Goal: Task Accomplishment & Management: Use online tool/utility

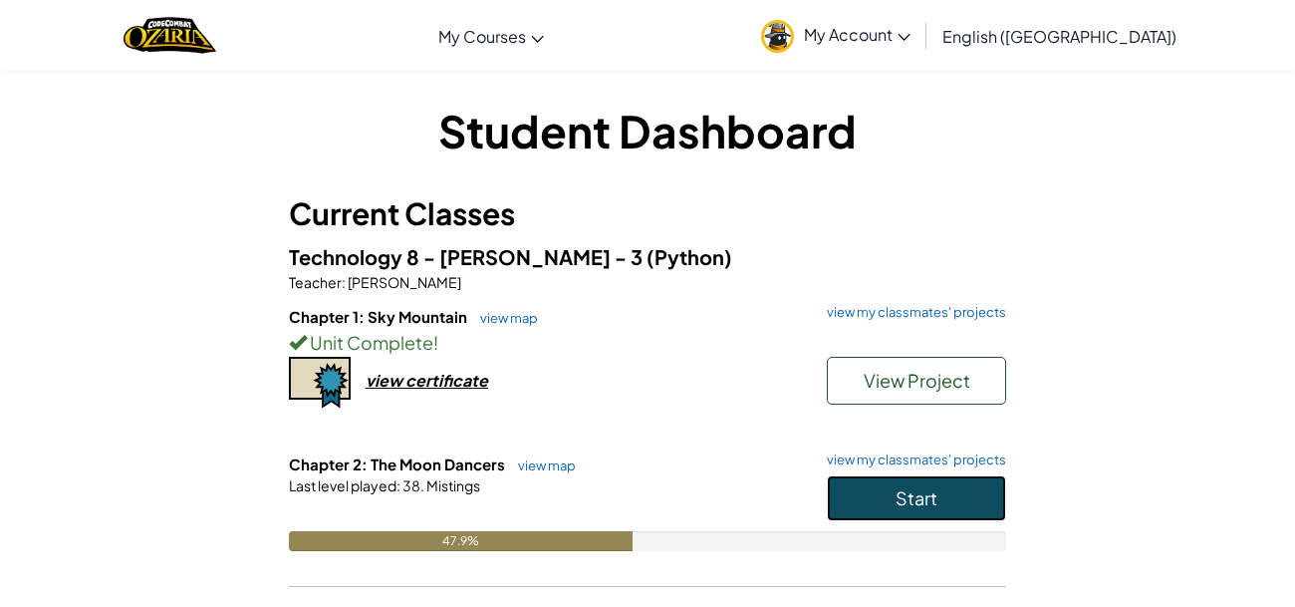
click at [909, 489] on span "Start" at bounding box center [917, 497] width 42 height 23
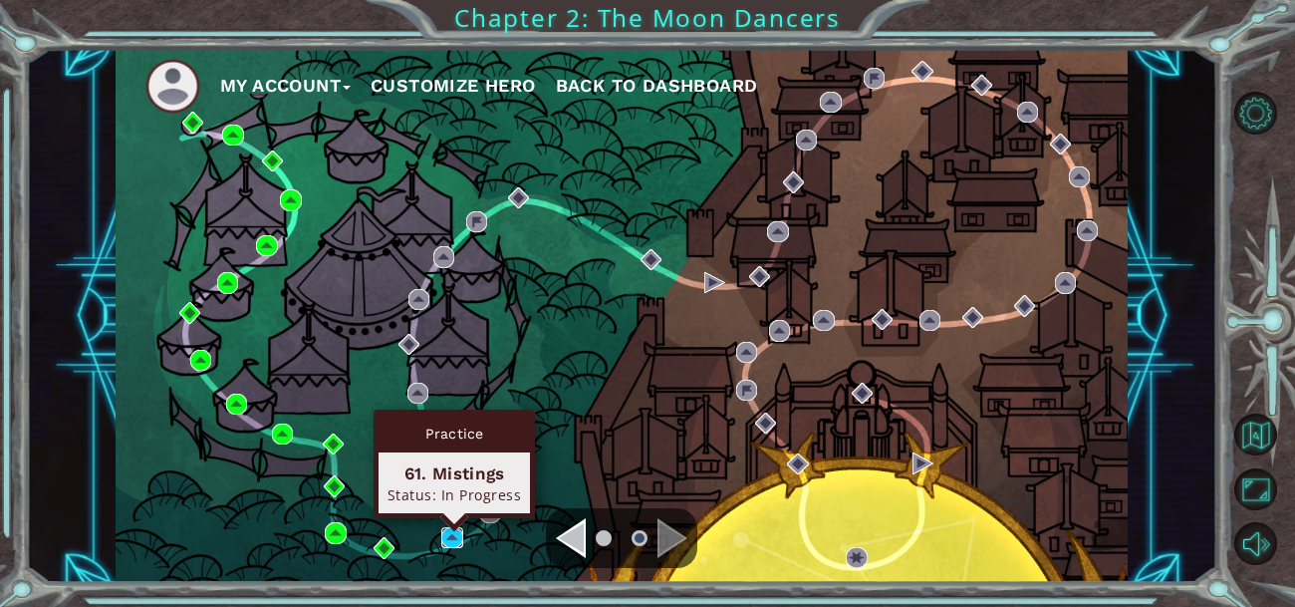
click at [450, 534] on img at bounding box center [451, 537] width 21 height 21
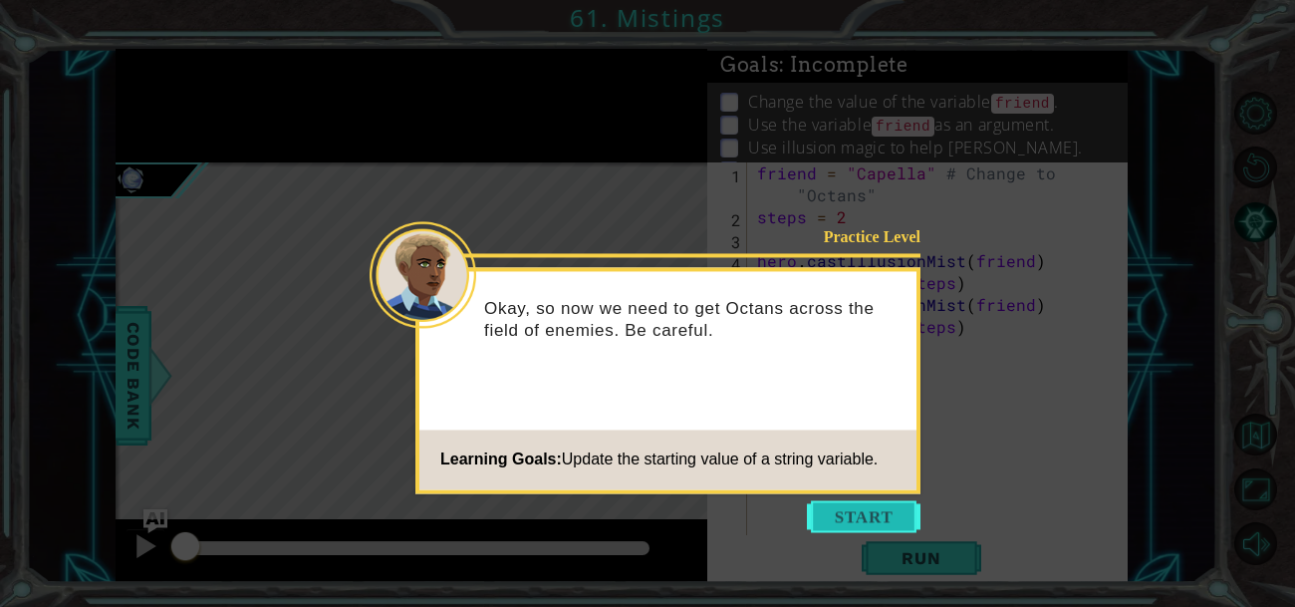
click at [873, 504] on button "Start" at bounding box center [864, 516] width 114 height 32
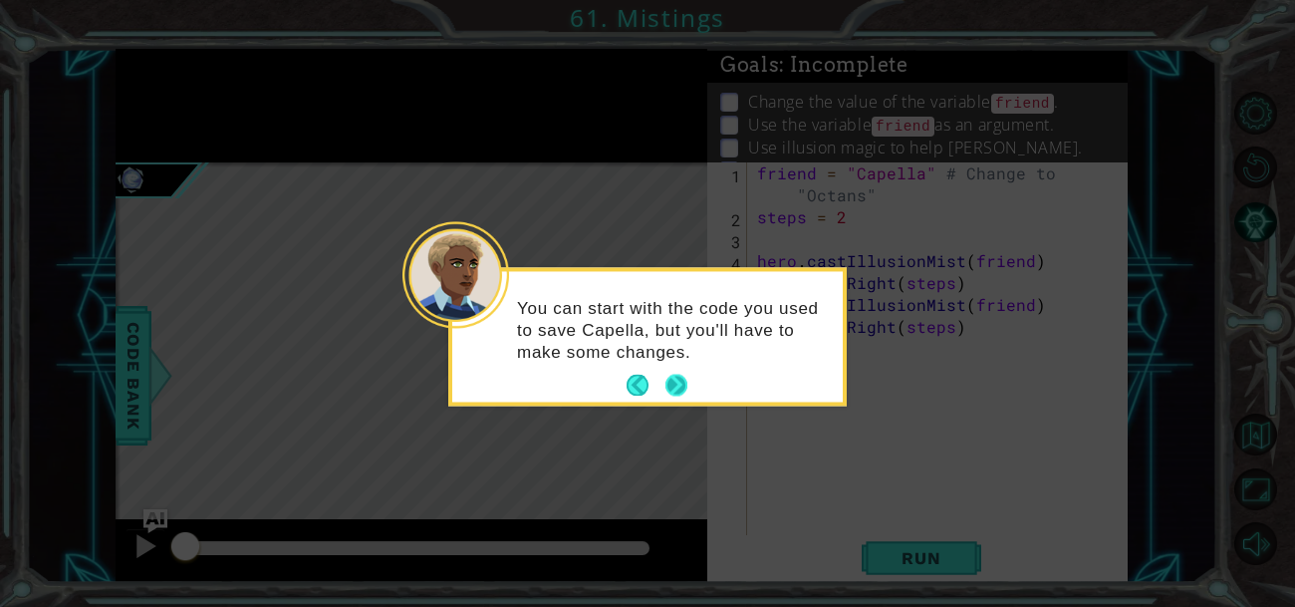
click at [670, 375] on button "Next" at bounding box center [676, 386] width 22 height 22
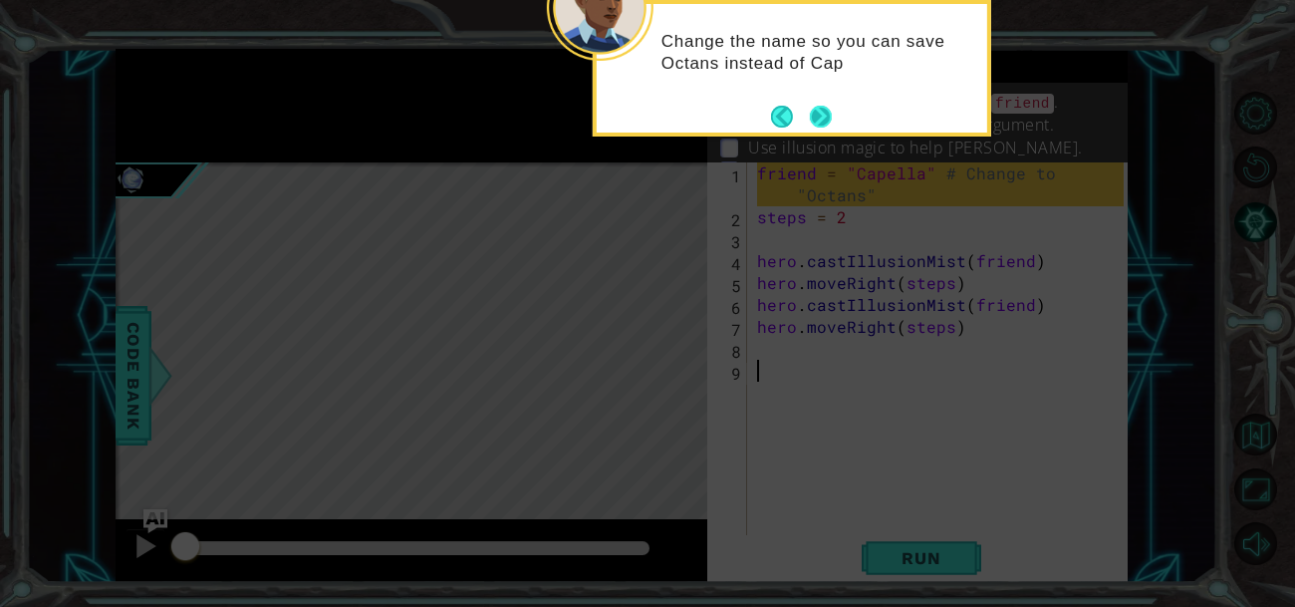
click at [812, 111] on button "Next" at bounding box center [821, 117] width 22 height 22
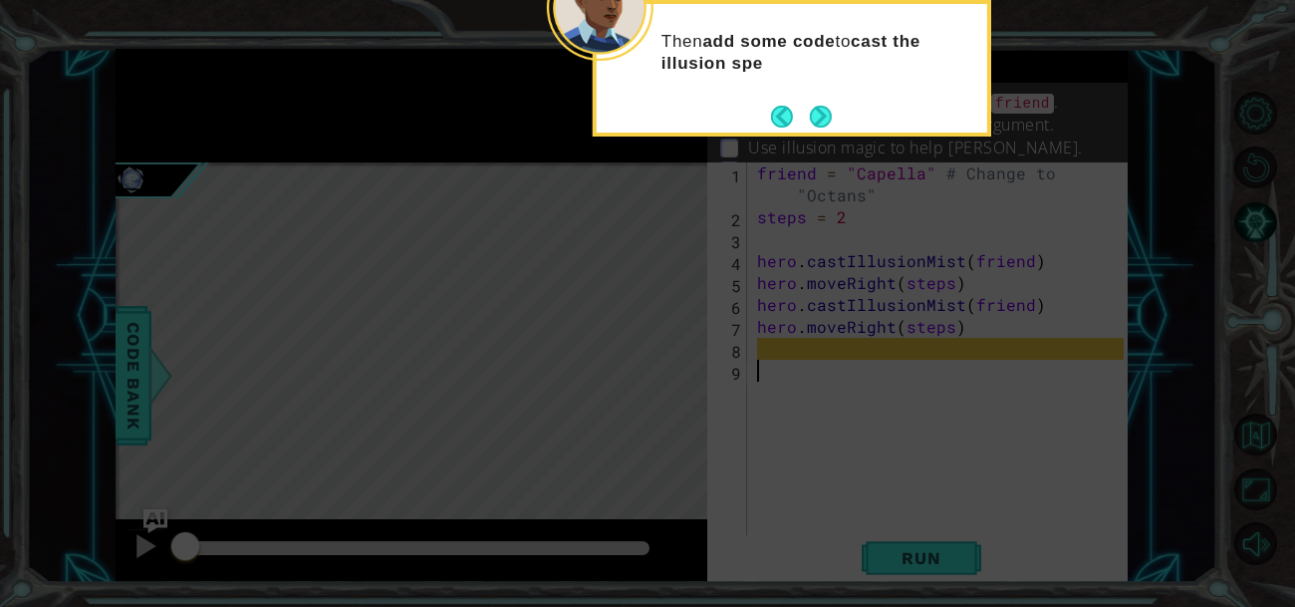
click at [812, 111] on button "Next" at bounding box center [821, 117] width 22 height 22
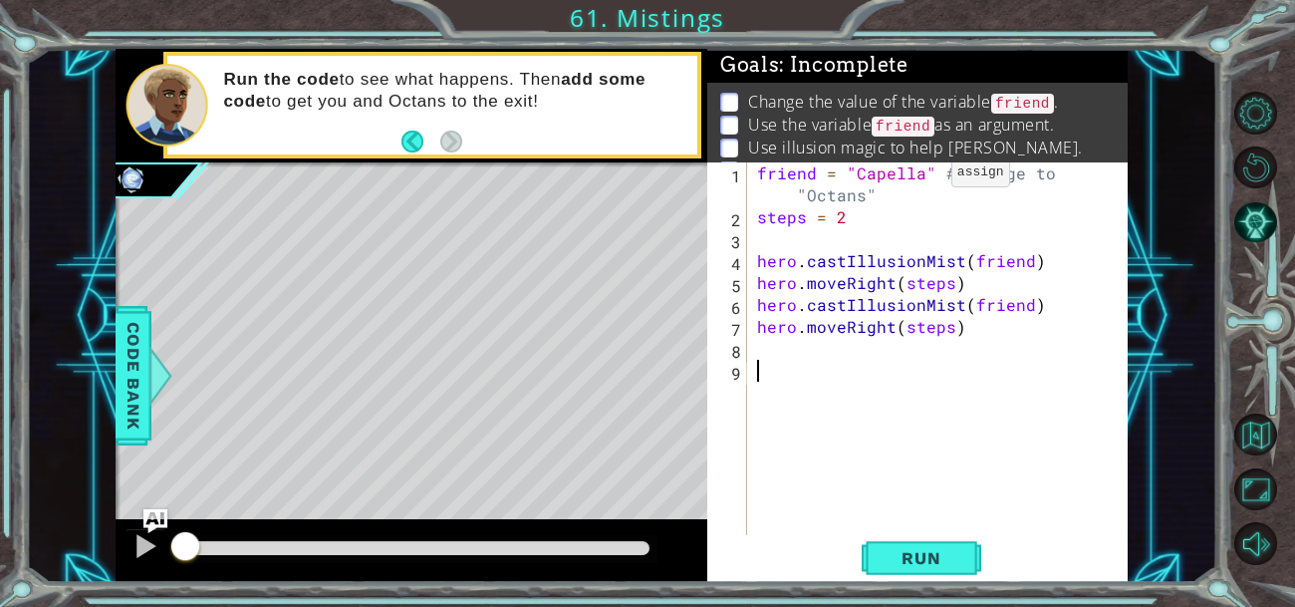
click at [917, 176] on div "friend = "Capella" # Change to "Octans" steps = 2 hero . castIllusionMist ( fri…" at bounding box center [943, 381] width 381 height 438
drag, startPoint x: 965, startPoint y: 255, endPoint x: 1028, endPoint y: 257, distance: 62.8
click at [1028, 257] on div "friend = "Capella" # Change to "Octans" steps = 2 hero . castIllusionMist ( fri…" at bounding box center [943, 381] width 381 height 438
click at [1025, 307] on div "friend = "Capella" # Change to "Octans" steps = 2 hero . castIllusionMist ( oct…" at bounding box center [943, 381] width 381 height 438
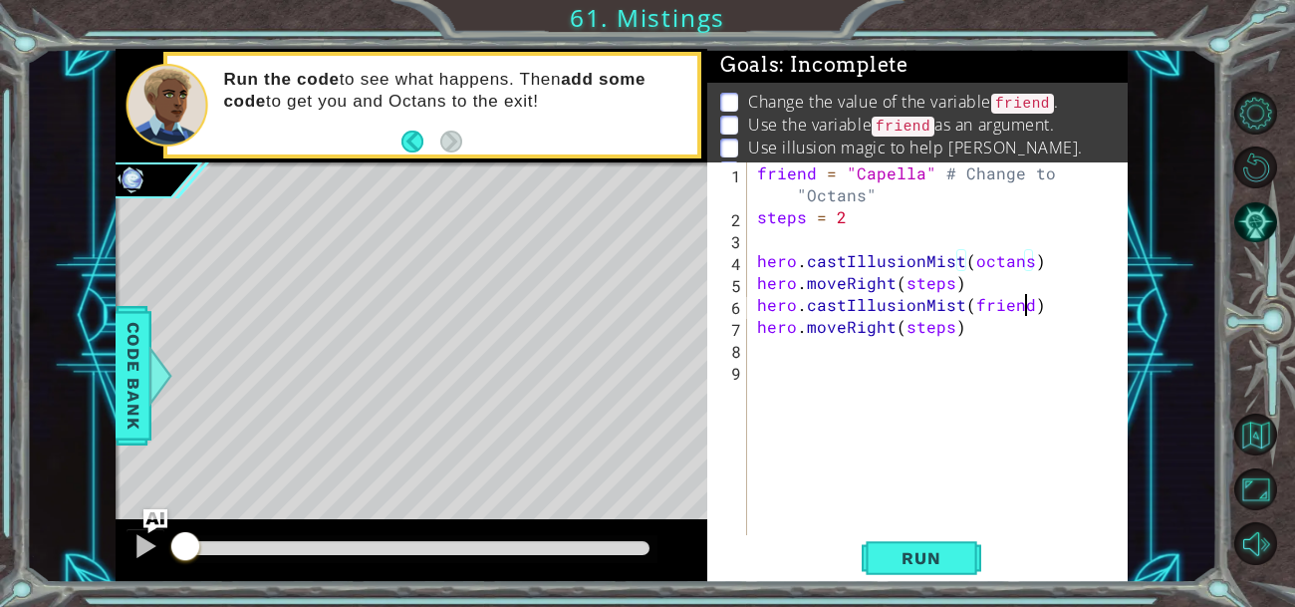
type textarea "hero.castIllusionMist(friend)"
click at [761, 235] on div "friend = "Capella" # Change to "Octans" steps = 2 hero . castIllusionMist ( oct…" at bounding box center [943, 381] width 381 height 438
click at [1025, 263] on div "friend = "Capella" # Change to "Octans" steps = 2 friend = octans hero . castIl…" at bounding box center [943, 381] width 381 height 438
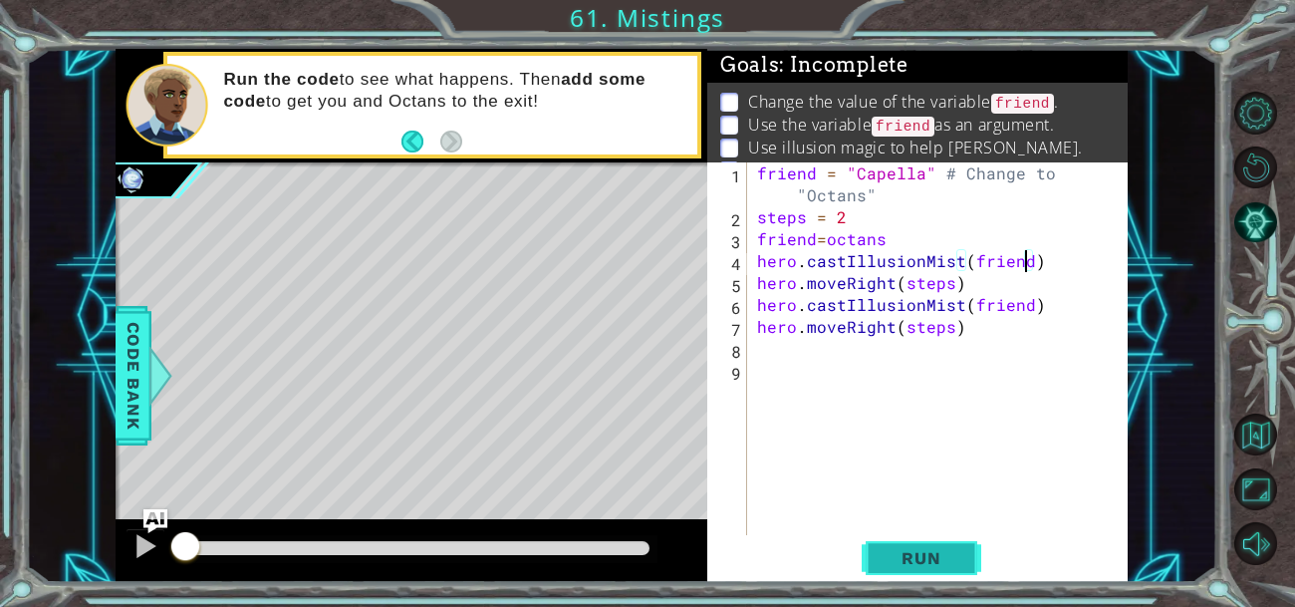
click at [955, 554] on span "Run" at bounding box center [921, 558] width 79 height 20
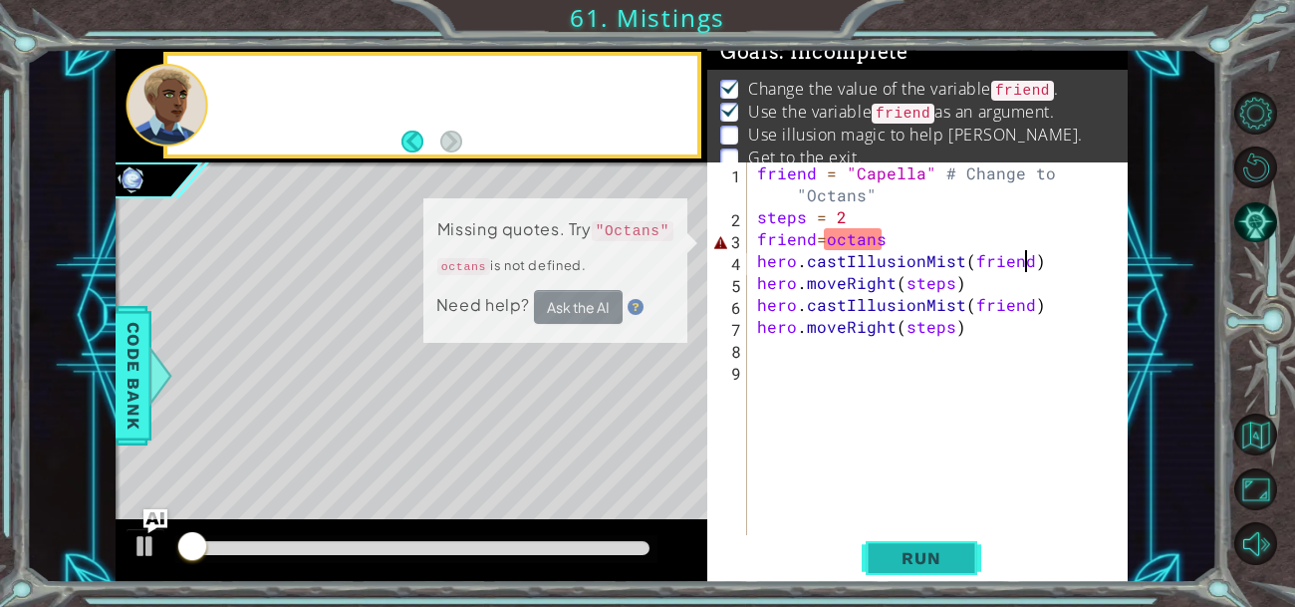
scroll to position [15, 0]
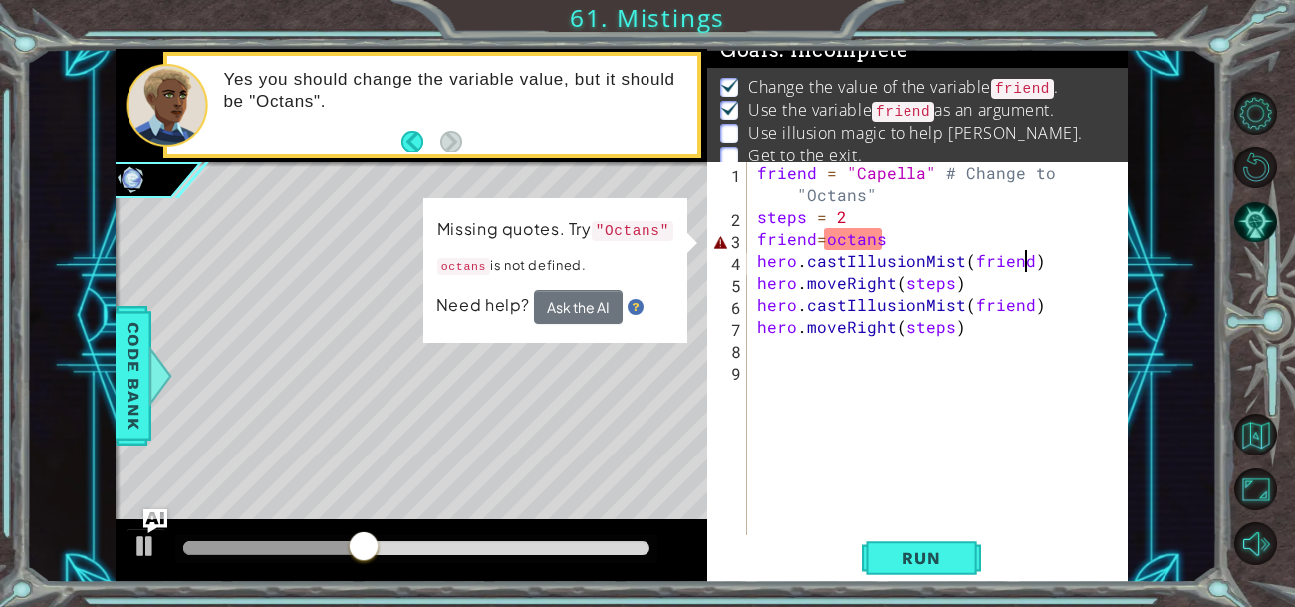
click at [832, 237] on div "friend = "Capella" # Change to "Octans" steps = 2 friend = octans hero . castIl…" at bounding box center [943, 381] width 381 height 438
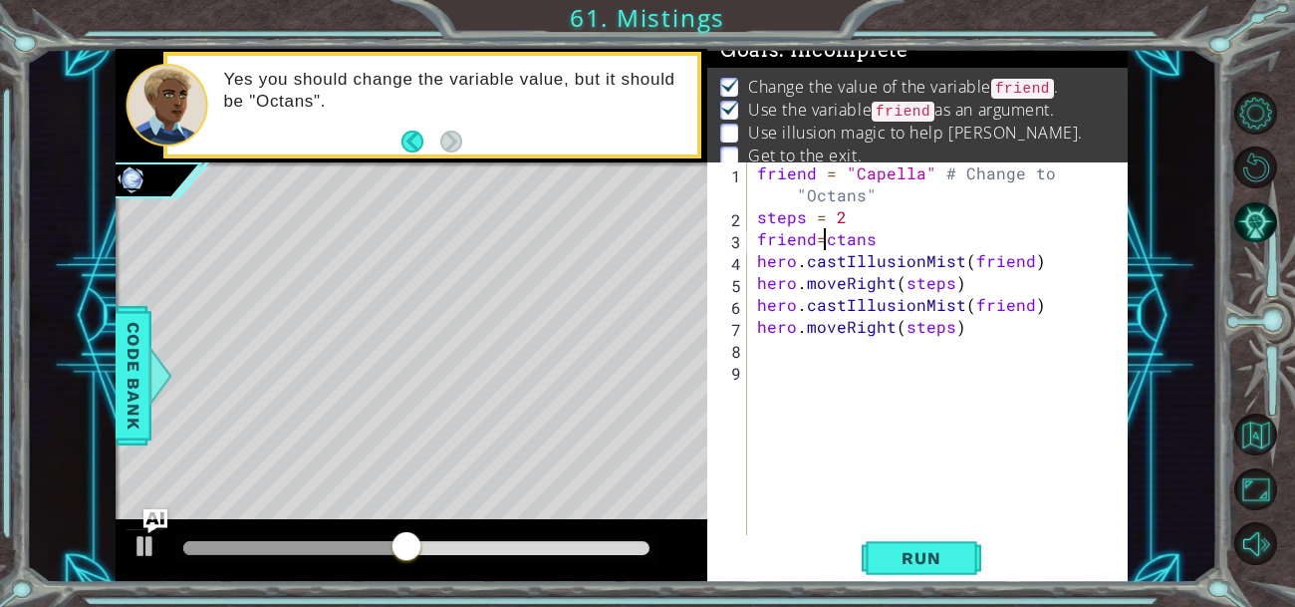
scroll to position [0, 5]
click at [825, 238] on div "friend = "Capella" # Change to "Octans" steps = 2 friend = Octans hero . castIl…" at bounding box center [943, 381] width 381 height 438
click at [891, 242] on div "friend = "Capella" # Change to "Octans" steps = 2 friend = "Octans hero . castI…" at bounding box center [943, 381] width 381 height 438
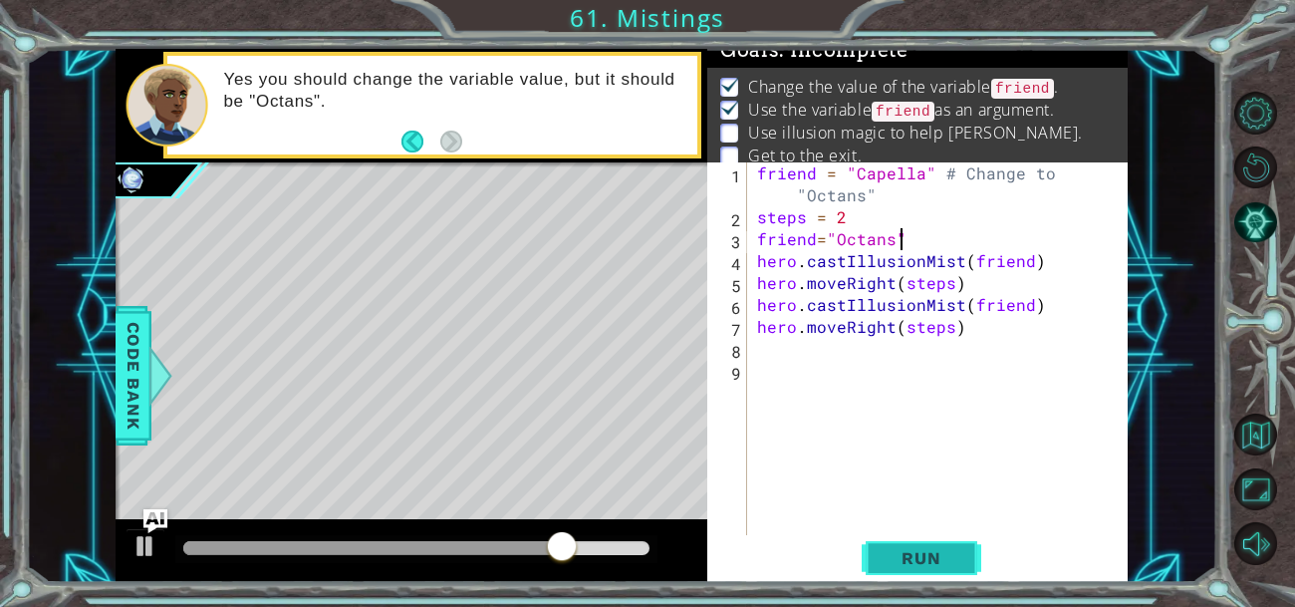
type textarea "friend="Octans""
click at [887, 553] on span "Run" at bounding box center [921, 558] width 79 height 20
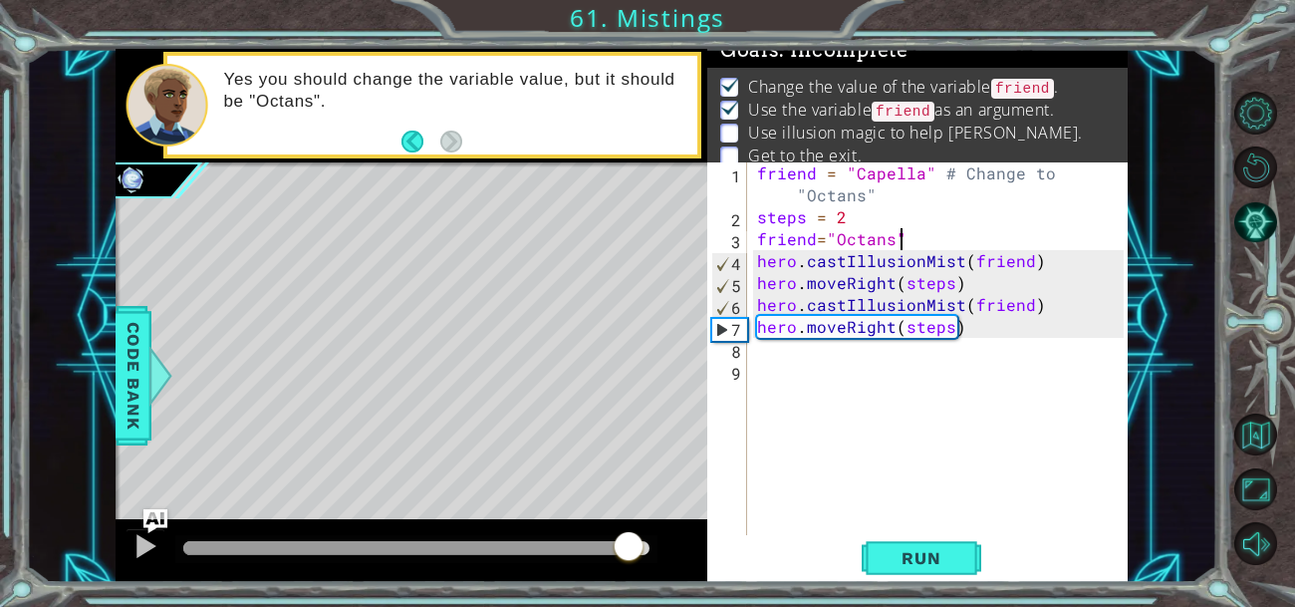
drag, startPoint x: 307, startPoint y: 541, endPoint x: 690, endPoint y: 547, distance: 383.6
click at [690, 547] on div at bounding box center [412, 551] width 592 height 64
click at [794, 348] on div "friend = "Capella" # Change to "Octans" steps = 2 friend = "Octans" hero . cast…" at bounding box center [943, 381] width 381 height 438
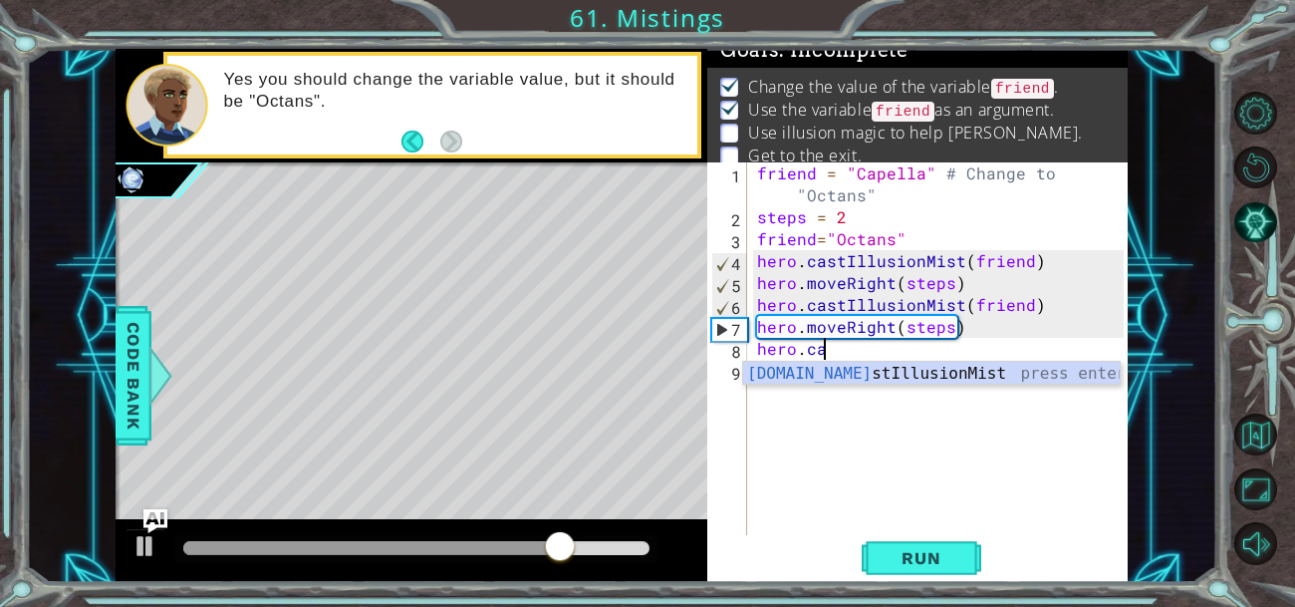
scroll to position [0, 3]
click at [814, 372] on div "hero.cast IllusionMist press enter" at bounding box center [931, 398] width 377 height 72
type textarea "hero.castIllusionMist(friend)"
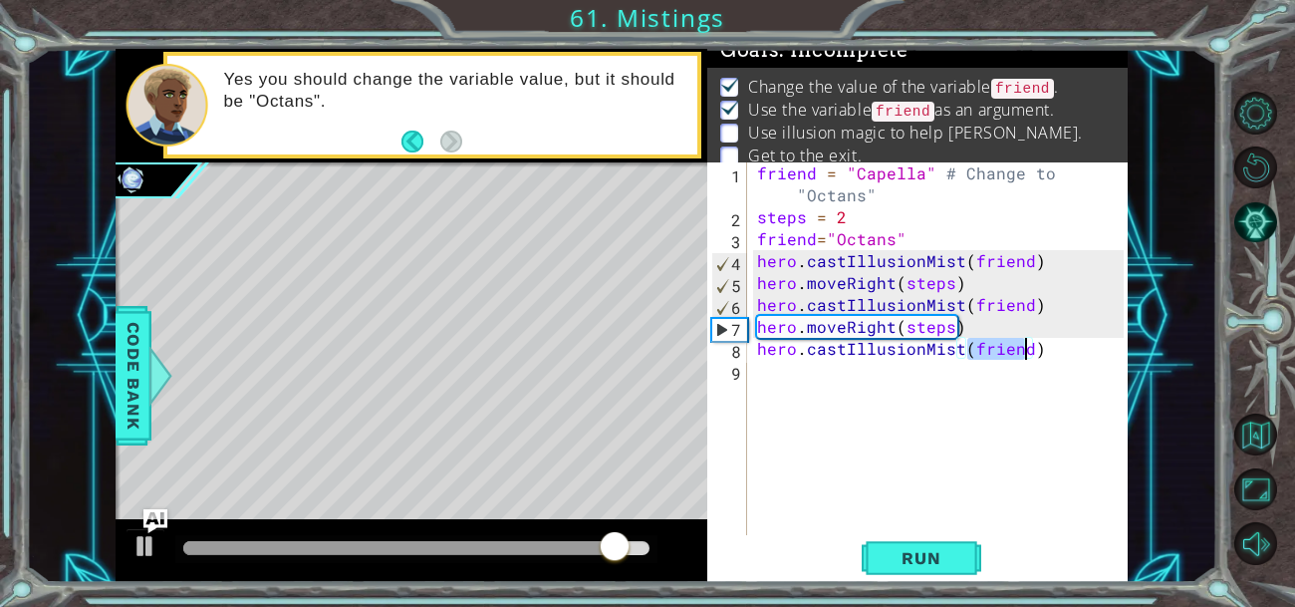
click at [834, 373] on div "friend = "Capella" # Change to "Octans" steps = 2 friend = "Octans" hero . cast…" at bounding box center [943, 381] width 381 height 438
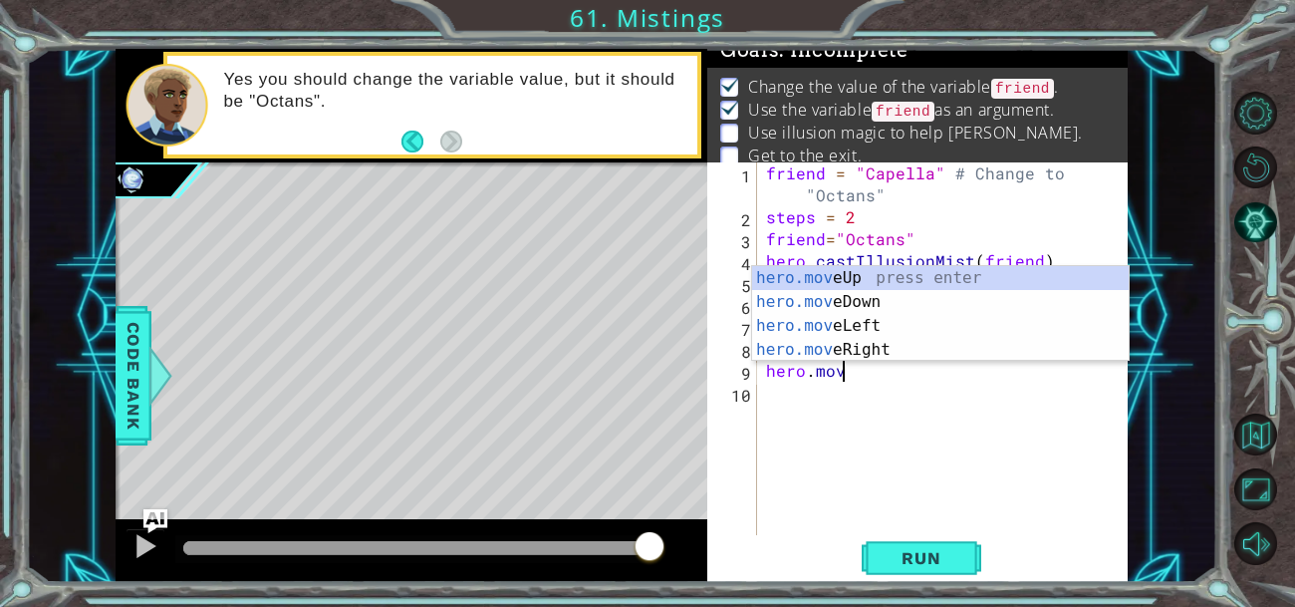
scroll to position [0, 4]
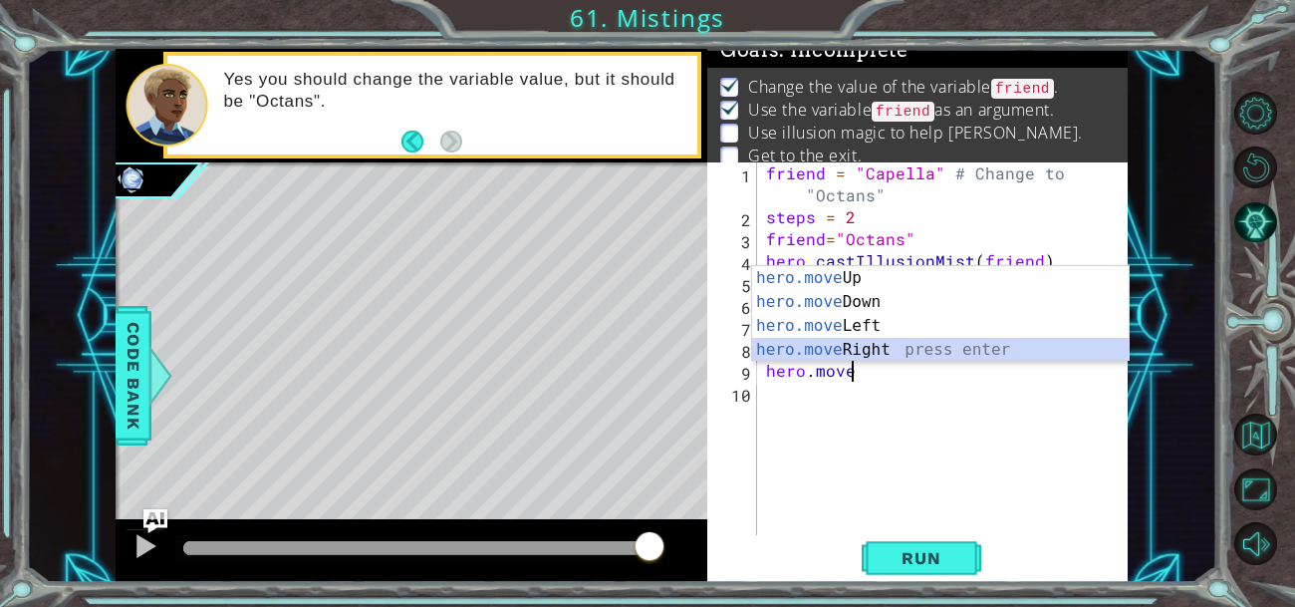
click at [874, 345] on div "hero.move Up press enter hero.move Down press enter hero.move Left press enter …" at bounding box center [940, 337] width 377 height 143
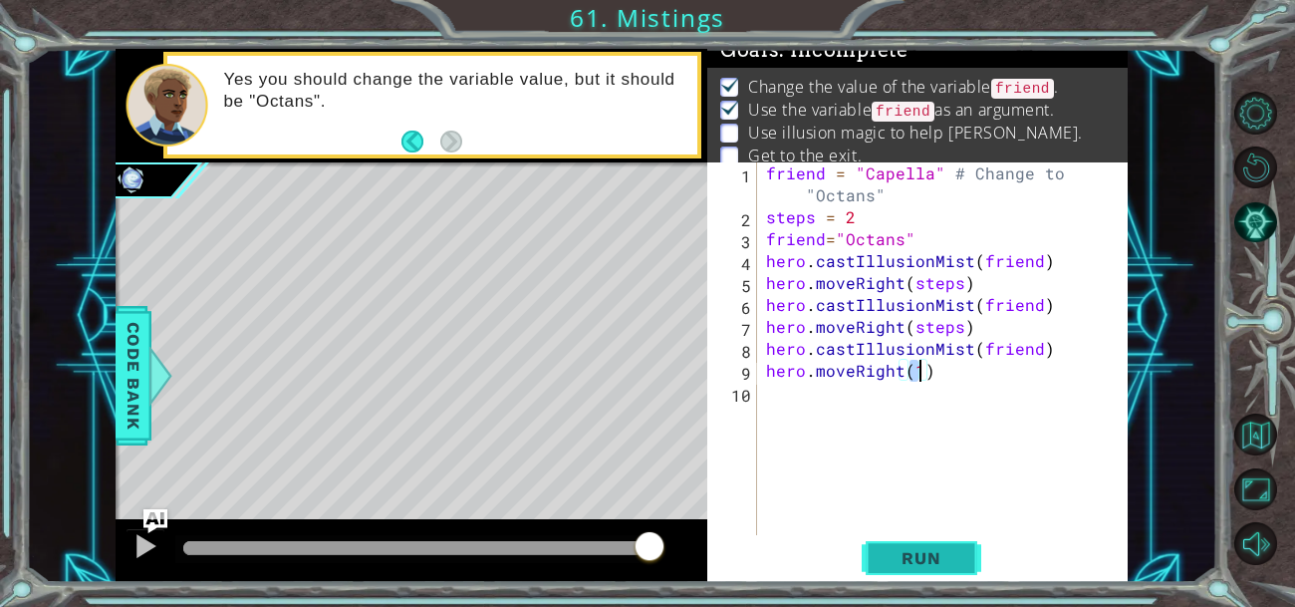
click at [879, 556] on button "Run" at bounding box center [922, 557] width 120 height 42
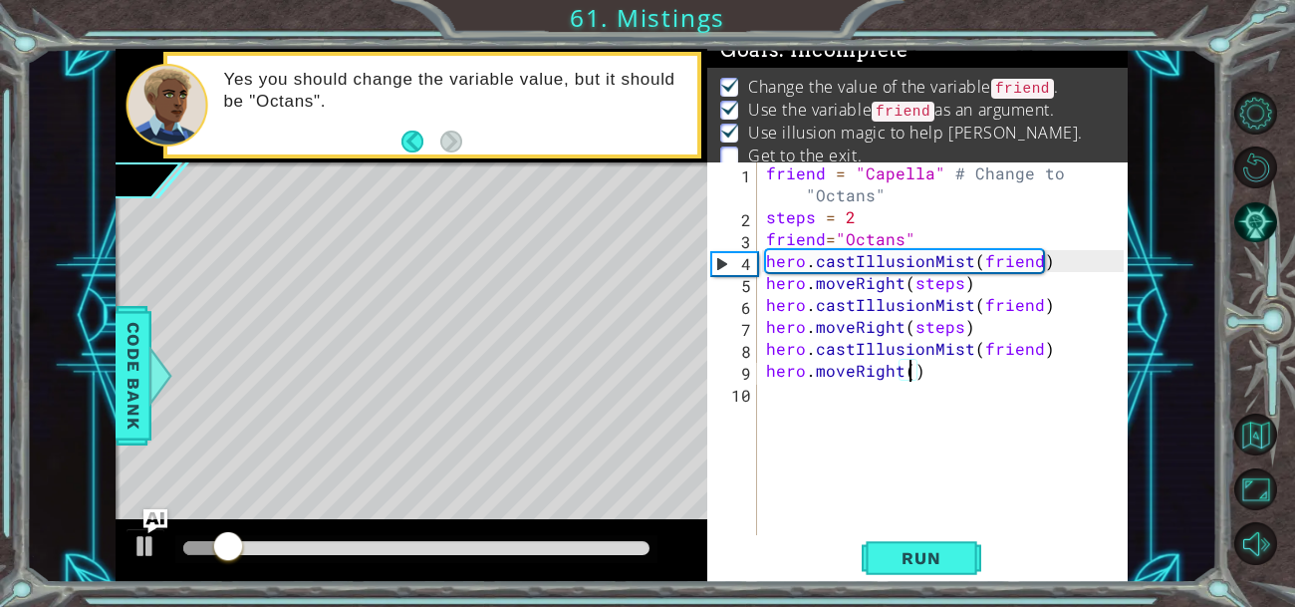
type textarea "hero.moveRight(2)"
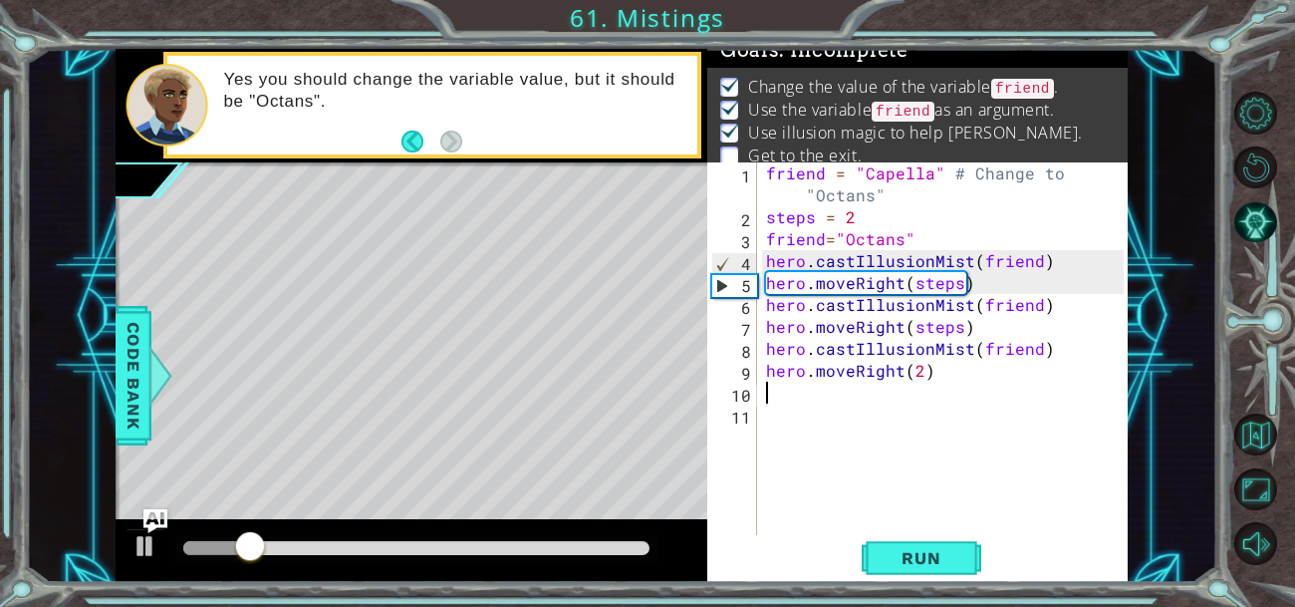
scroll to position [0, 0]
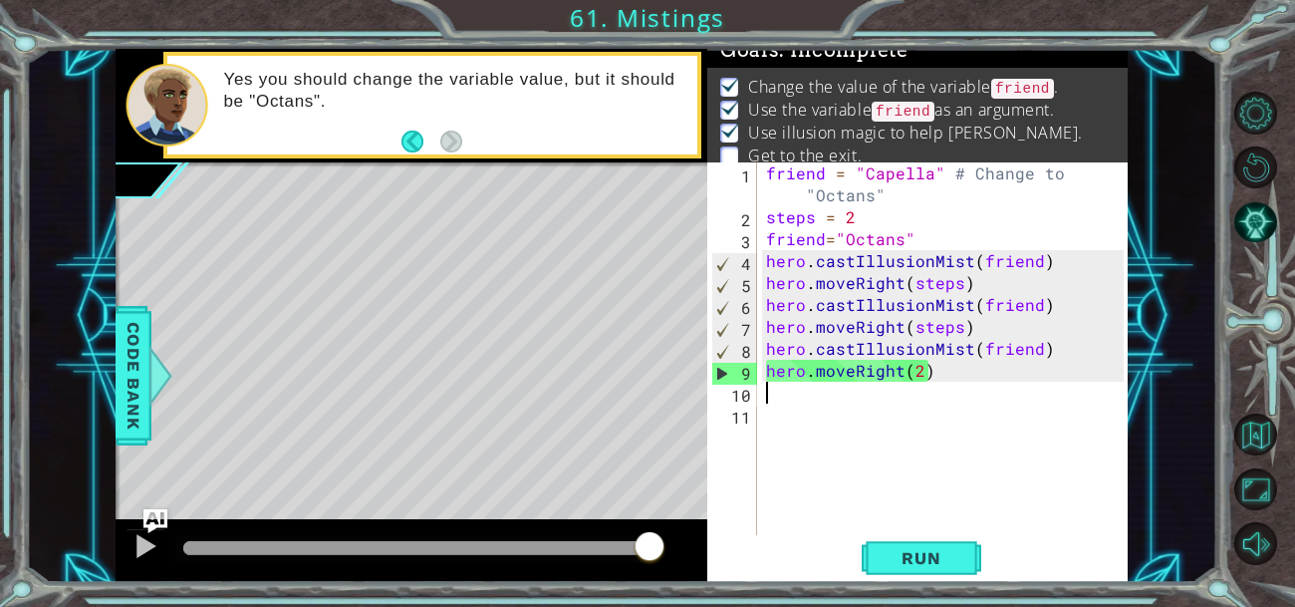
drag, startPoint x: 302, startPoint y: 540, endPoint x: 660, endPoint y: 508, distance: 360.1
click at [660, 508] on div "methods hero use(thing) moveUp(steps) moveDown(steps) moveLeft(steps) moveRight…" at bounding box center [622, 316] width 1012 height 534
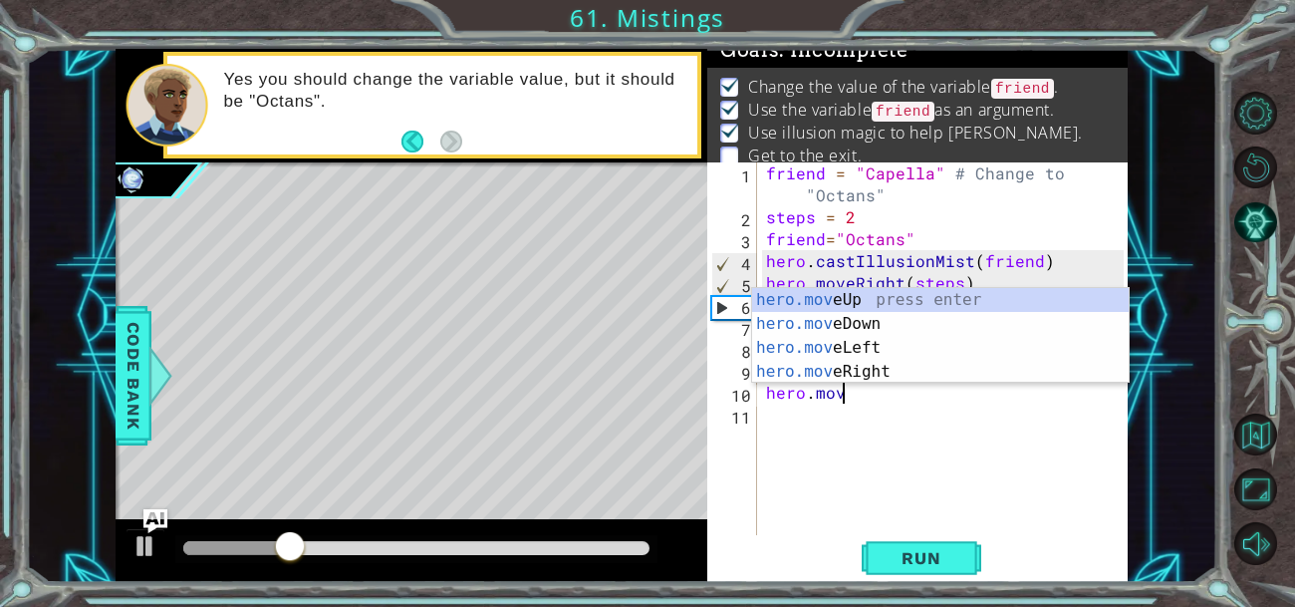
scroll to position [0, 4]
click at [869, 371] on div "hero.move Up press enter hero.move Down press enter hero.move Left press enter …" at bounding box center [940, 359] width 377 height 143
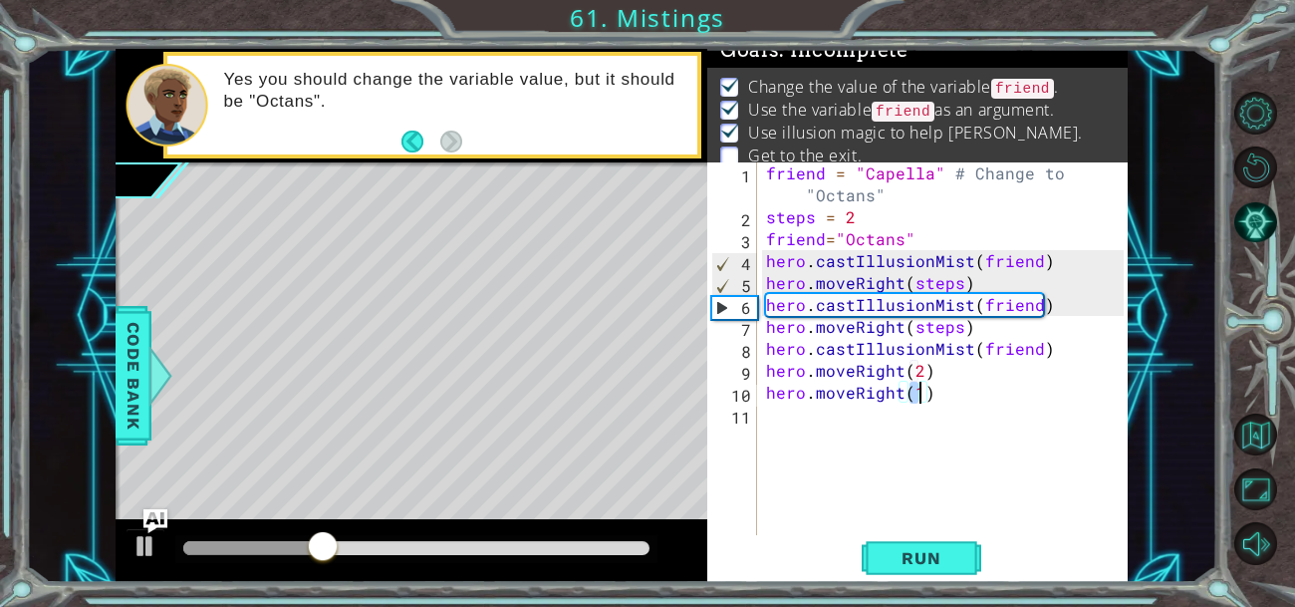
click at [916, 371] on div "friend = "Capella" # Change to "Octans" steps = 2 friend = "Octans" hero . cast…" at bounding box center [948, 381] width 372 height 438
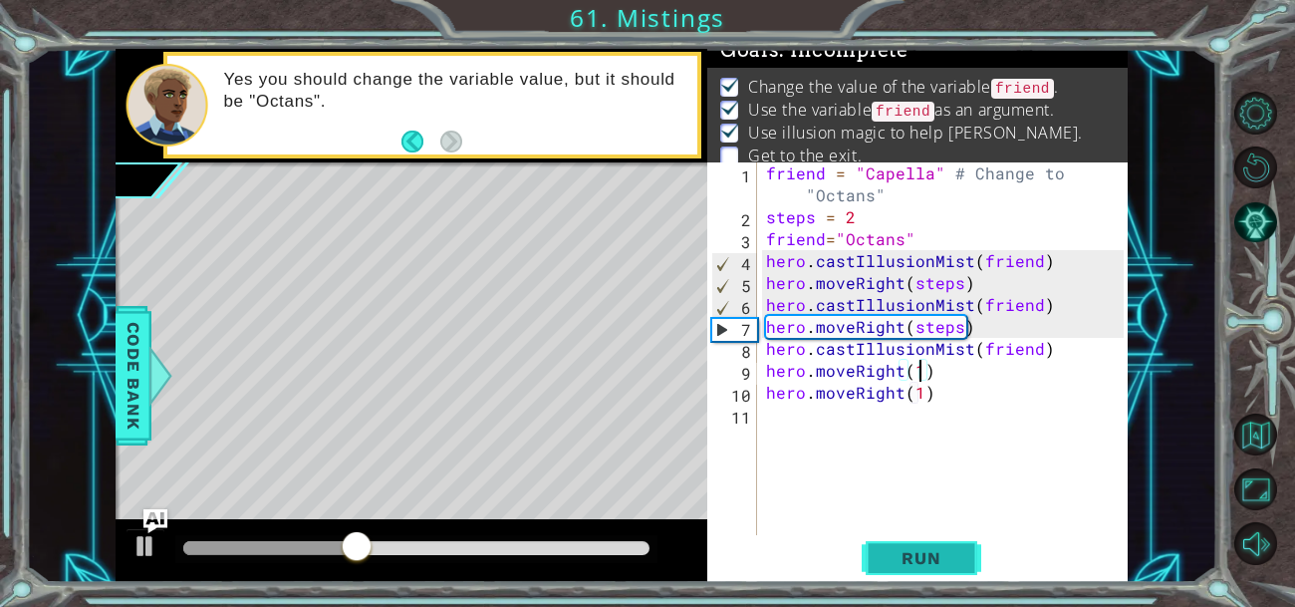
type textarea "hero.moveRight(1)"
click at [913, 557] on span "Run" at bounding box center [921, 558] width 79 height 20
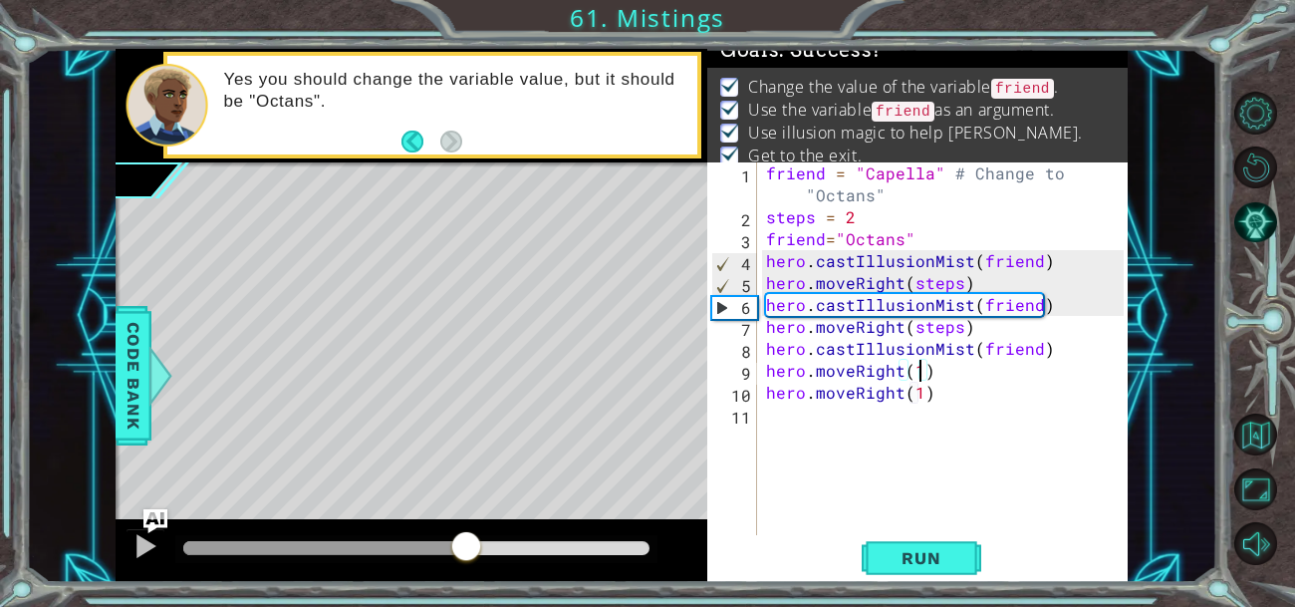
drag, startPoint x: 255, startPoint y: 535, endPoint x: 1110, endPoint y: 560, distance: 855.1
click at [1110, 560] on div "1 ההההההההההההההההההההההההההההההההההההההההההההההההההההההההההההההההההההההההההההה…" at bounding box center [622, 316] width 1012 height 534
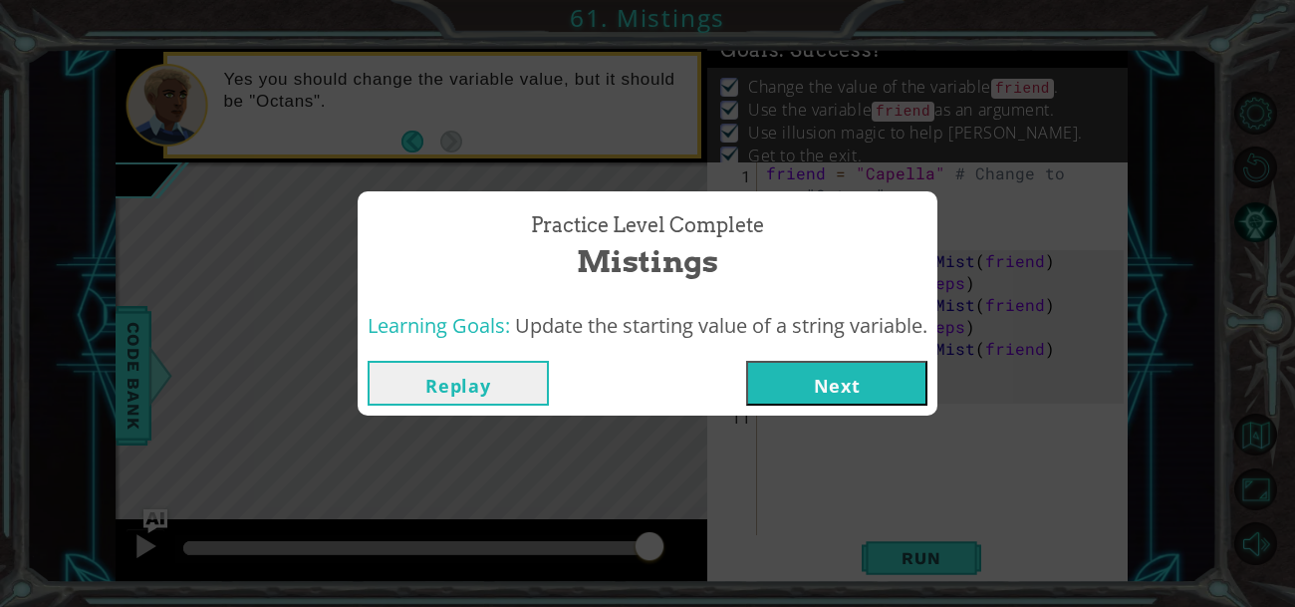
click at [892, 378] on button "Next" at bounding box center [836, 383] width 181 height 45
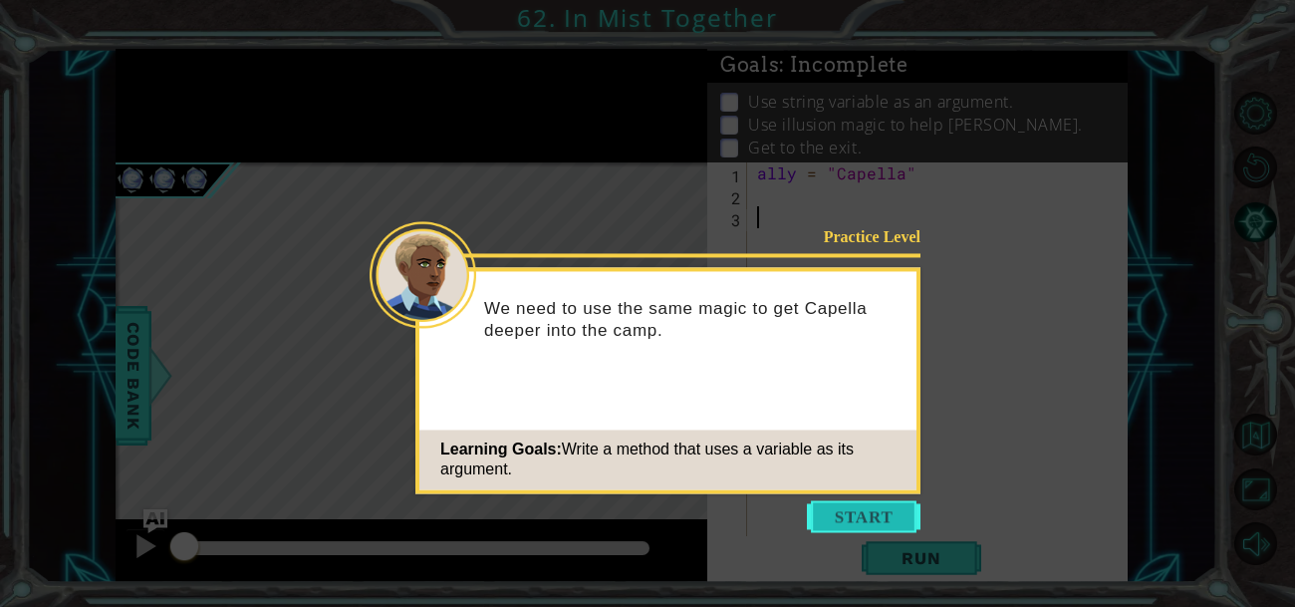
click at [902, 513] on button "Start" at bounding box center [864, 516] width 114 height 32
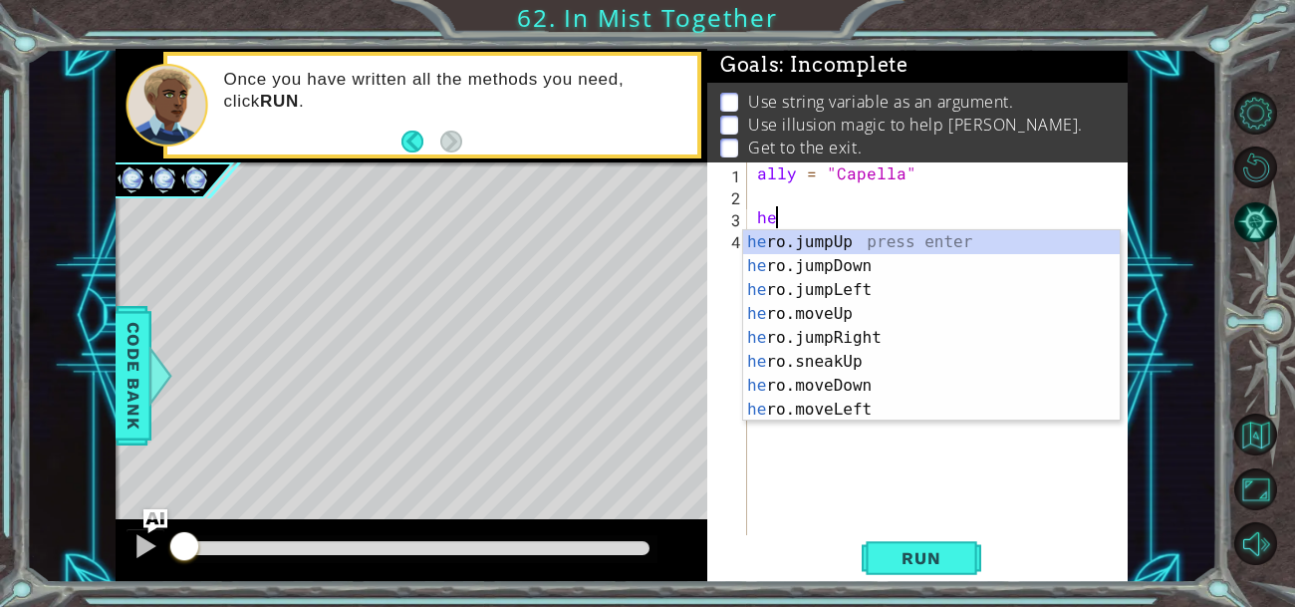
type textarea "h"
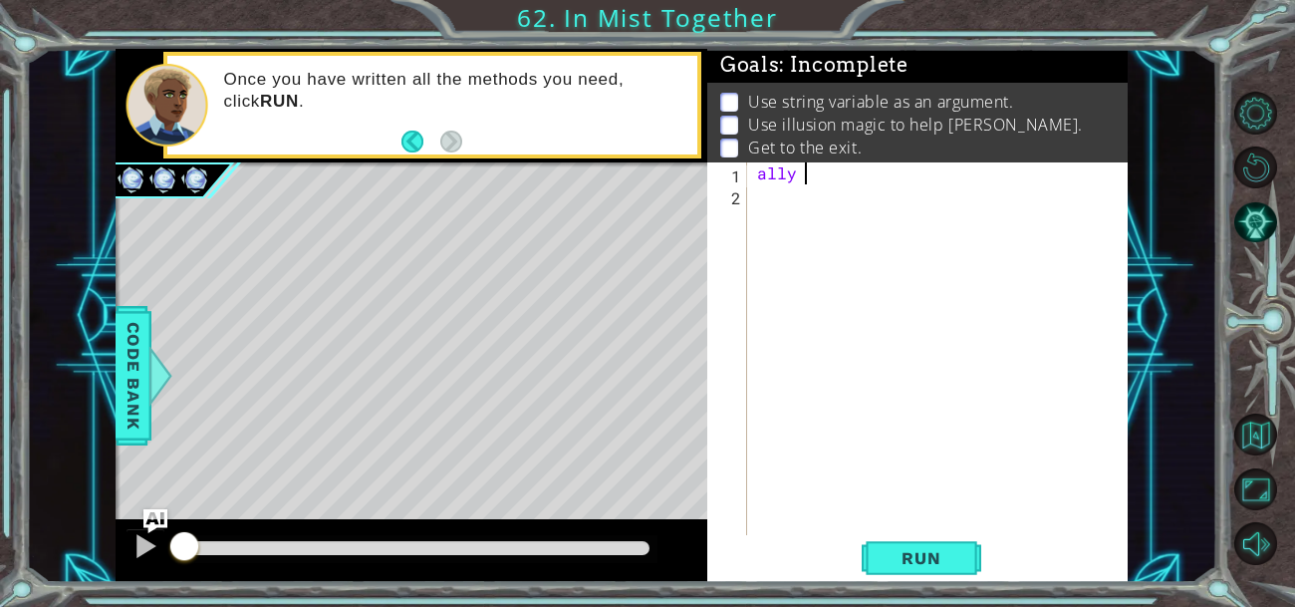
type textarea "a"
type textarea "friend=capella"
type textarea "c"
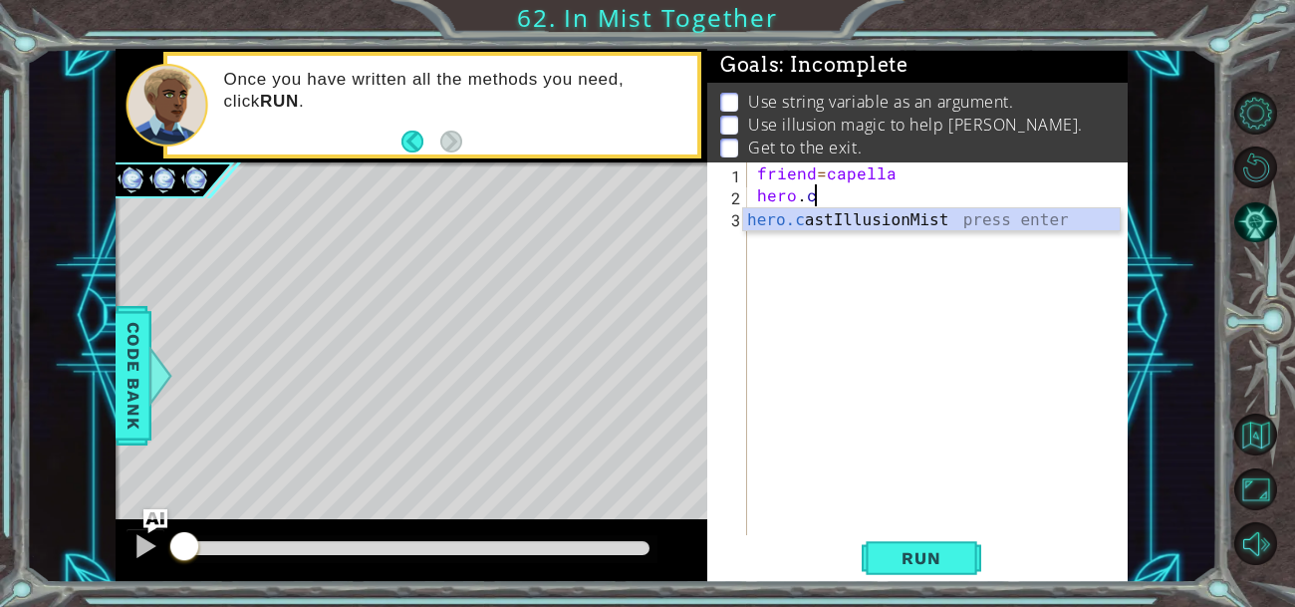
scroll to position [0, 2]
click at [961, 220] on div "[DOMAIN_NAME] stIllusionMist press enter" at bounding box center [931, 244] width 377 height 72
type textarea "hero.castIllusionMist(friend)"
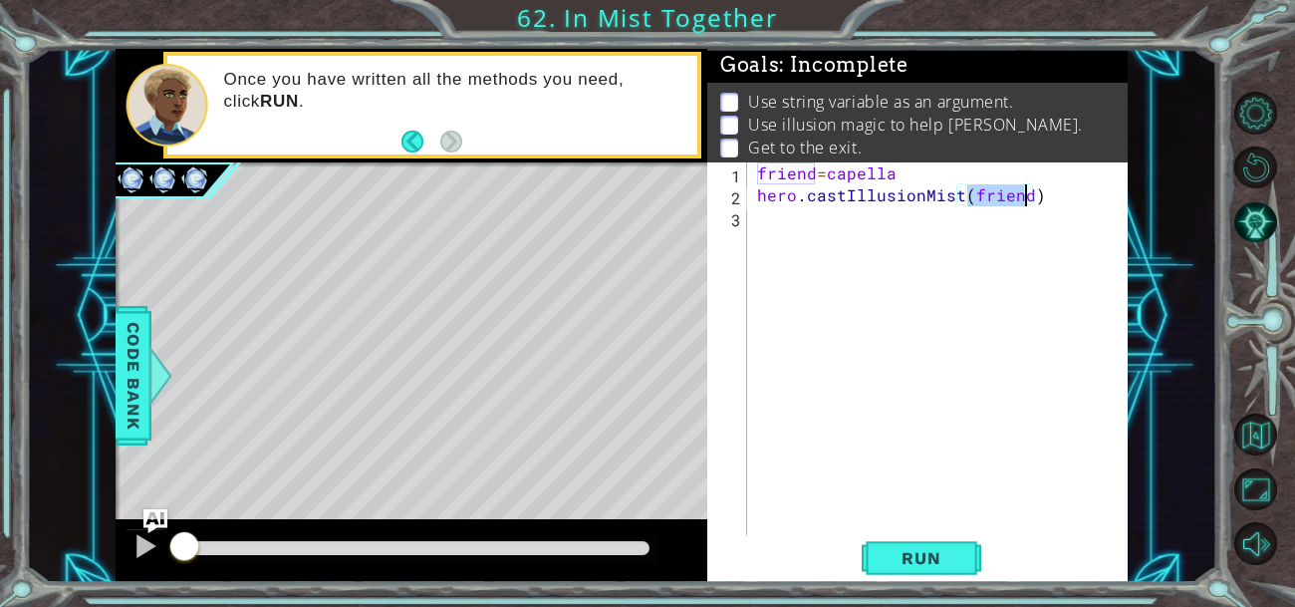
click at [766, 217] on div "friend = capella hero . castIllusionMist ( friend )" at bounding box center [943, 370] width 381 height 416
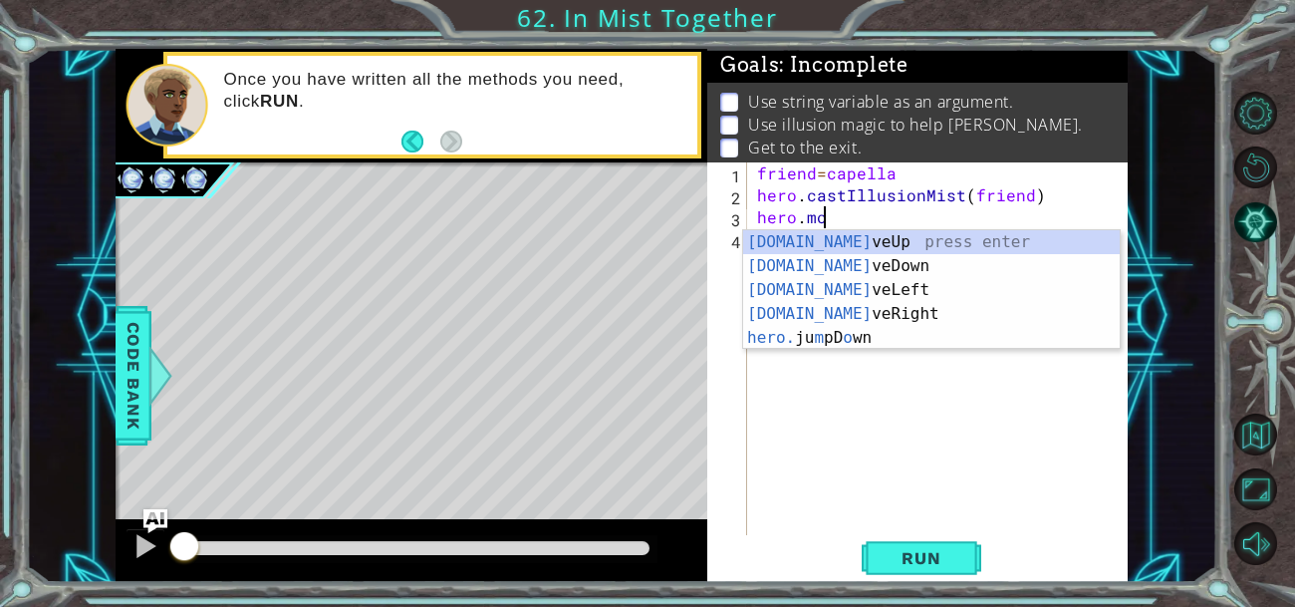
scroll to position [0, 3]
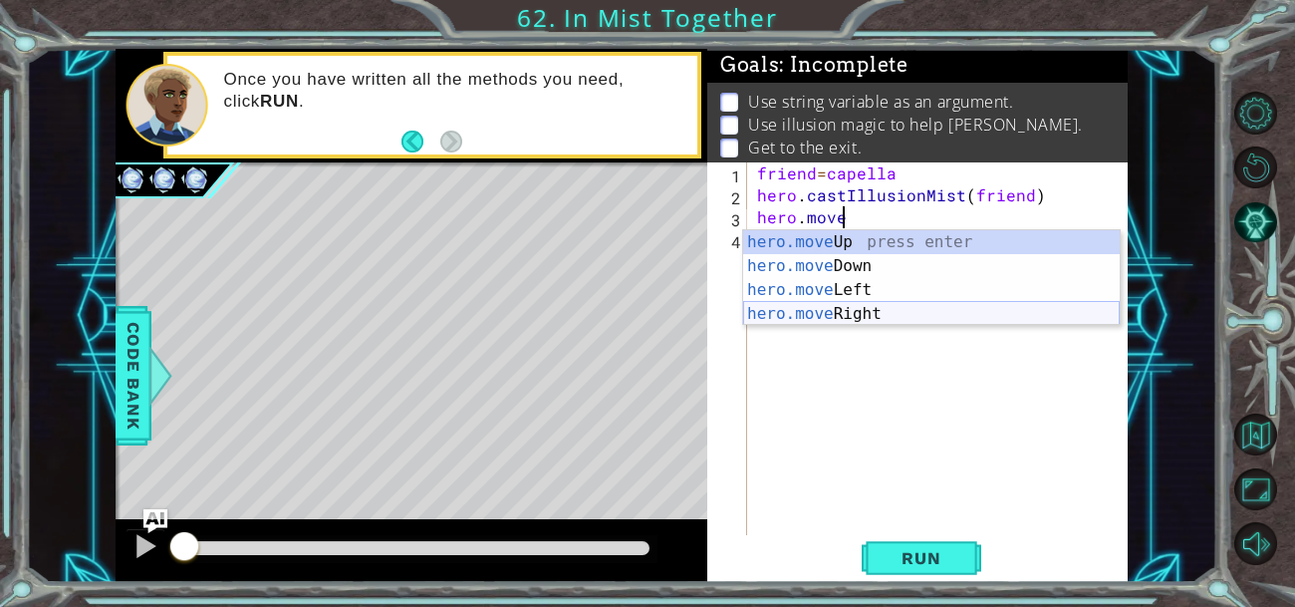
click at [788, 312] on div "hero.move Up press enter hero.move Down press enter hero.move Left press enter …" at bounding box center [931, 301] width 377 height 143
type textarea "hero.moveRight(1)"
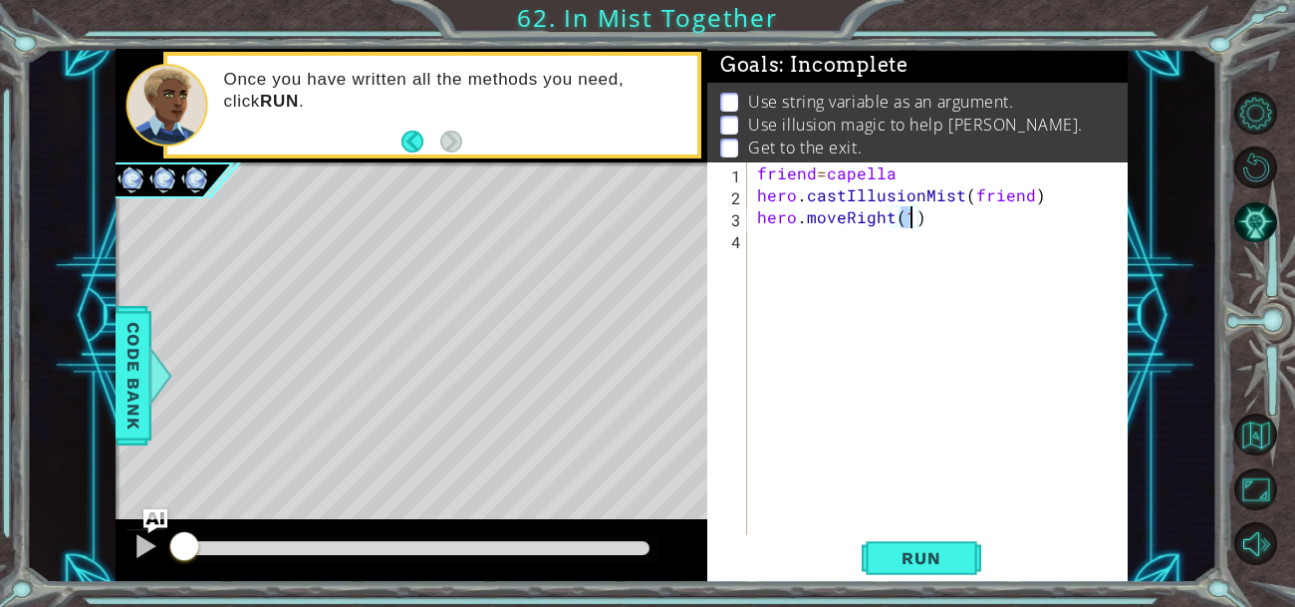
click at [775, 237] on div "friend = capella hero . castIllusionMist ( friend ) hero . moveRight ( 1 )" at bounding box center [943, 370] width 381 height 416
click at [750, 194] on div "1 2 3 4 friend = capella hero . castIllusionMist ( friend ) hero . moveRight ( …" at bounding box center [915, 348] width 416 height 373
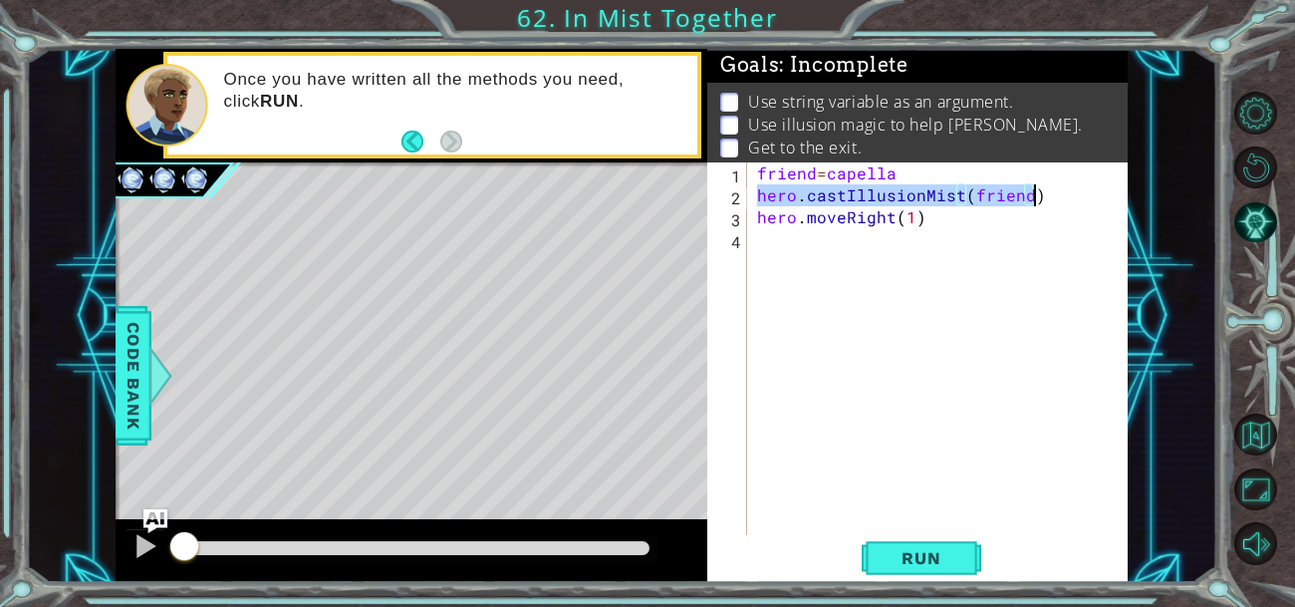
drag, startPoint x: 759, startPoint y: 194, endPoint x: 1091, endPoint y: 194, distance: 331.7
click at [1091, 194] on div "friend = capella hero . castIllusionMist ( friend ) hero . moveRight ( 1 )" at bounding box center [943, 370] width 381 height 416
type textarea "hero.castIllusionMist(friend)"
click at [768, 240] on div "friend = capella hero . castIllusionMist ( friend ) hero . moveRight ( 1 )" at bounding box center [943, 370] width 381 height 416
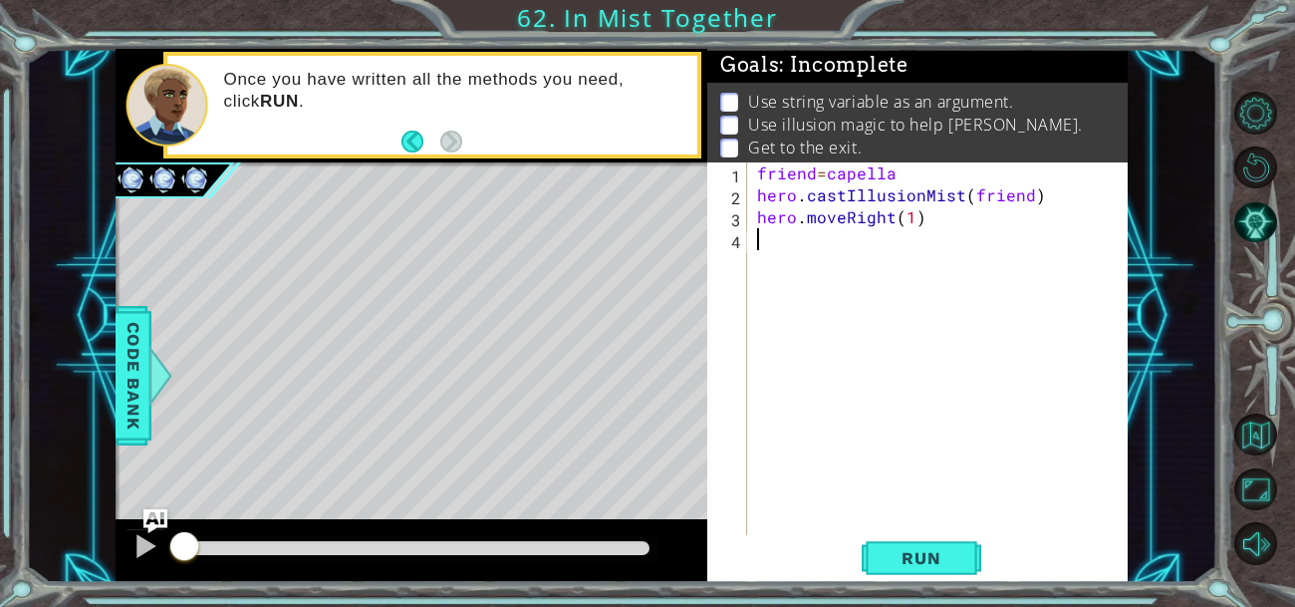
paste textarea "hero.castIllusionMist(friend)"
type textarea "hero.castIllusionMist(friend)"
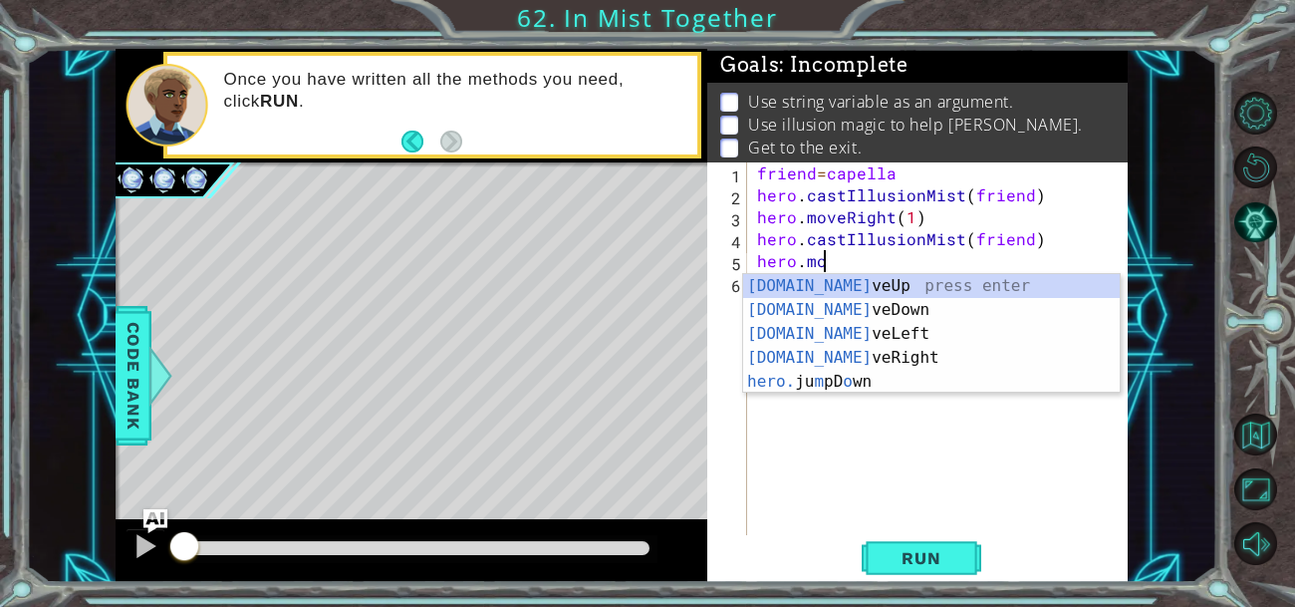
scroll to position [0, 3]
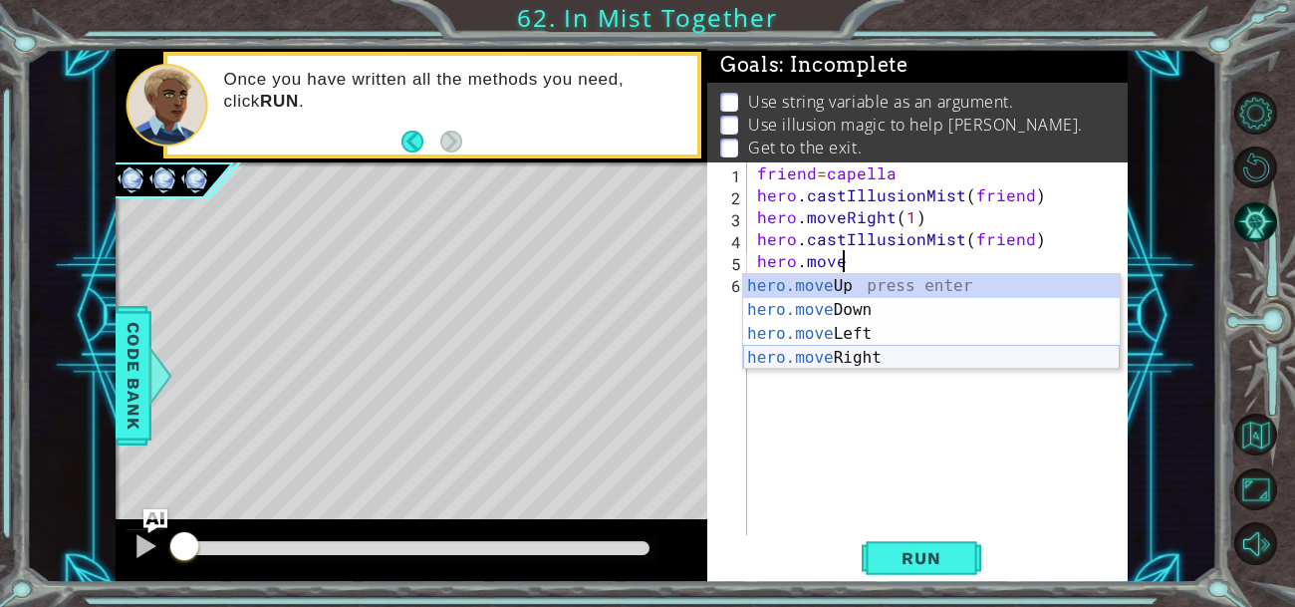
click at [842, 362] on div "hero.move Up press enter hero.move Down press enter hero.move Left press enter …" at bounding box center [931, 345] width 377 height 143
type textarea "hero.moveRight(1)"
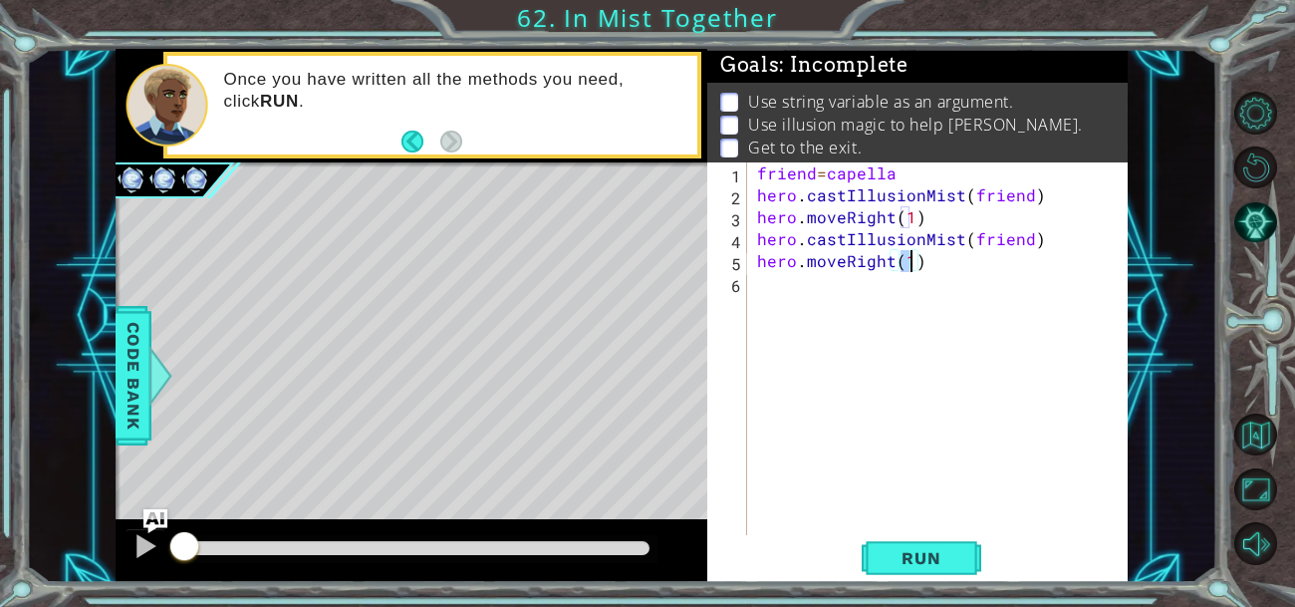
click at [767, 281] on div "friend = capella hero . castIllusionMist ( friend ) hero . moveRight ( 1 ) hero…" at bounding box center [943, 370] width 381 height 416
paste textarea "hero.castIllusionMist(friend)"
type textarea "hero.castIllusionMist(friend)"
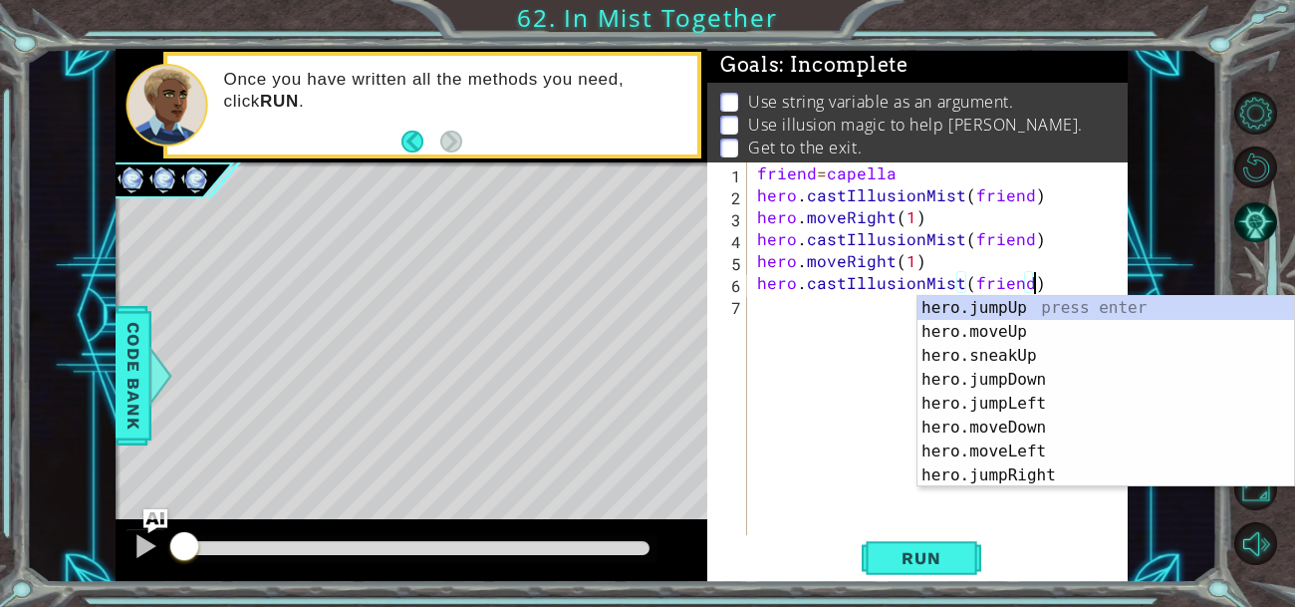
click at [778, 298] on div "friend = capella hero . castIllusionMist ( friend ) hero . moveRight ( 1 ) hero…" at bounding box center [943, 370] width 381 height 416
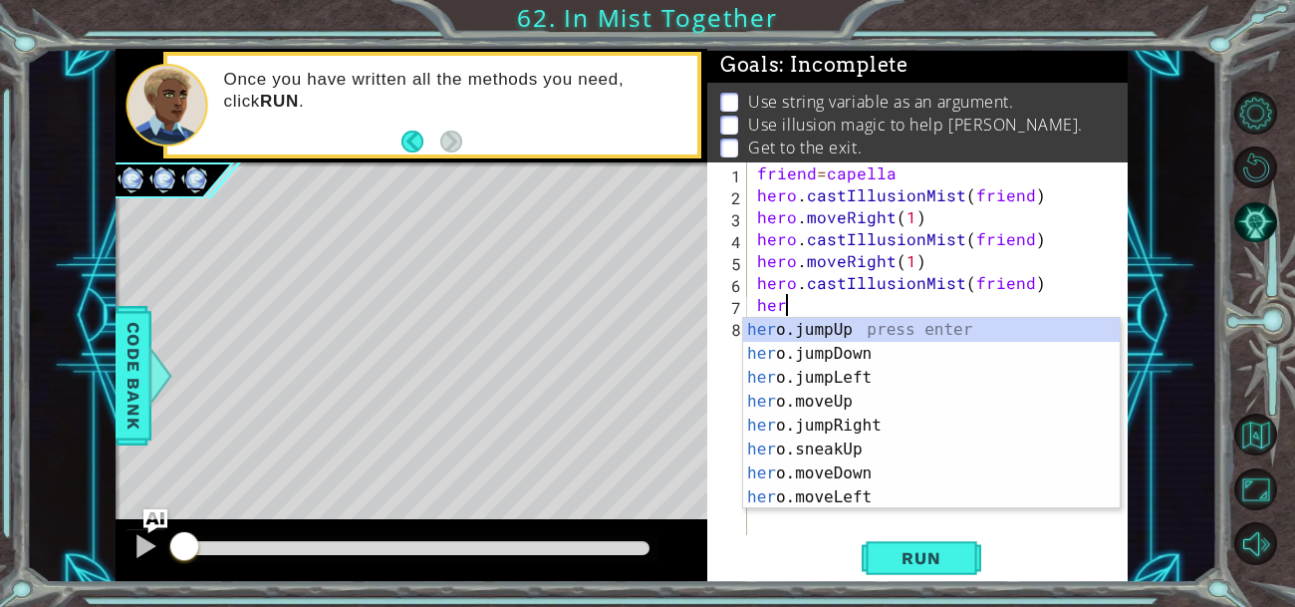
type textarea "hero"
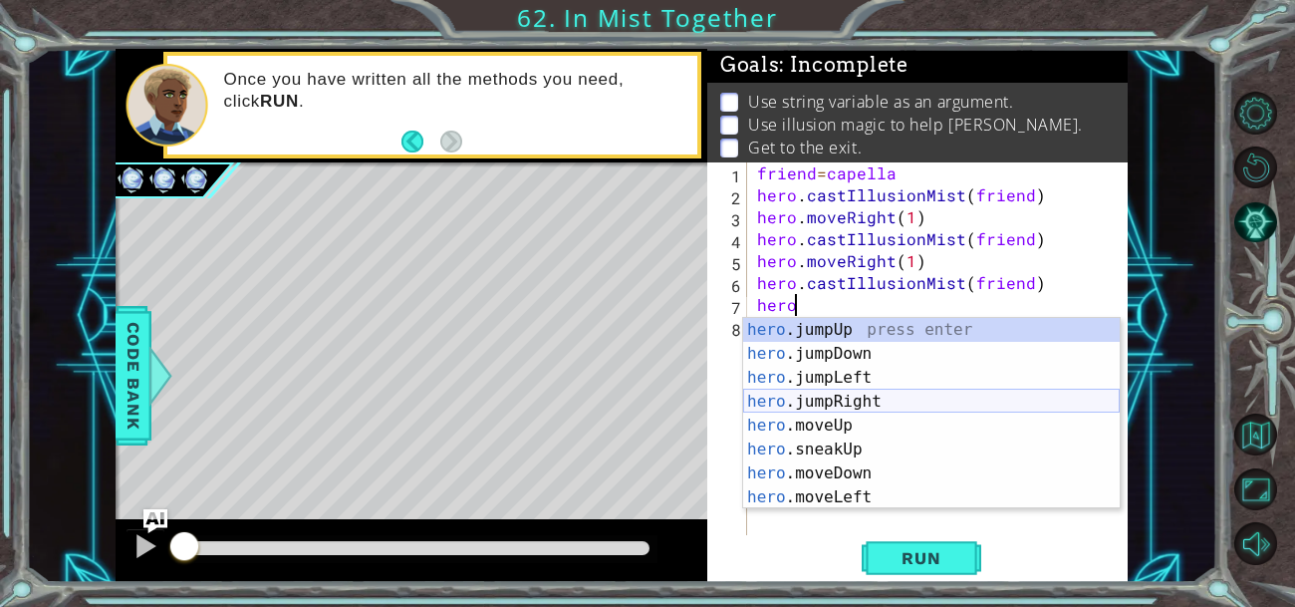
click at [818, 403] on div "hero .jumpUp press enter hero .jumpDown press enter hero .jumpLeft press enter …" at bounding box center [931, 437] width 377 height 239
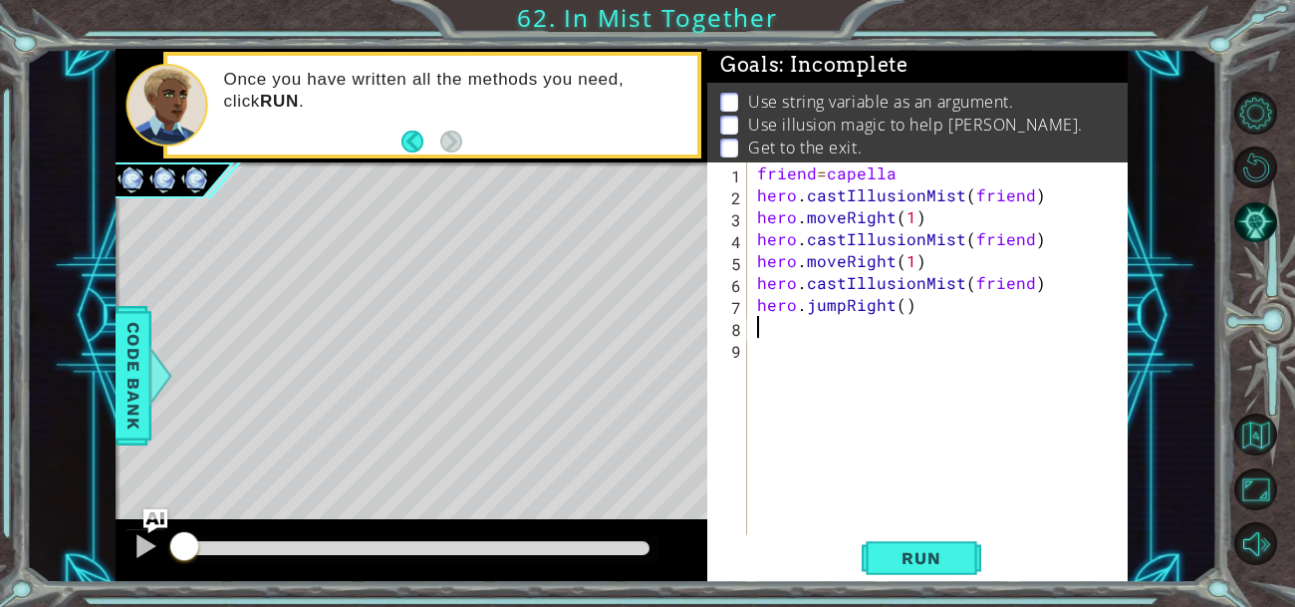
click at [839, 309] on div "friend = capella hero . castIllusionMist ( friend ) hero . moveRight ( 1 ) hero…" at bounding box center [943, 370] width 381 height 416
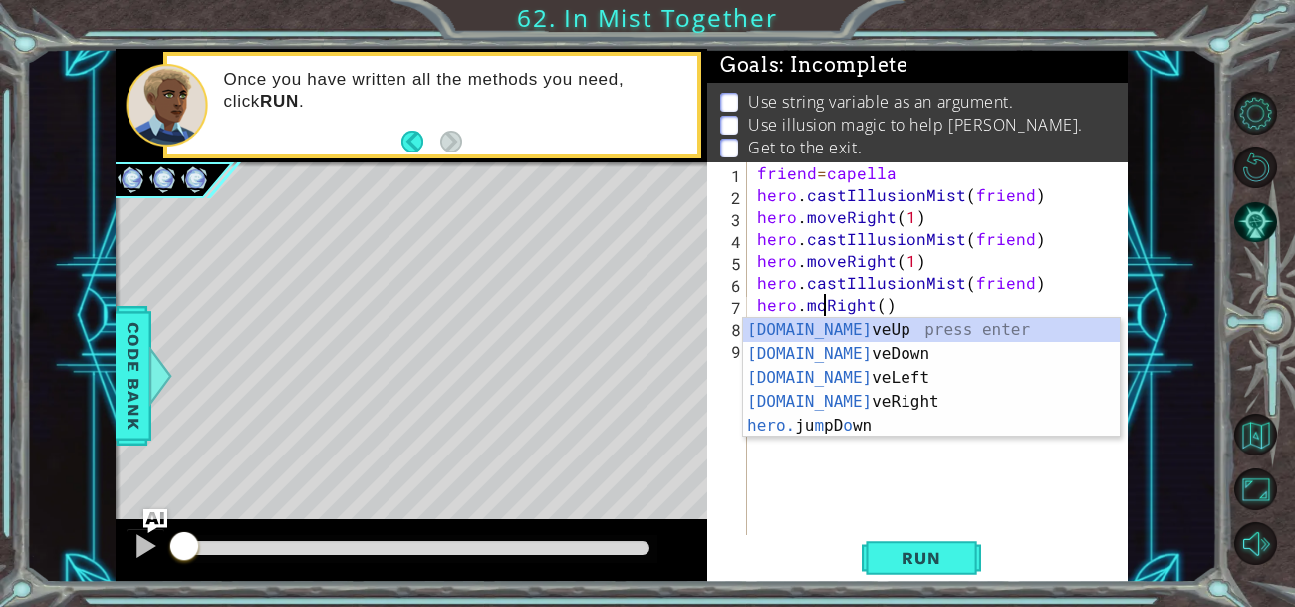
scroll to position [0, 4]
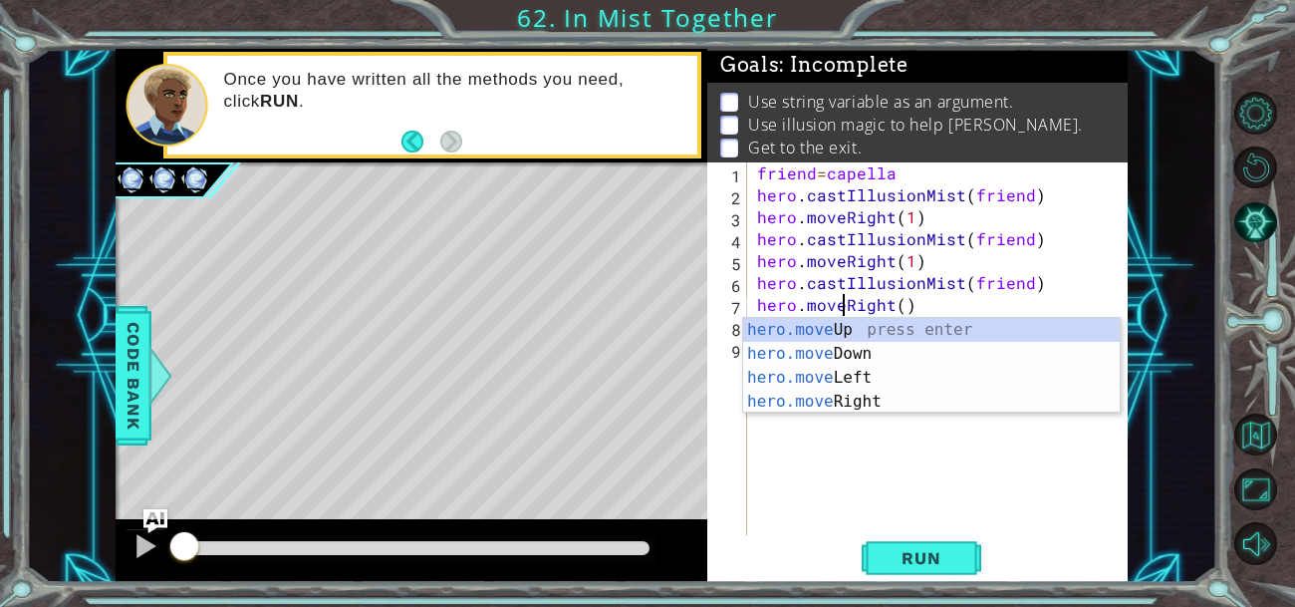
click at [920, 302] on div "friend = capella hero . castIllusionMist ( friend ) hero . moveRight ( 1 ) hero…" at bounding box center [943, 370] width 381 height 416
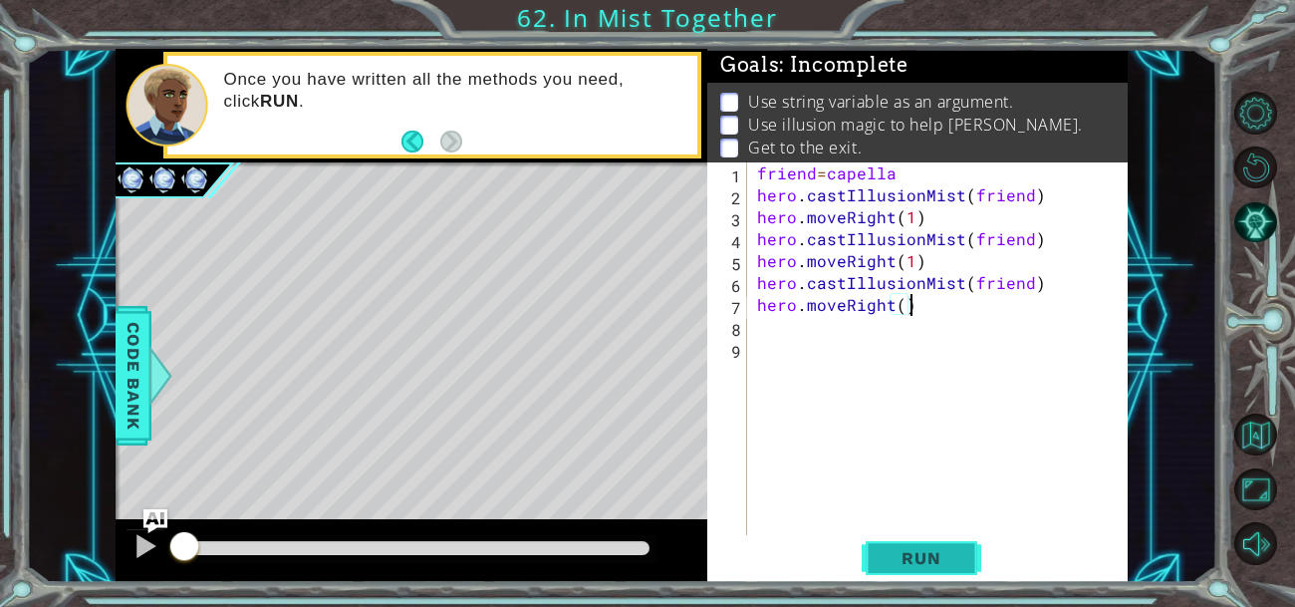
click at [919, 541] on button "Run" at bounding box center [922, 557] width 120 height 42
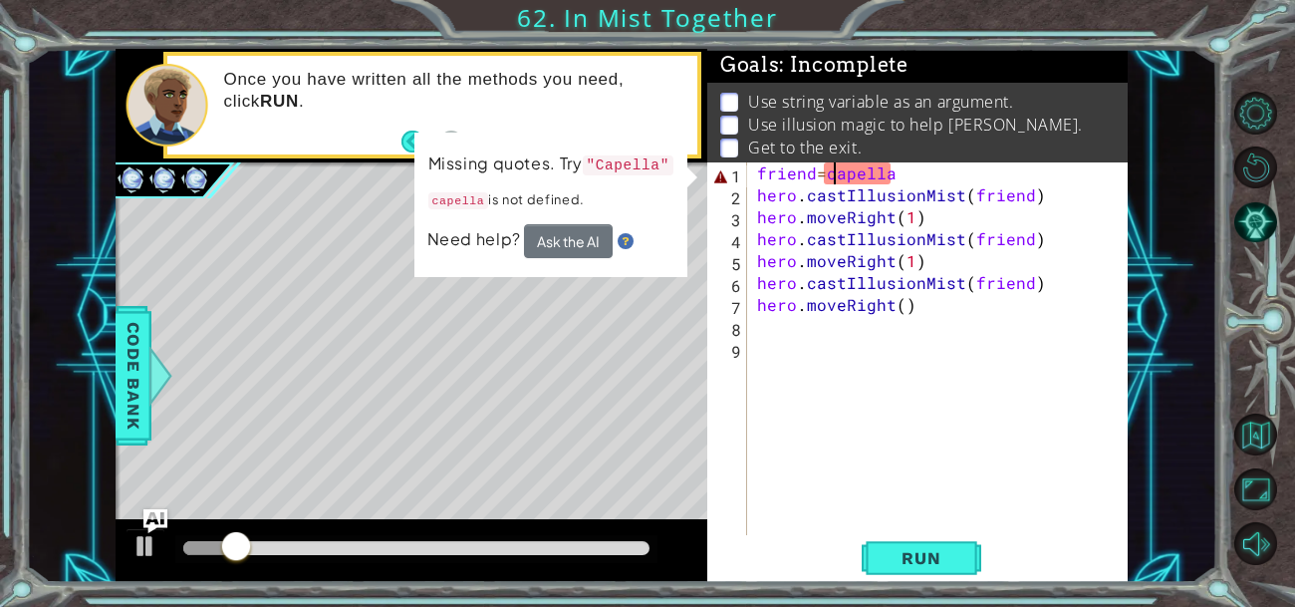
click at [832, 172] on div "friend = capella hero . castIllusionMist ( friend ) hero . moveRight ( 1 ) hero…" at bounding box center [943, 370] width 381 height 416
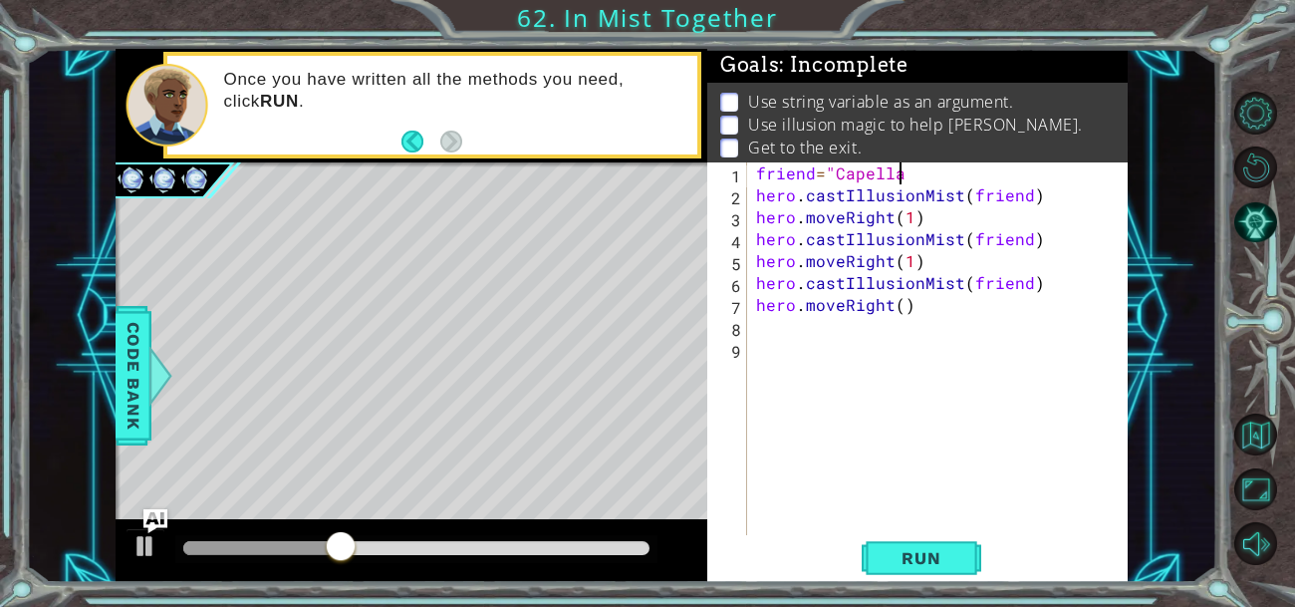
click at [910, 174] on div "friend = "Capella hero . castIllusionMist ( friend ) hero . moveRight ( 1 ) her…" at bounding box center [942, 370] width 381 height 416
click at [906, 555] on span "Run" at bounding box center [921, 558] width 79 height 20
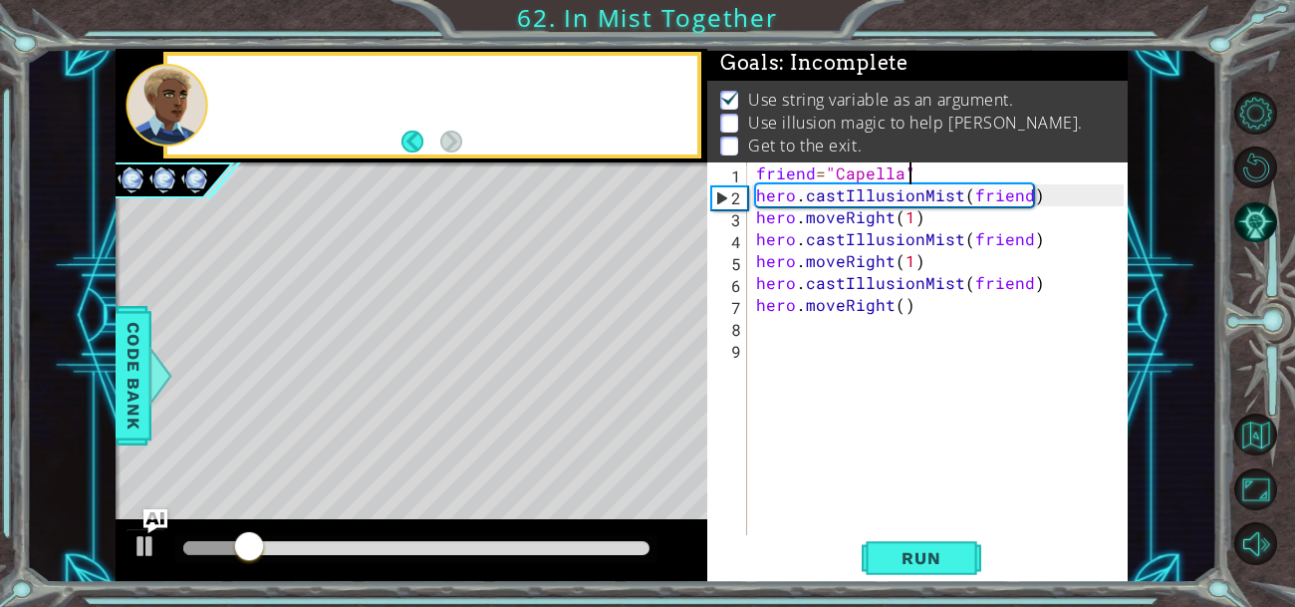
scroll to position [3, 0]
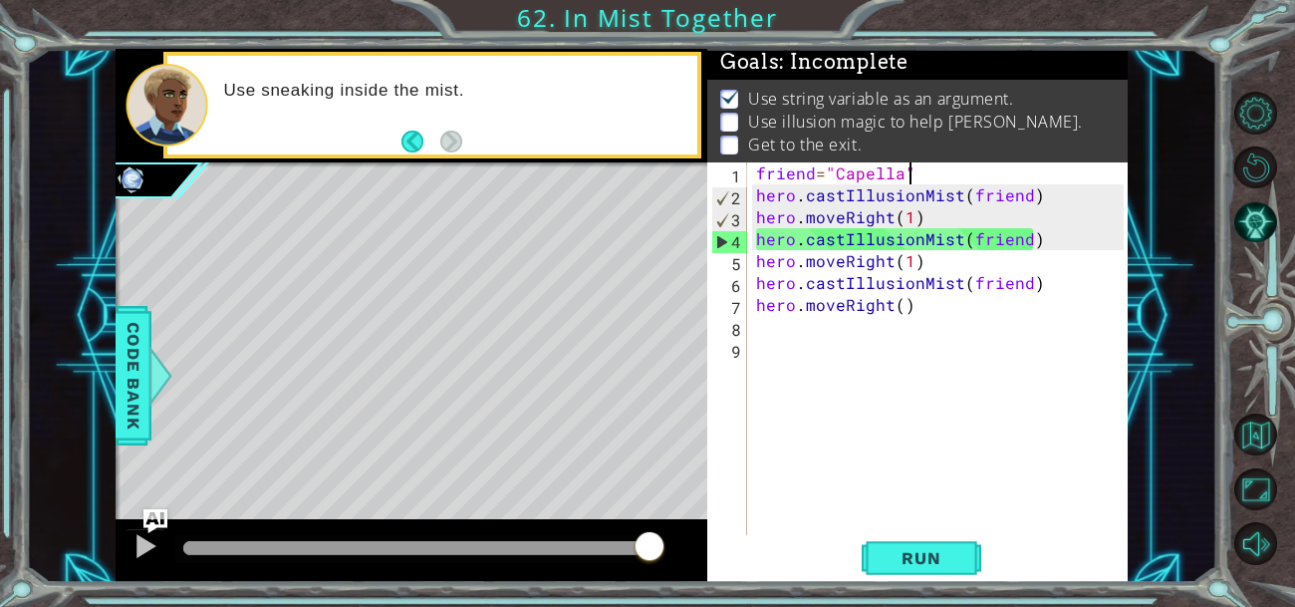
click at [840, 264] on div "friend = "Capella" hero . castIllusionMist ( friend ) hero . moveRight ( 1 ) he…" at bounding box center [942, 370] width 381 height 416
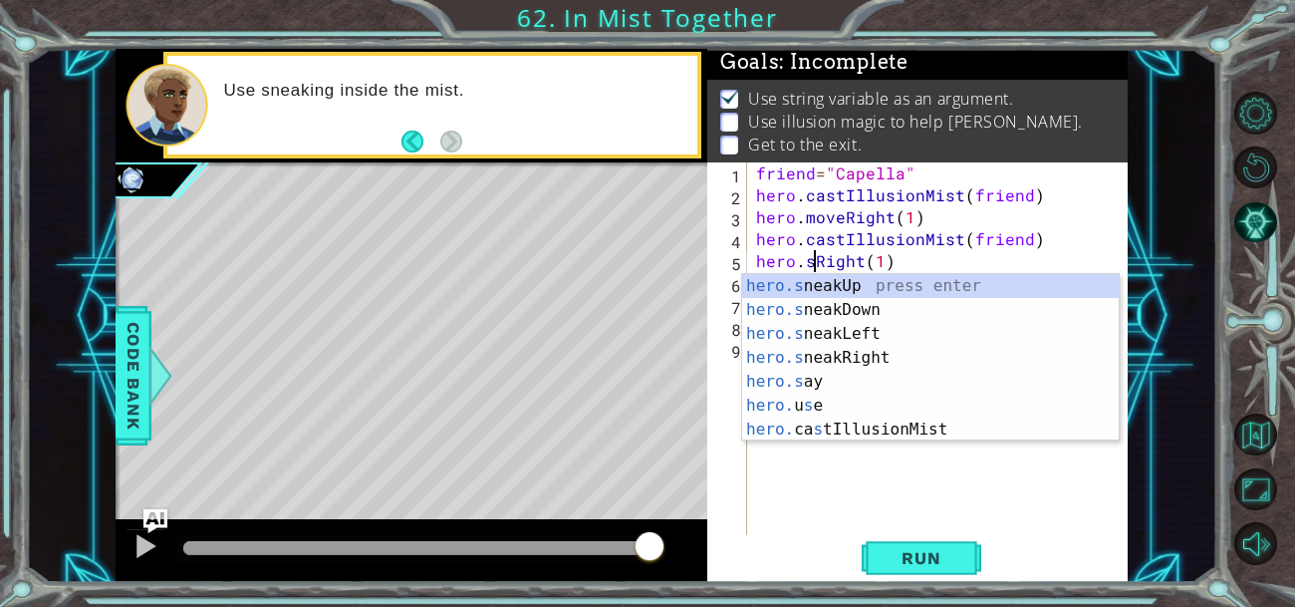
scroll to position [0, 3]
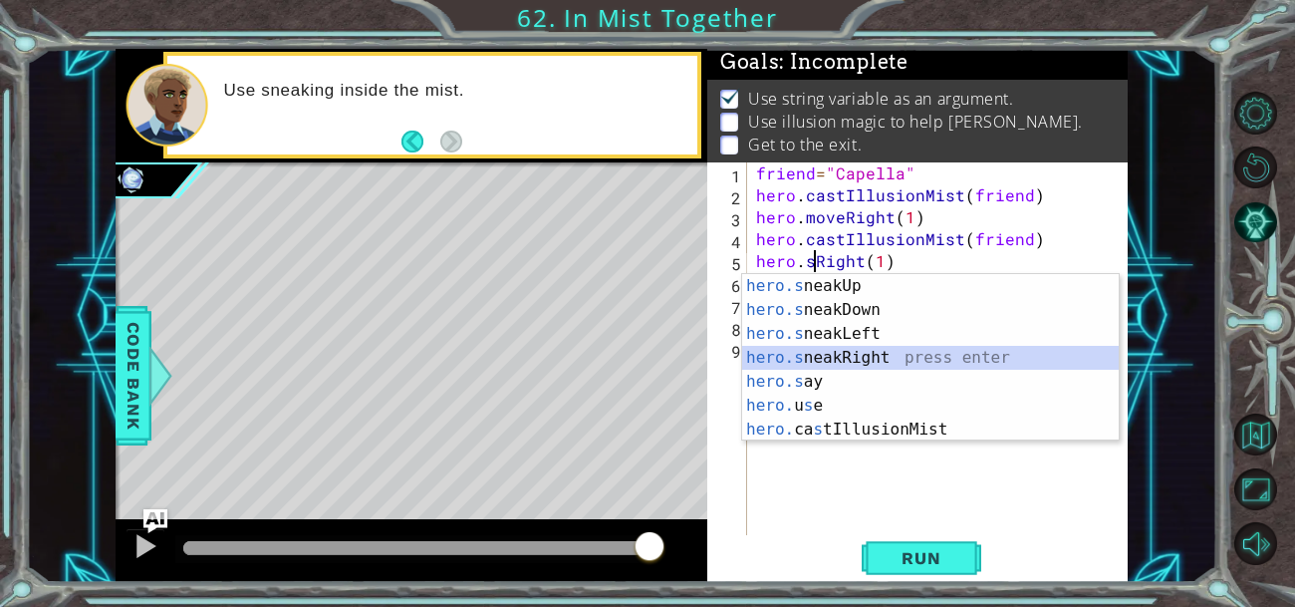
click at [875, 357] on div "hero.s neakUp press enter hero.s neakDown press enter hero.s neakLeft press ent…" at bounding box center [930, 381] width 377 height 215
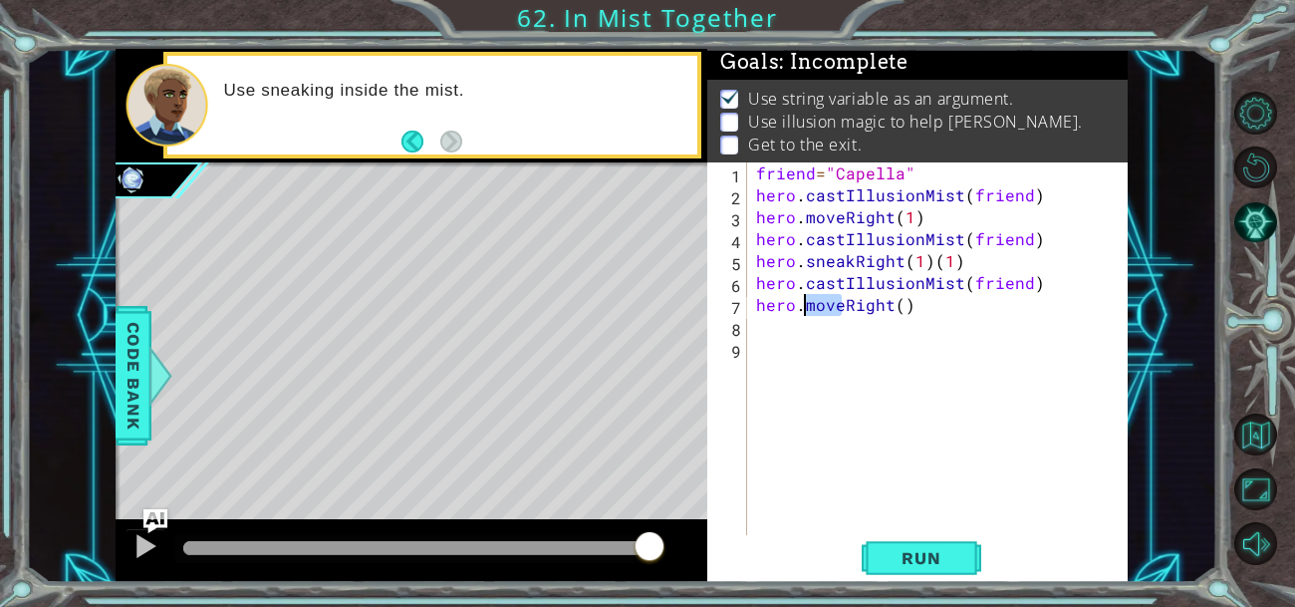
drag, startPoint x: 841, startPoint y: 308, endPoint x: 805, endPoint y: 308, distance: 35.9
click at [805, 308] on div "friend = "Capella" hero . castIllusionMist ( friend ) hero . moveRight ( 1 ) he…" at bounding box center [942, 370] width 381 height 416
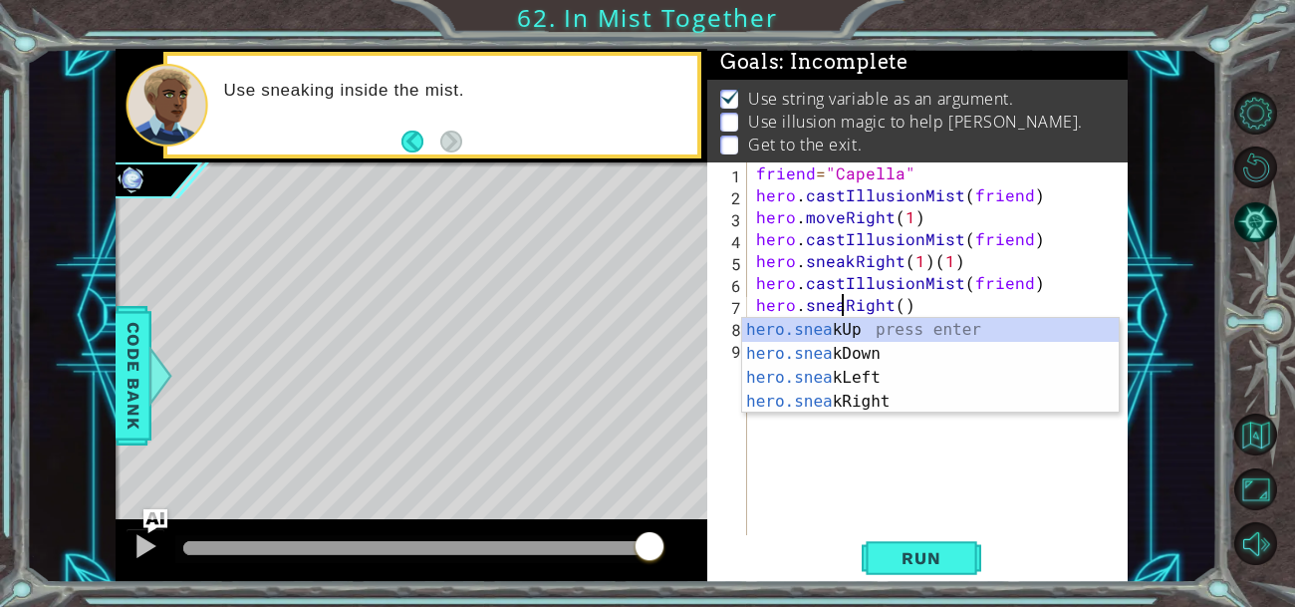
scroll to position [0, 6]
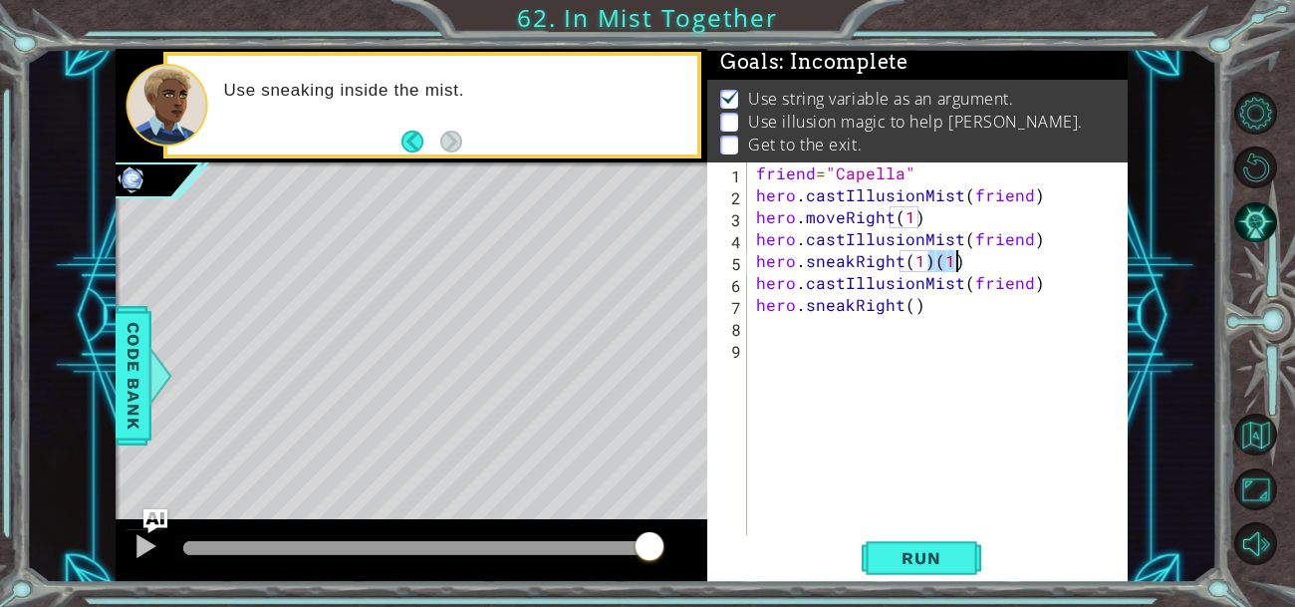
drag, startPoint x: 928, startPoint y: 262, endPoint x: 987, endPoint y: 252, distance: 59.6
click at [987, 252] on div "friend = "Capella" hero . castIllusionMist ( friend ) hero . moveRight ( 1 ) he…" at bounding box center [942, 370] width 381 height 416
type textarea "hero.sneakRight(1)"
click at [933, 569] on button "Run" at bounding box center [922, 557] width 120 height 42
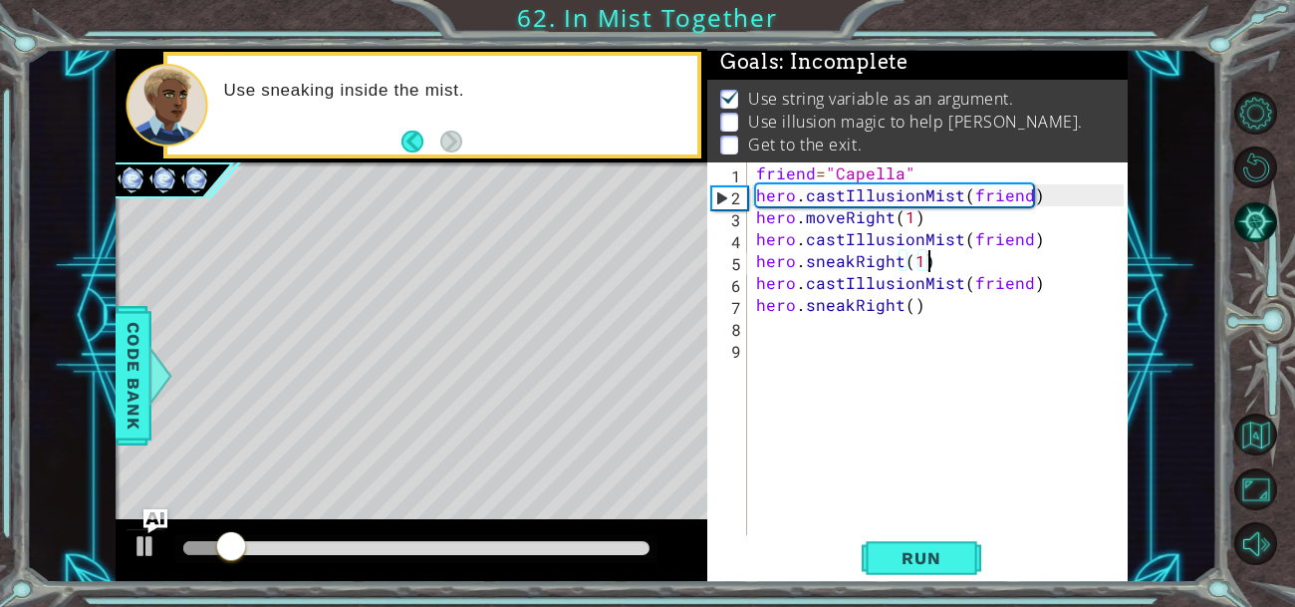
click at [768, 329] on div "friend = "Capella" hero . castIllusionMist ( friend ) hero . moveRight ( 1 ) he…" at bounding box center [942, 370] width 381 height 416
paste textarea "hero.castIllusionMist(friend)"
type textarea "hero.castIllusionMist(friend)"
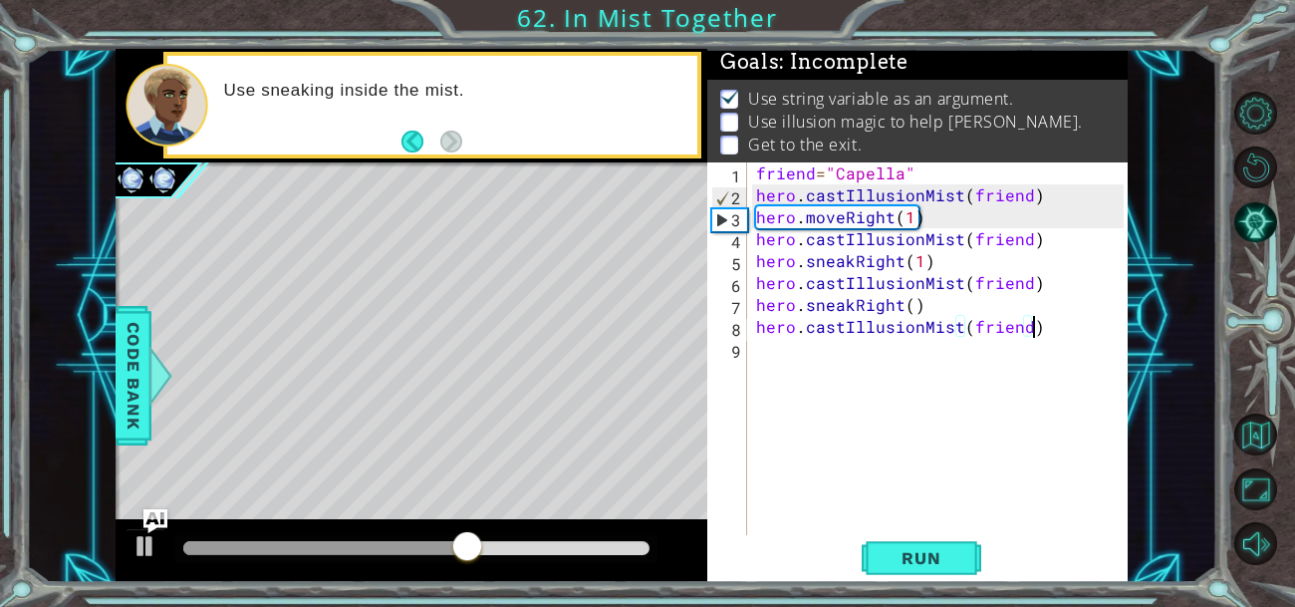
click at [778, 351] on div "friend = "Capella" hero . castIllusionMist ( friend ) hero . moveRight ( 1 ) he…" at bounding box center [942, 370] width 381 height 416
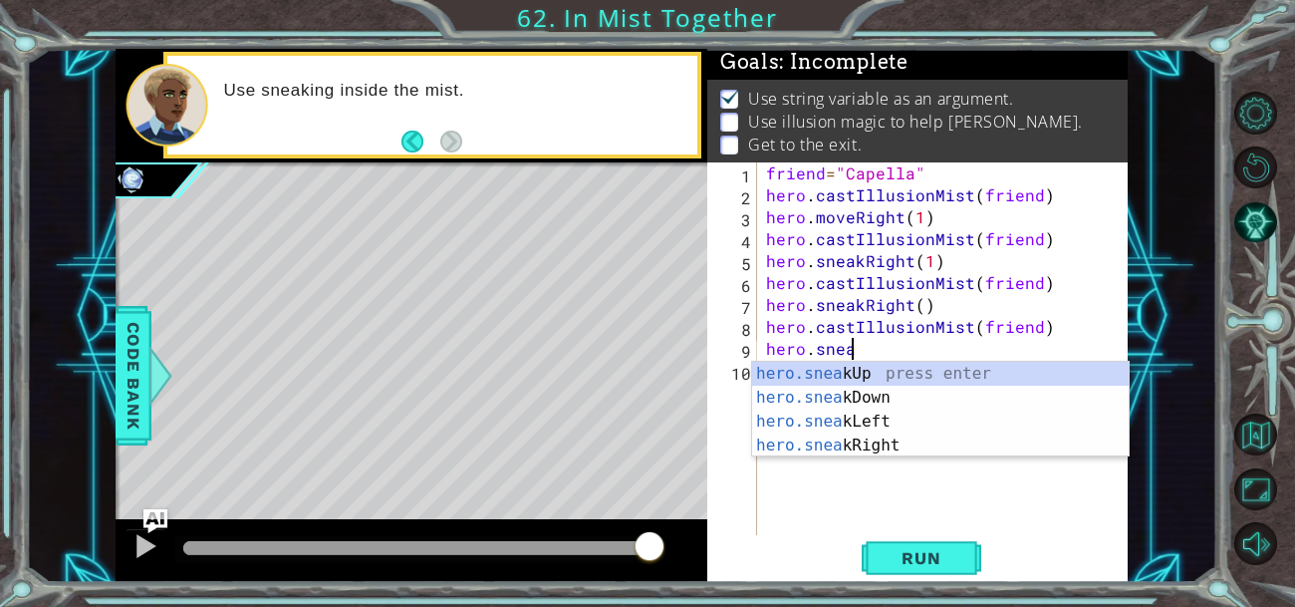
scroll to position [0, 4]
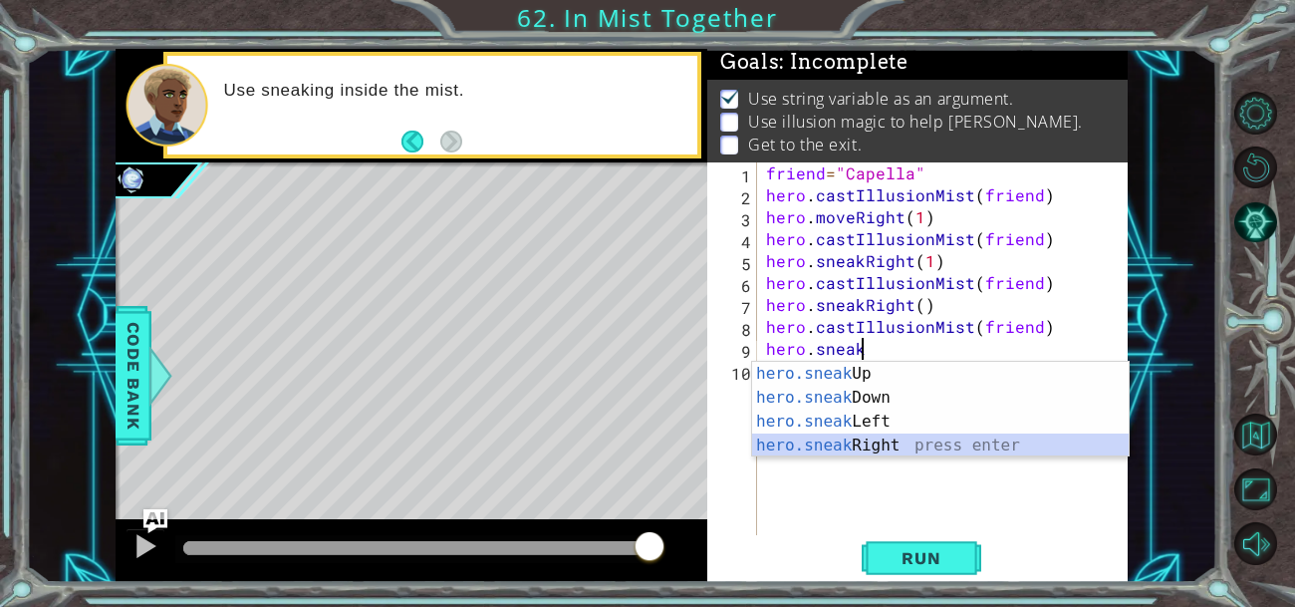
click at [839, 443] on div "hero.sneak Up press enter hero.sneak Down press enter hero.sneak Left press ent…" at bounding box center [940, 433] width 377 height 143
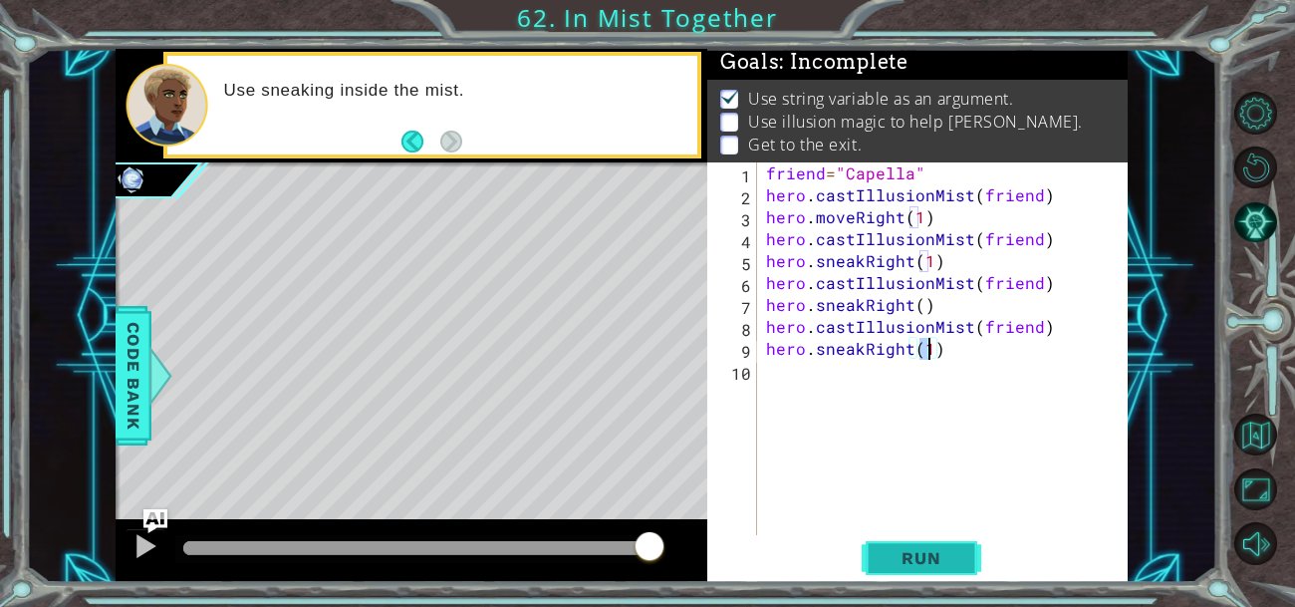
click at [950, 548] on span "Run" at bounding box center [921, 558] width 79 height 20
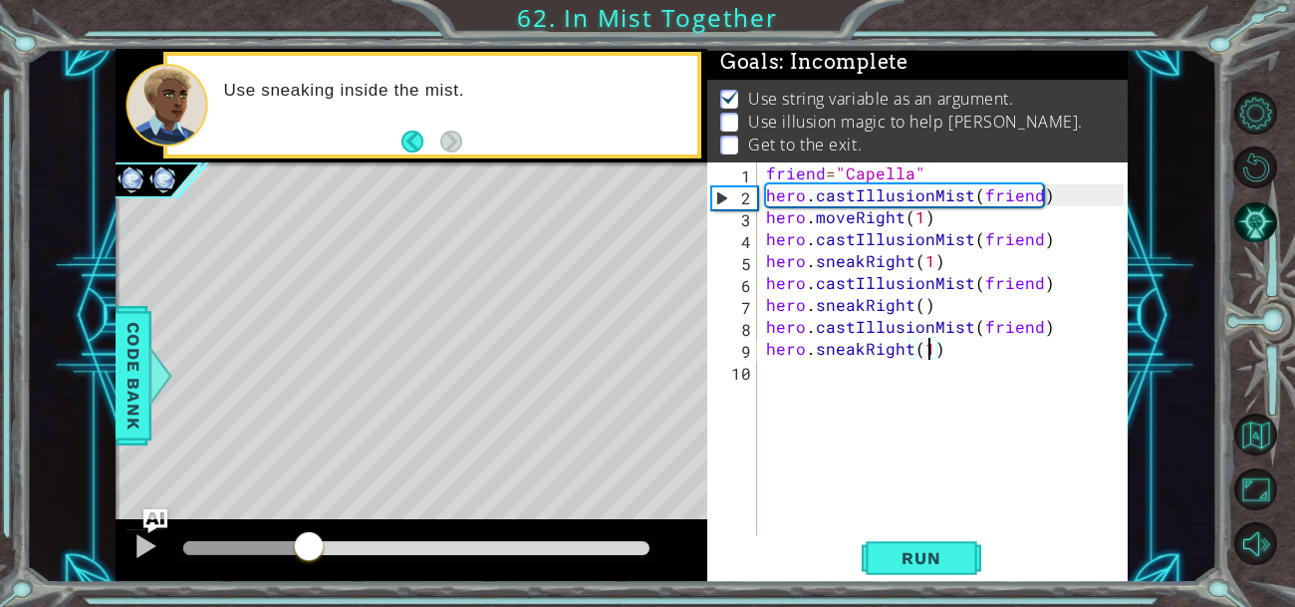
drag, startPoint x: 316, startPoint y: 544, endPoint x: 305, endPoint y: 597, distance: 53.9
click at [305, 597] on div "1 ההההההההההההההההההההההההההההההההההההההההההההההההההההההההההההההההההההההההההההה…" at bounding box center [647, 303] width 1295 height 607
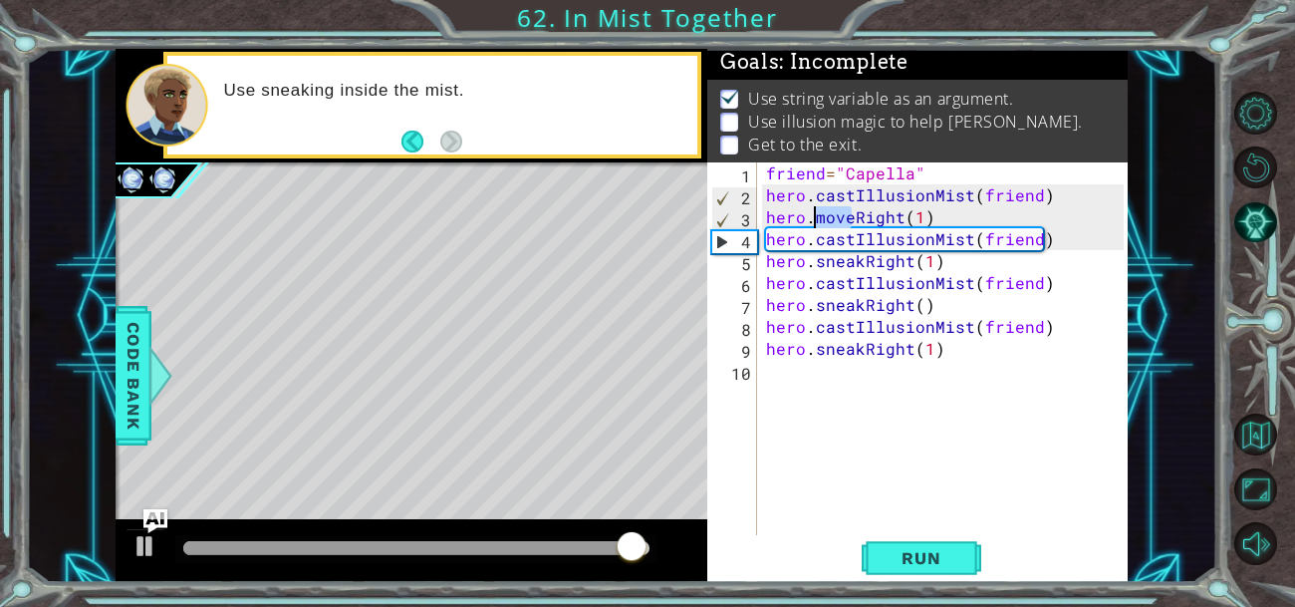
drag, startPoint x: 850, startPoint y: 216, endPoint x: 818, endPoint y: 216, distance: 31.9
click at [818, 216] on div "friend = "Capella" hero . castIllusionMist ( friend ) hero . moveRight ( 1 ) he…" at bounding box center [948, 370] width 372 height 416
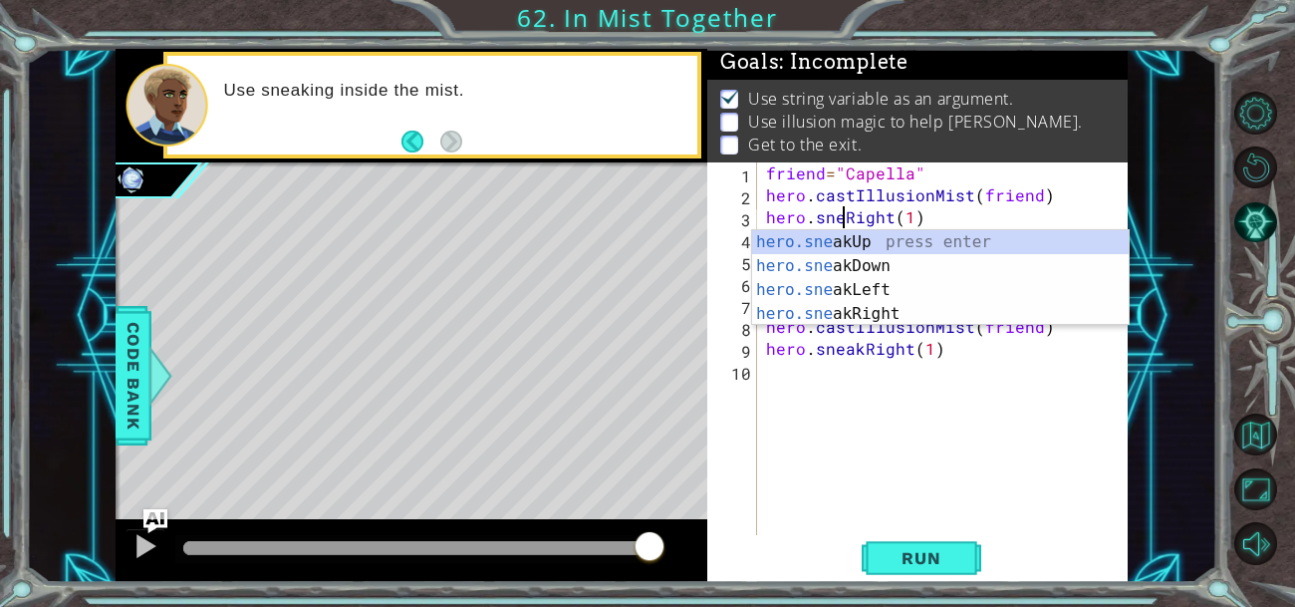
scroll to position [0, 5]
click at [922, 558] on span "Run" at bounding box center [921, 558] width 79 height 20
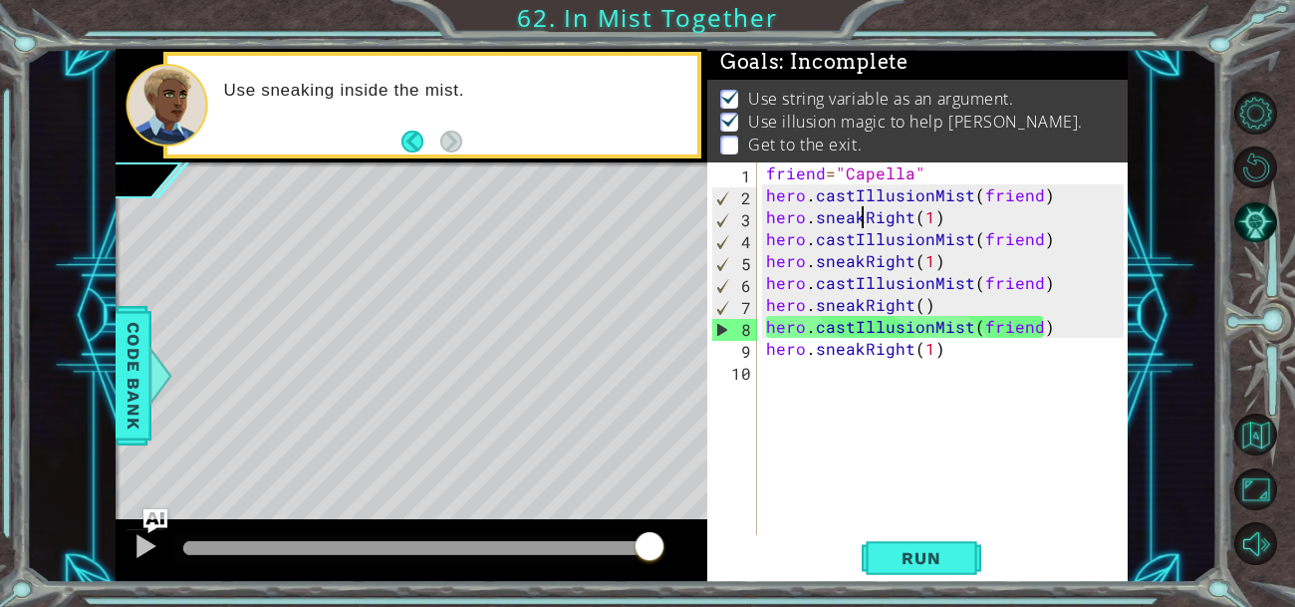
drag, startPoint x: 249, startPoint y: 545, endPoint x: 692, endPoint y: 600, distance: 446.7
click at [692, 600] on div "1 ההההההההההההההההההההההההההההההההההההההההההההההההההההההההההההההההההההההההההההה…" at bounding box center [647, 303] width 1295 height 607
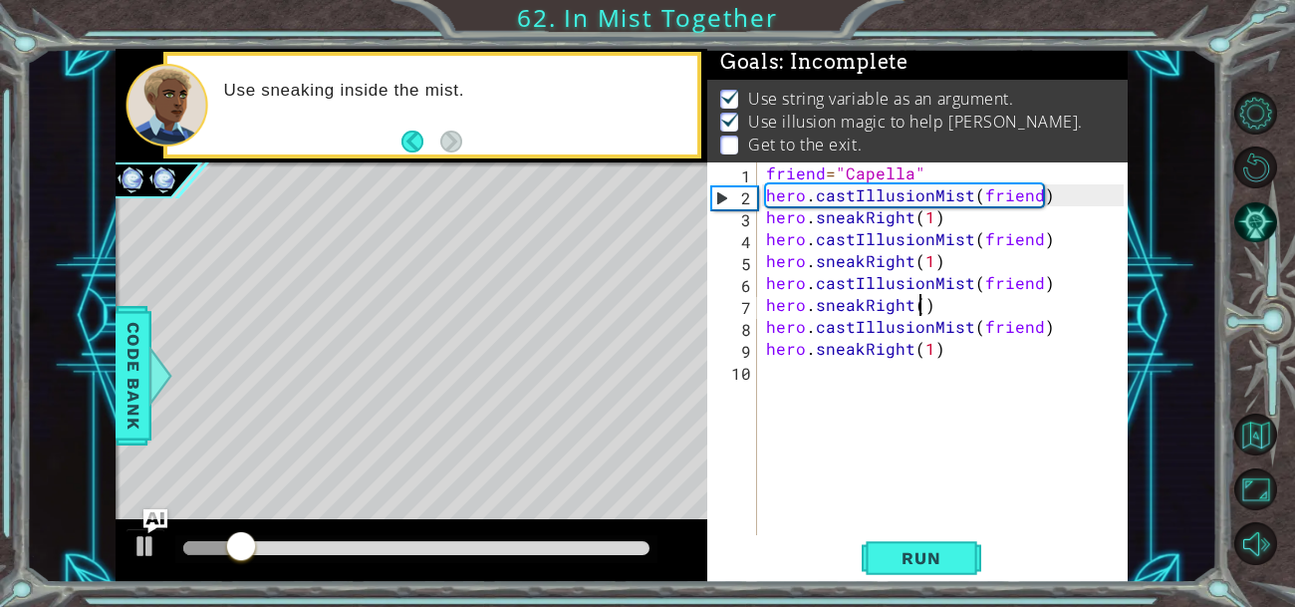
click at [922, 305] on div "friend = "Capella" hero . castIllusionMist ( friend ) hero . sneakRight ( 1 ) h…" at bounding box center [948, 370] width 372 height 416
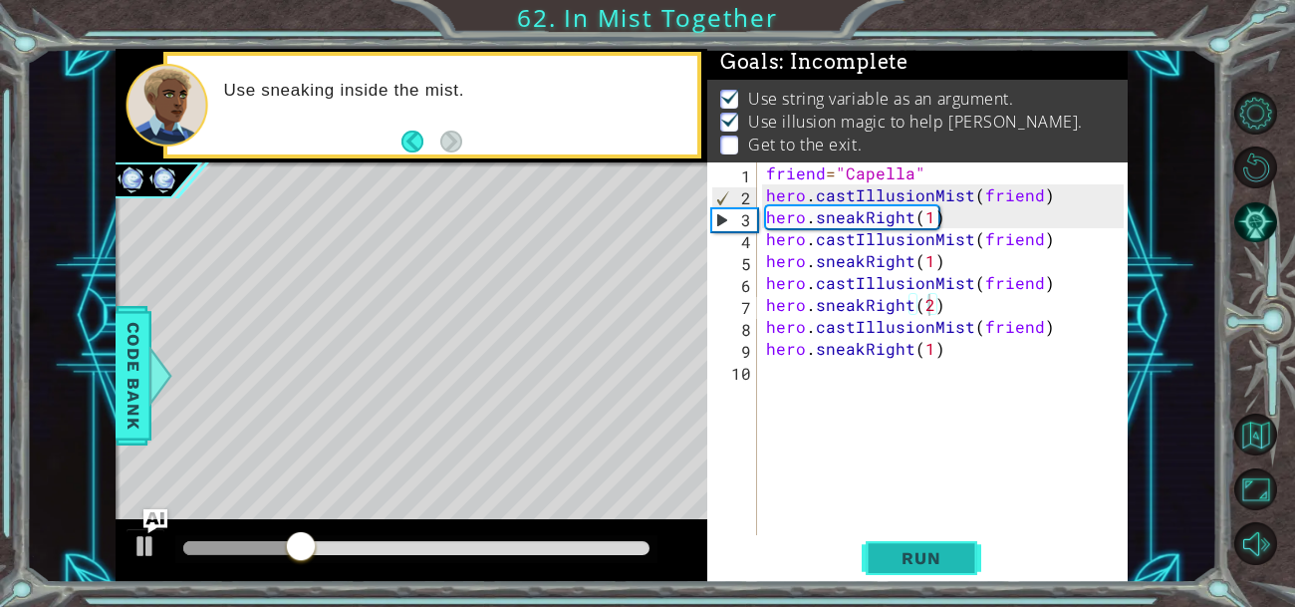
click at [942, 571] on button "Run" at bounding box center [922, 557] width 120 height 42
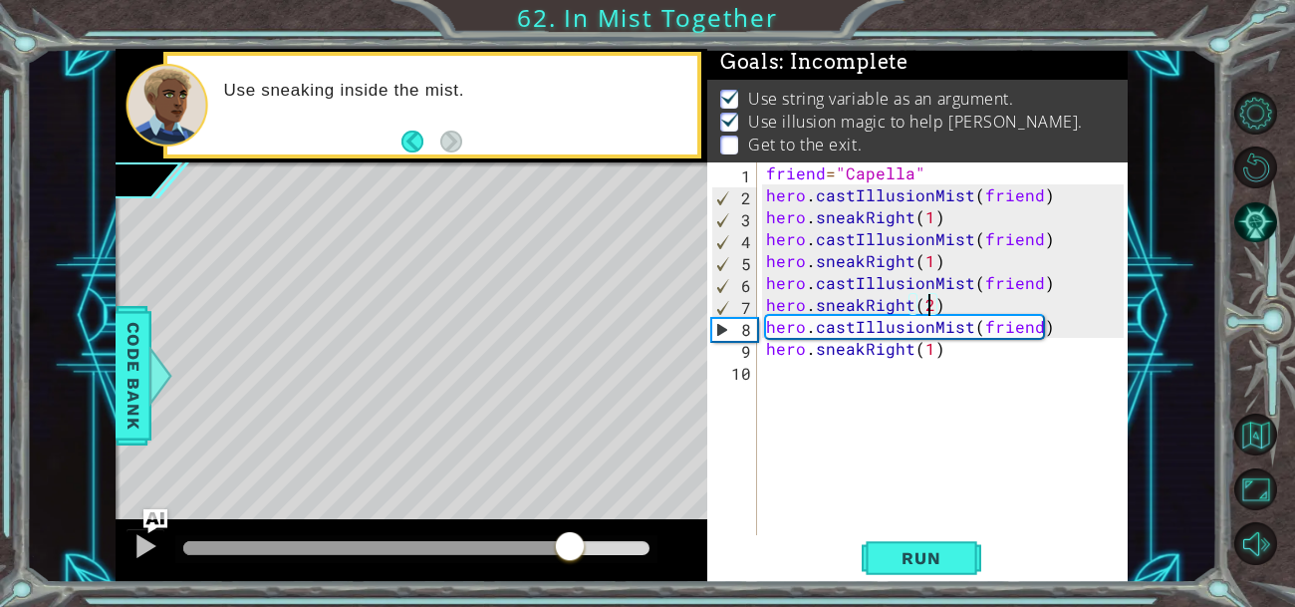
drag, startPoint x: 257, startPoint y: 538, endPoint x: 570, endPoint y: 578, distance: 315.3
click at [570, 578] on div at bounding box center [412, 551] width 592 height 64
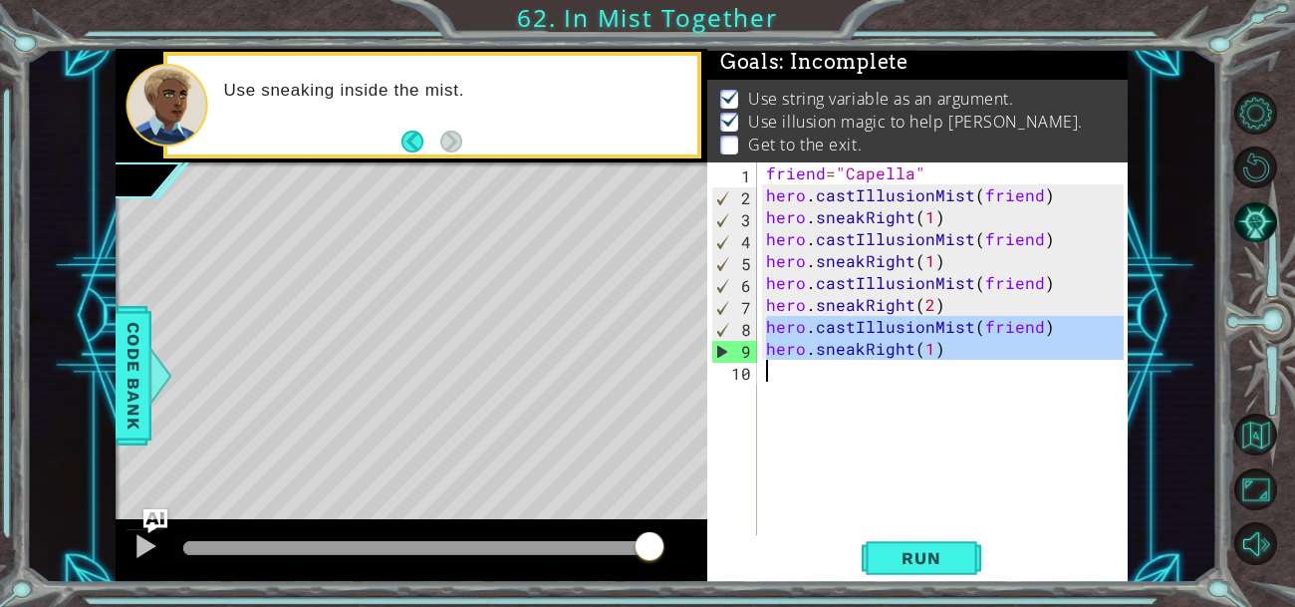
drag, startPoint x: 767, startPoint y: 328, endPoint x: 972, endPoint y: 376, distance: 210.7
click at [972, 376] on div "friend = "Capella" hero . castIllusionMist ( friend ) hero . sneakRight ( 1 ) h…" at bounding box center [948, 370] width 372 height 416
type textarea "hero.sneakRight(1)"
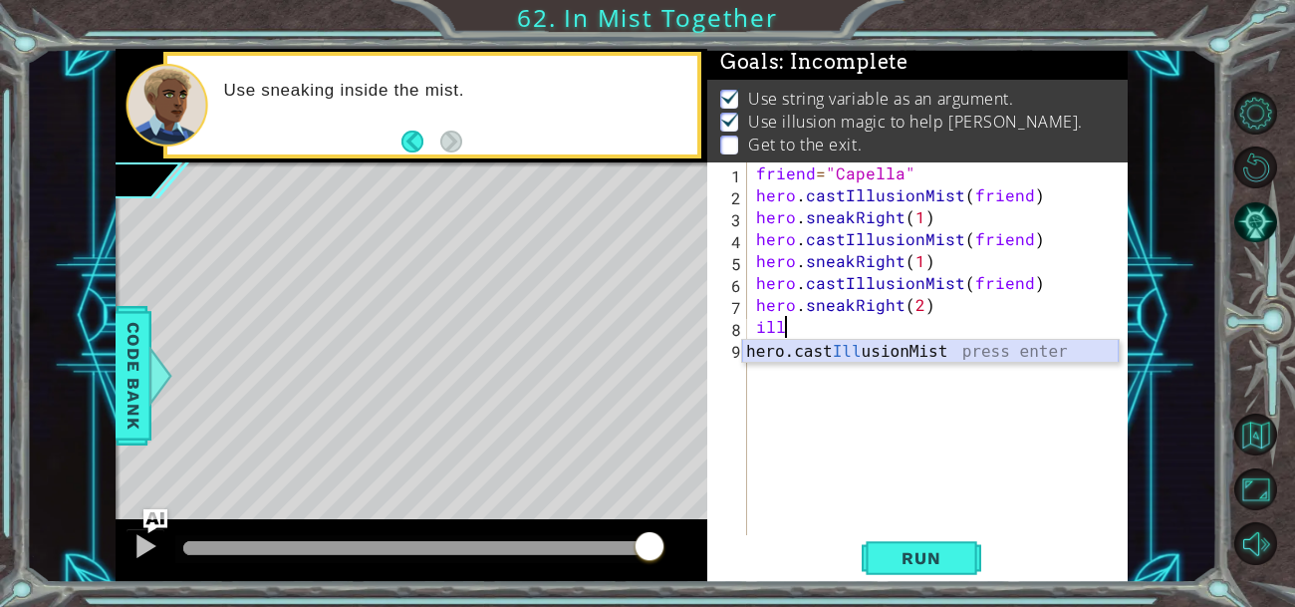
click at [845, 350] on div "hero.cast Ill usionMist press enter" at bounding box center [930, 376] width 377 height 72
type textarea "hero.castIllusionMist(friend)"
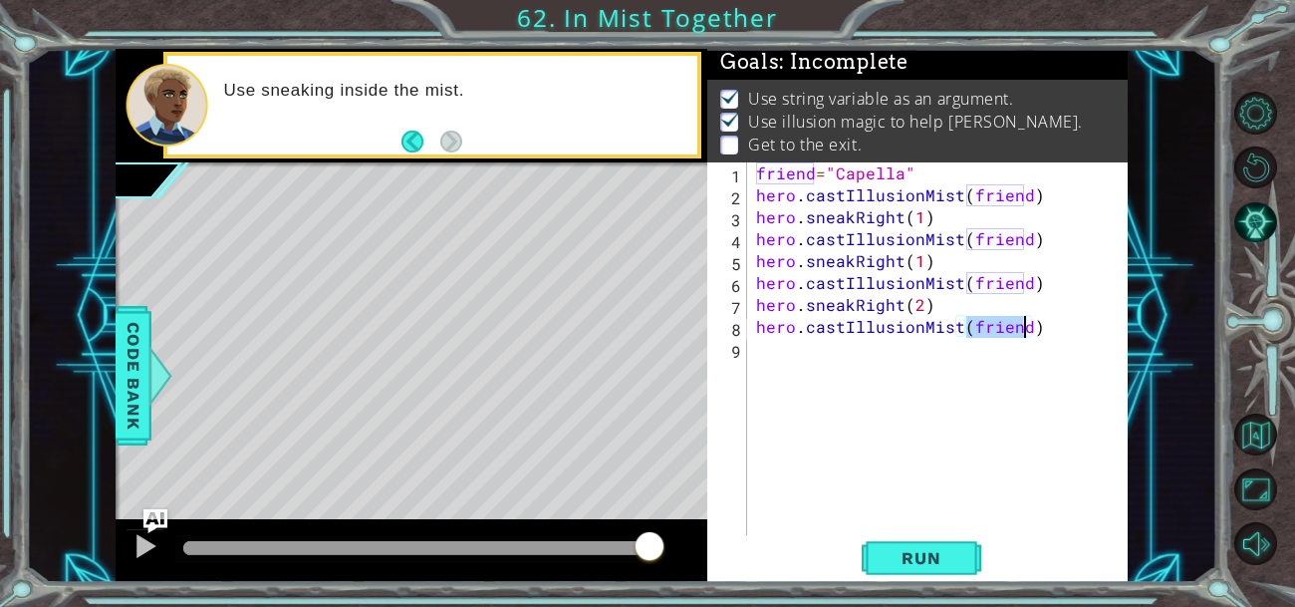
click at [760, 353] on div "friend = "Capella" hero . castIllusionMist ( friend ) hero . sneakRight ( 1 ) h…" at bounding box center [942, 370] width 381 height 416
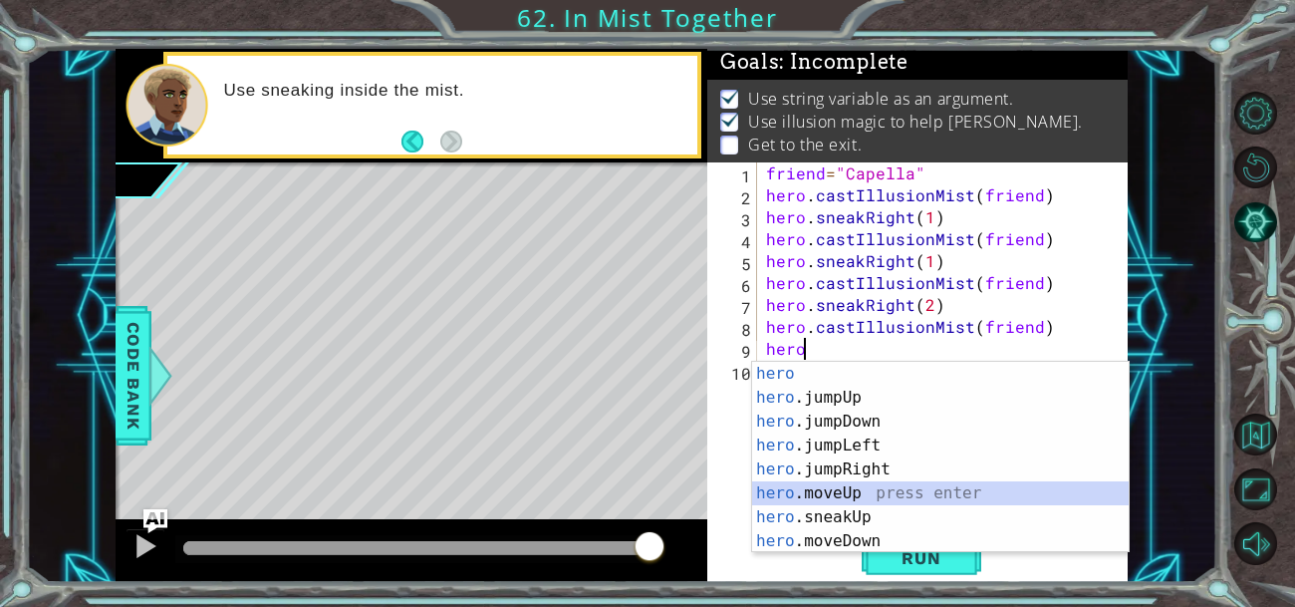
scroll to position [47, 0]
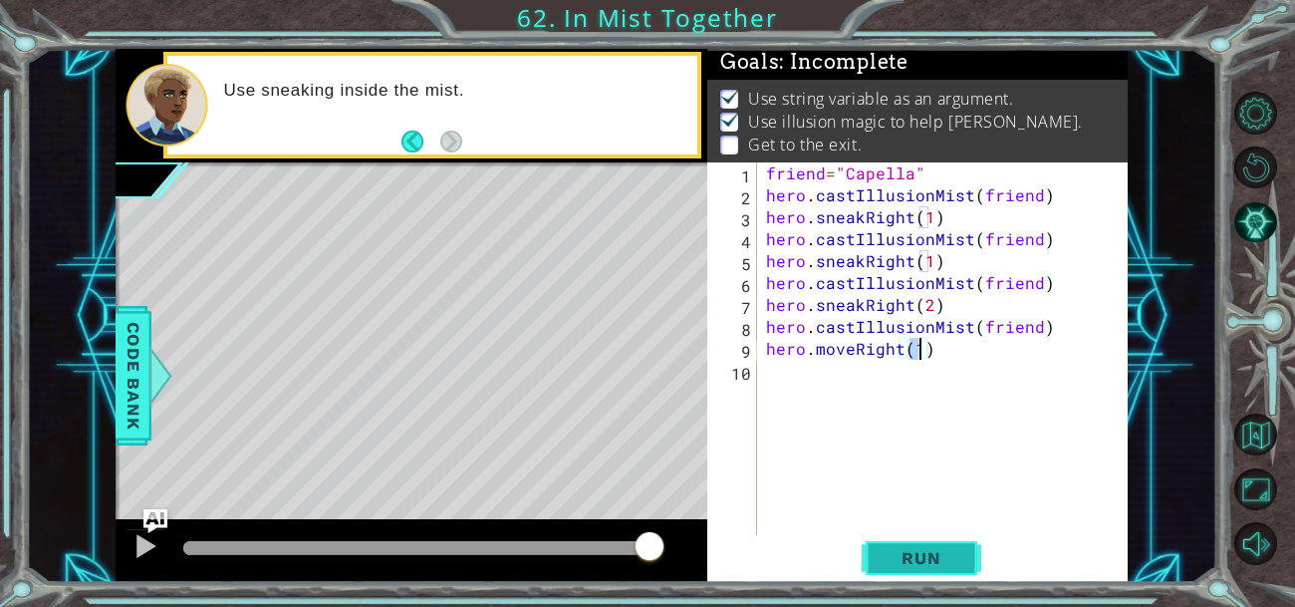
click at [882, 548] on span "Run" at bounding box center [921, 558] width 79 height 20
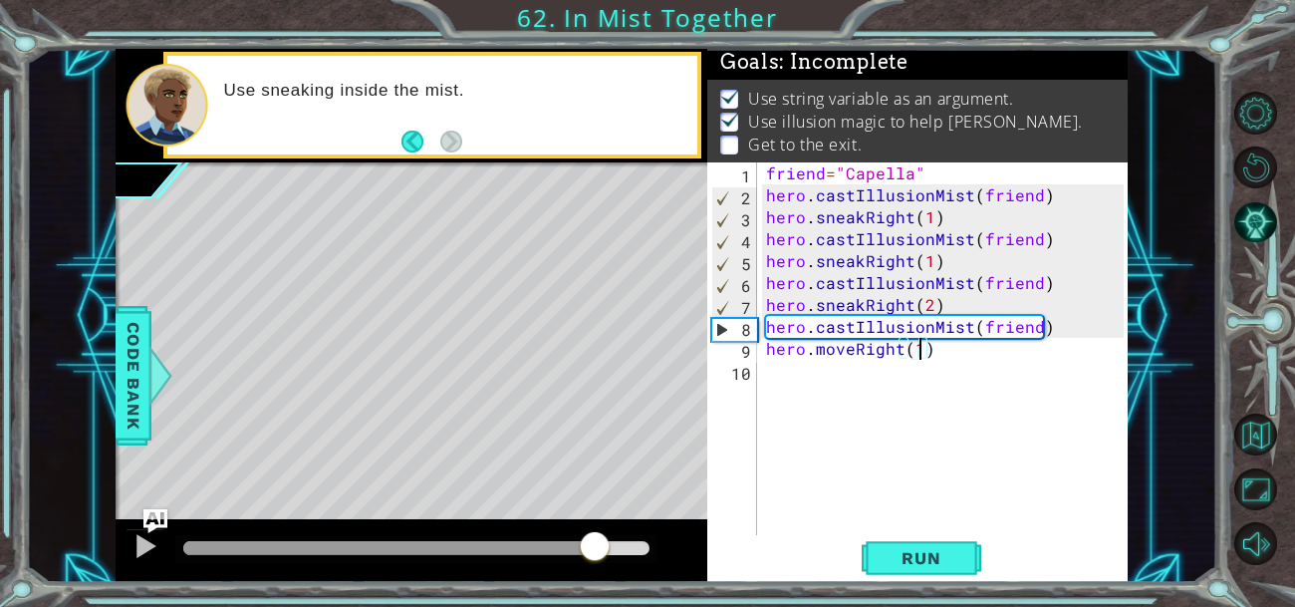
drag, startPoint x: 258, startPoint y: 545, endPoint x: 596, endPoint y: 594, distance: 341.2
click at [596, 594] on div "1 ההההההההההההההההההההההההההההההההההההההההההההההההההההההההההההההההההההההההההההה…" at bounding box center [647, 303] width 1295 height 607
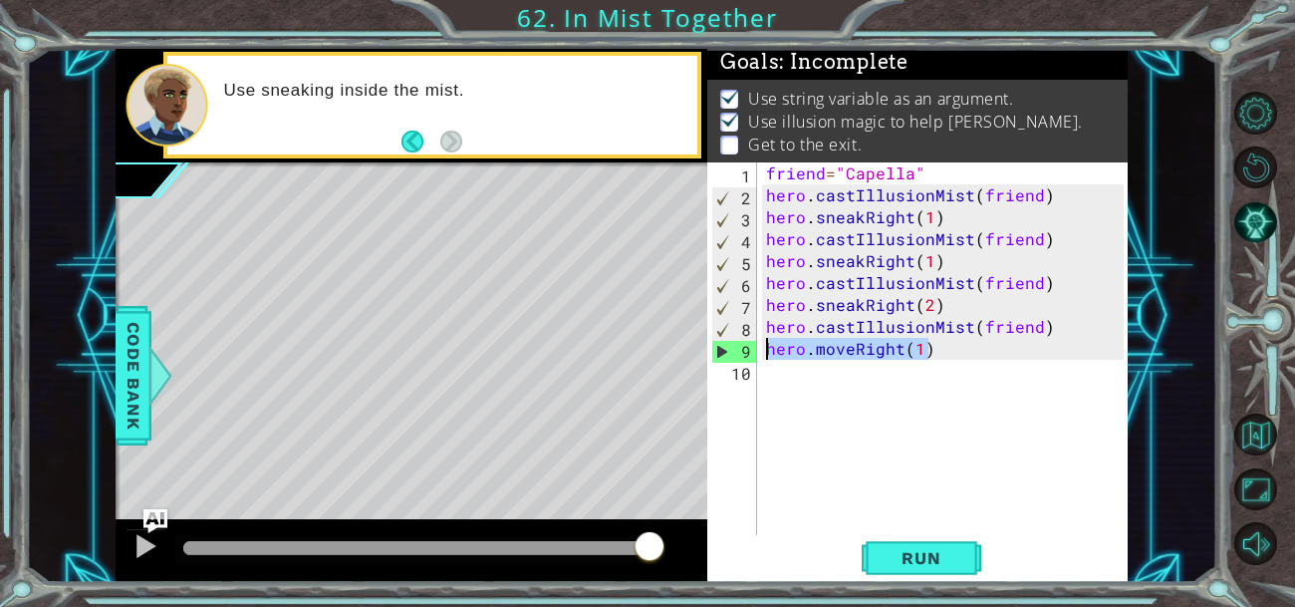
drag, startPoint x: 928, startPoint y: 355, endPoint x: 754, endPoint y: 360, distance: 174.4
click at [754, 360] on div "hero.moveRight(1) 1 2 3 4 5 6 7 8 9 10 friend = "Capella" hero . castIllusionMi…" at bounding box center [915, 348] width 416 height 373
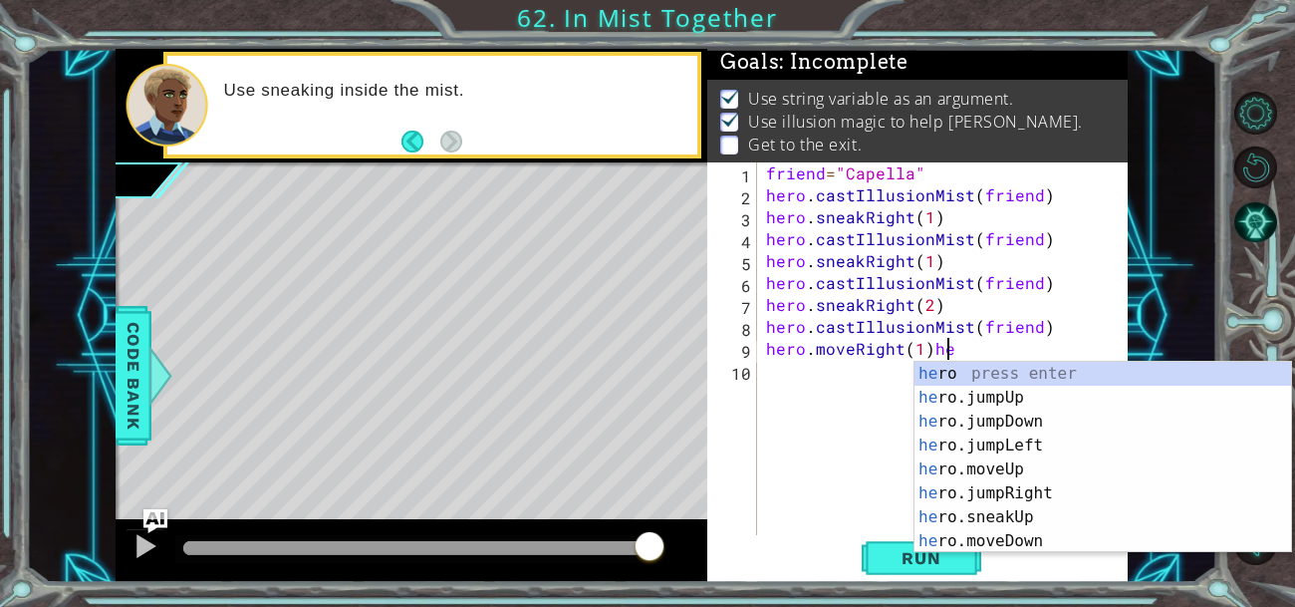
scroll to position [0, 10]
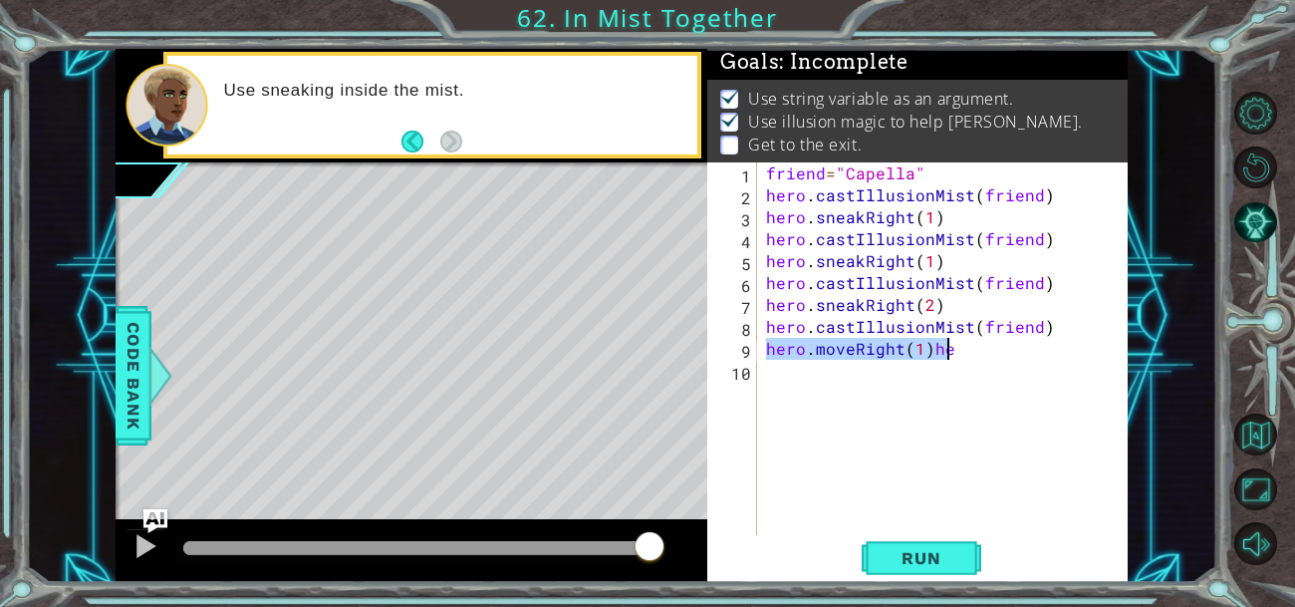
drag, startPoint x: 761, startPoint y: 351, endPoint x: 1018, endPoint y: 346, distance: 257.1
click at [1018, 346] on div "friend = "Capella" hero . castIllusionMist ( friend ) hero . sneakRight ( 1 ) h…" at bounding box center [948, 370] width 372 height 416
click at [1018, 346] on div "friend = "Capella" hero . castIllusionMist ( friend ) hero . sneakRight ( 1 ) h…" at bounding box center [943, 348] width 362 height 373
drag, startPoint x: 767, startPoint y: 348, endPoint x: 1013, endPoint y: 360, distance: 246.4
click at [1013, 360] on div "friend = "Capella" hero . castIllusionMist ( friend ) hero . sneakRight ( 1 ) h…" at bounding box center [948, 370] width 372 height 416
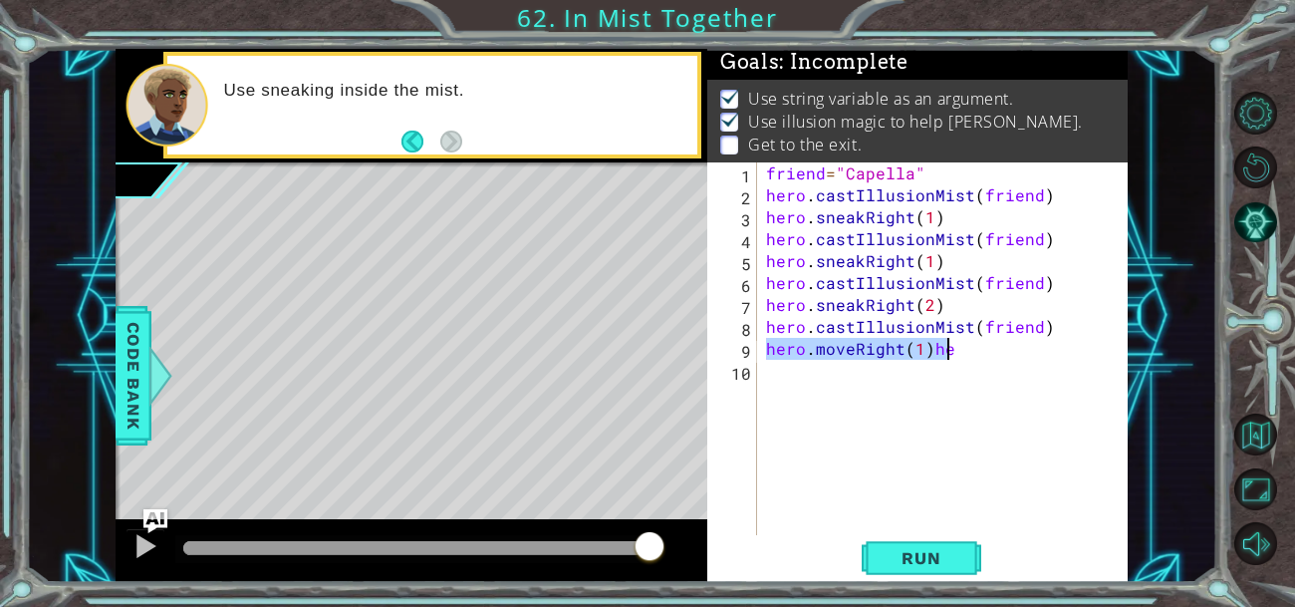
type textarea "hero.moveRight(1)he"
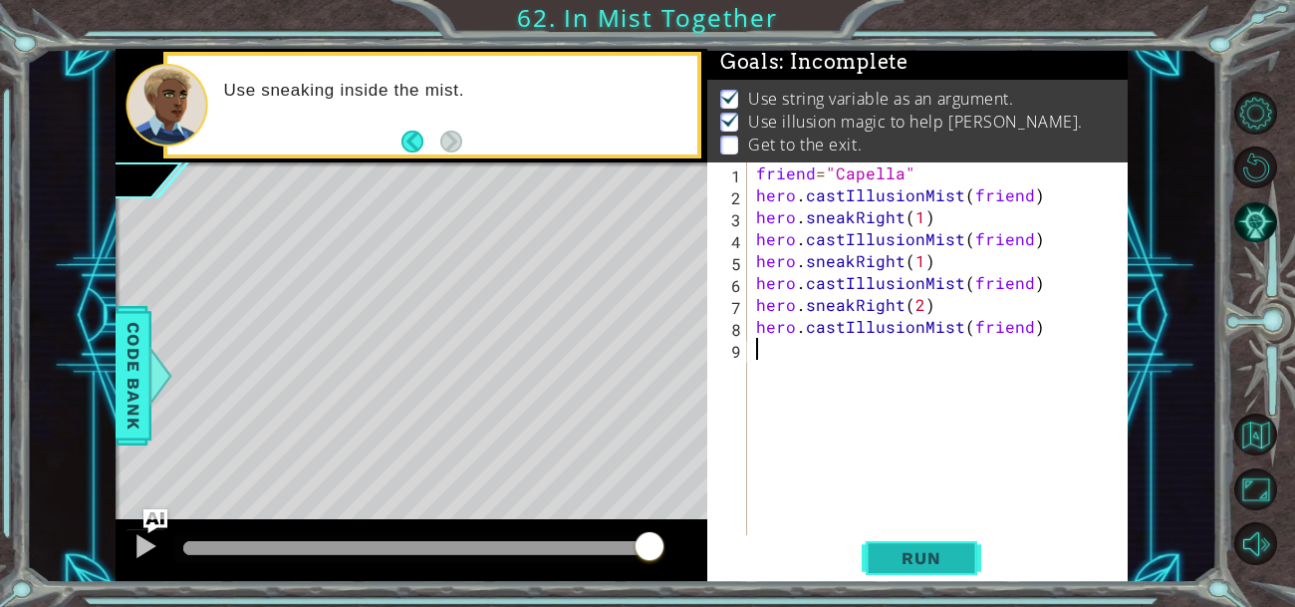
click at [926, 555] on span "Run" at bounding box center [921, 558] width 79 height 20
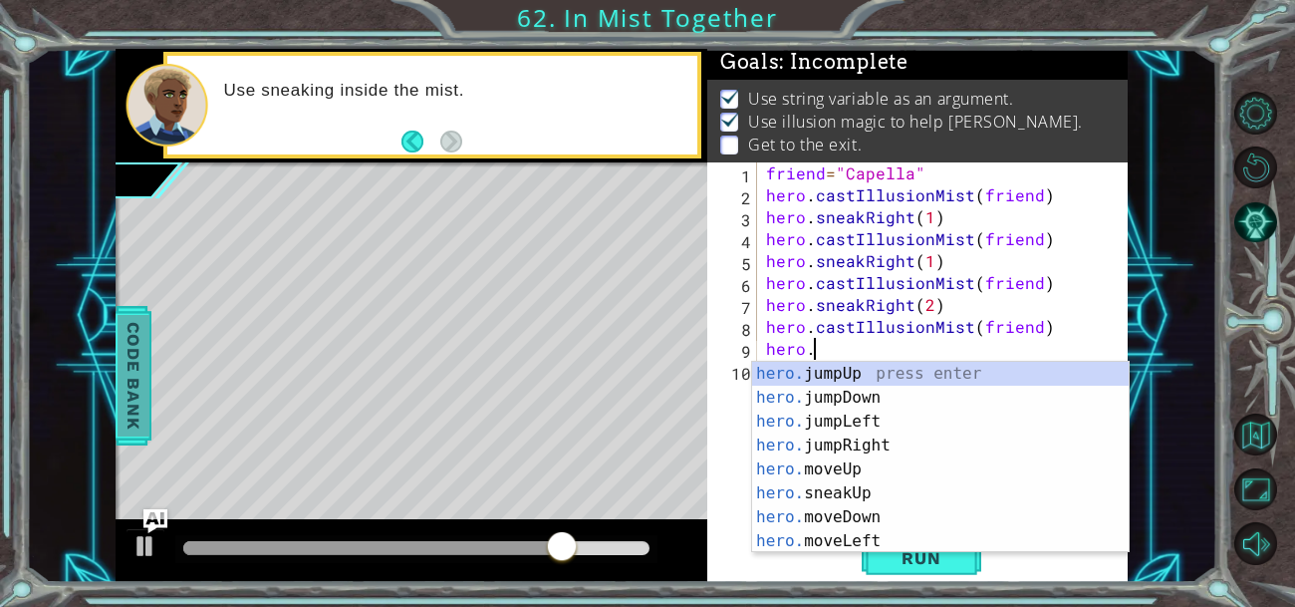
scroll to position [0, 1]
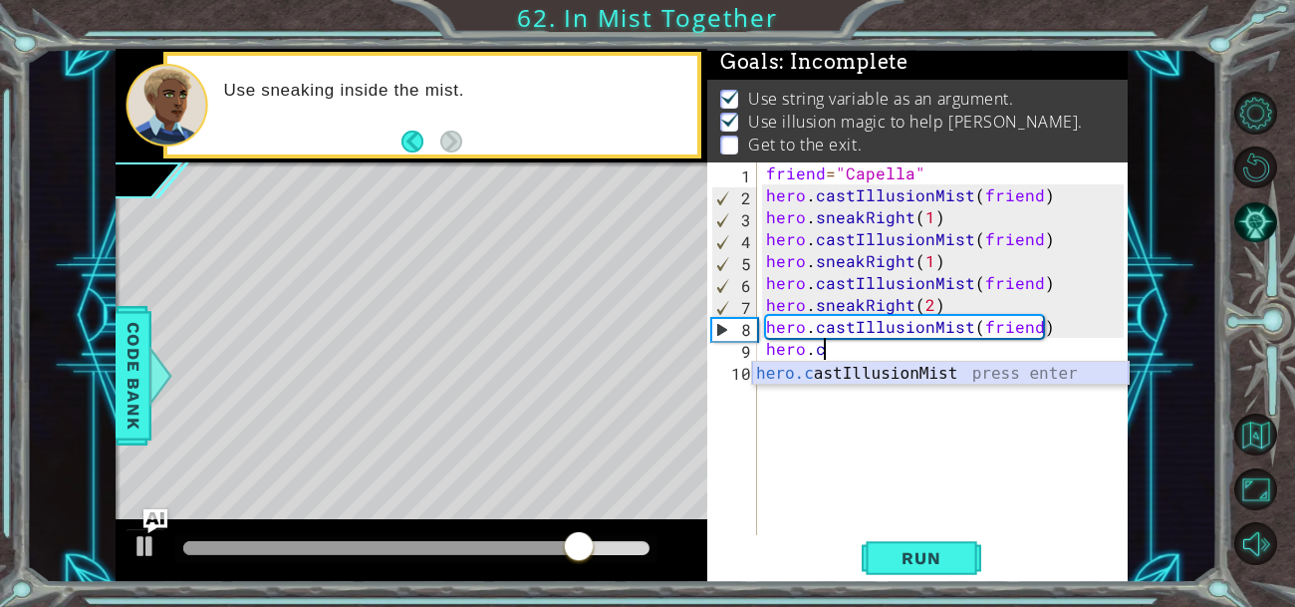
click at [789, 373] on div "hero.c astIllusionMist press enter" at bounding box center [940, 398] width 377 height 72
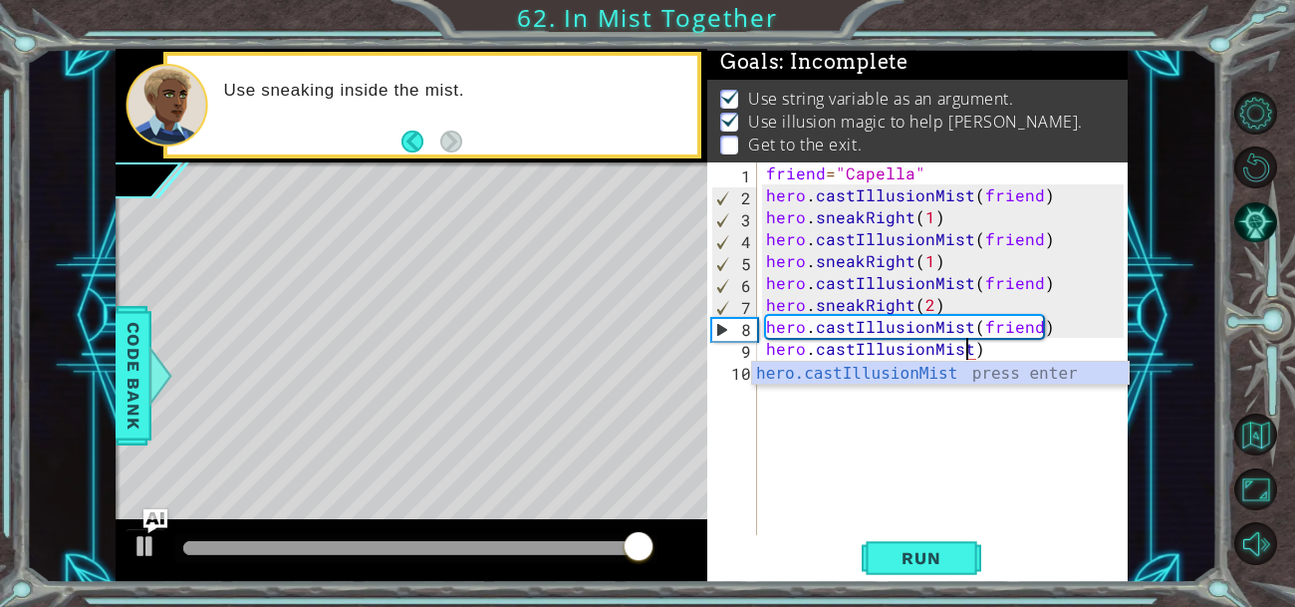
scroll to position [0, 12]
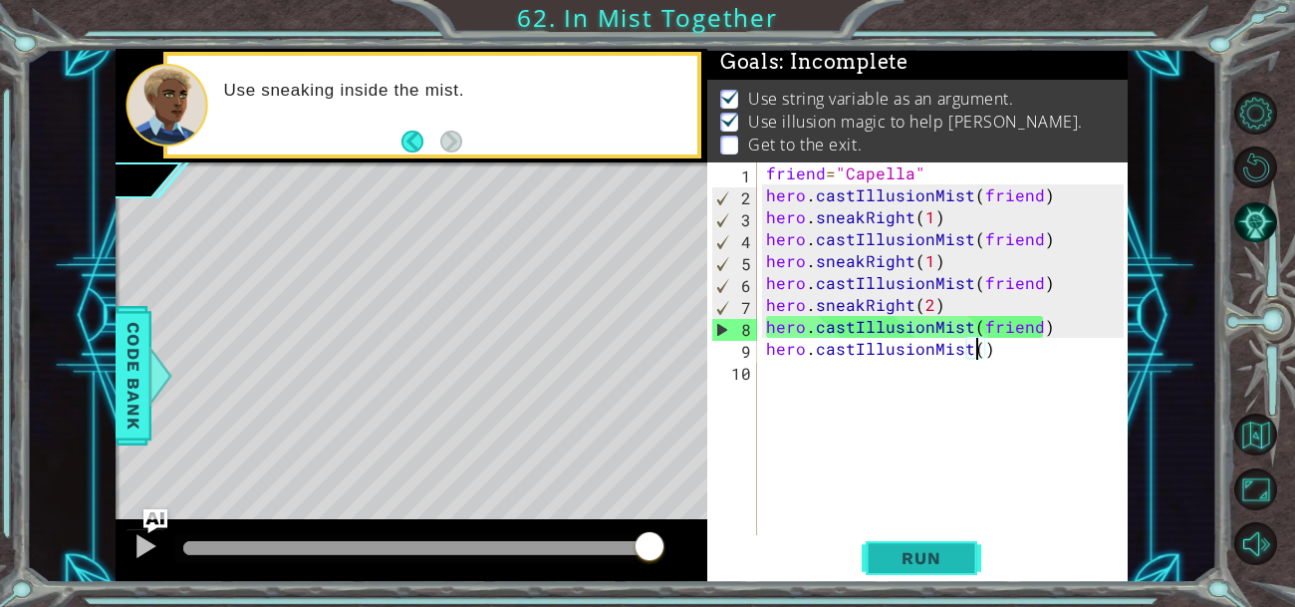
click at [876, 544] on button "Run" at bounding box center [922, 557] width 120 height 42
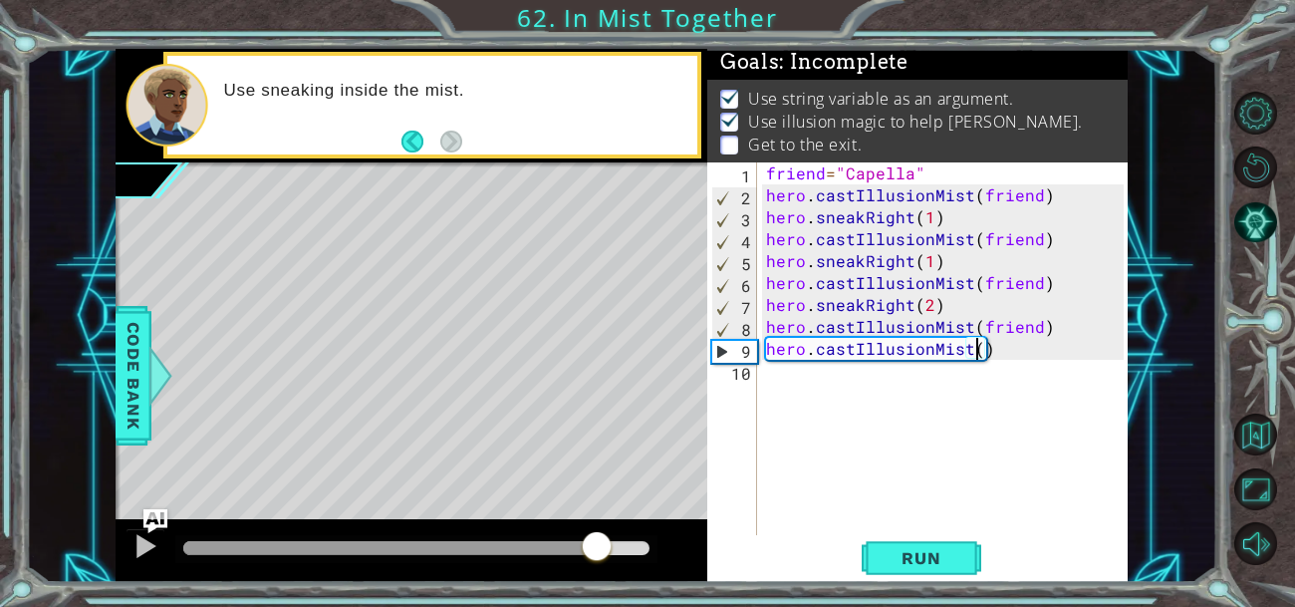
drag, startPoint x: 203, startPoint y: 537, endPoint x: 597, endPoint y: 604, distance: 399.1
click at [597, 604] on div "1 ההההההההההההההההההההההההההההההההההההההההההההההההההההההההההההההההההההההההההההה…" at bounding box center [647, 303] width 1295 height 607
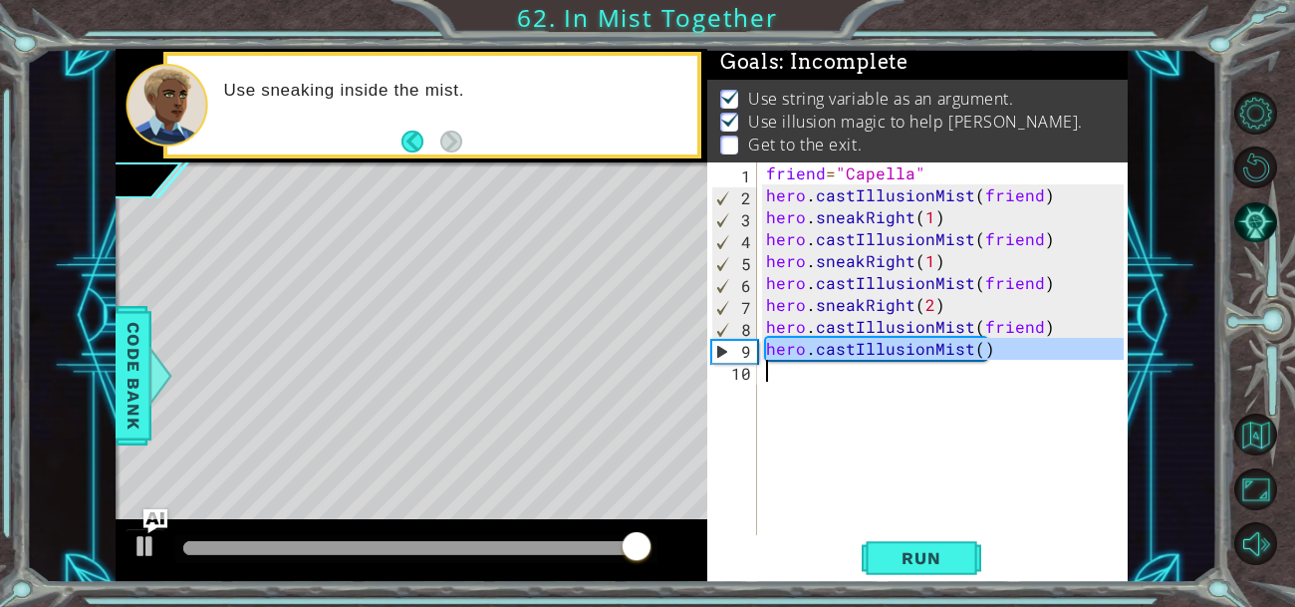
drag, startPoint x: 767, startPoint y: 349, endPoint x: 992, endPoint y: 369, distance: 226.0
click at [992, 369] on div "friend = "Capella" hero . castIllusionMist ( friend ) hero . sneakRight ( 1 ) h…" at bounding box center [948, 370] width 372 height 416
type textarea "hero.castIllusionMist()"
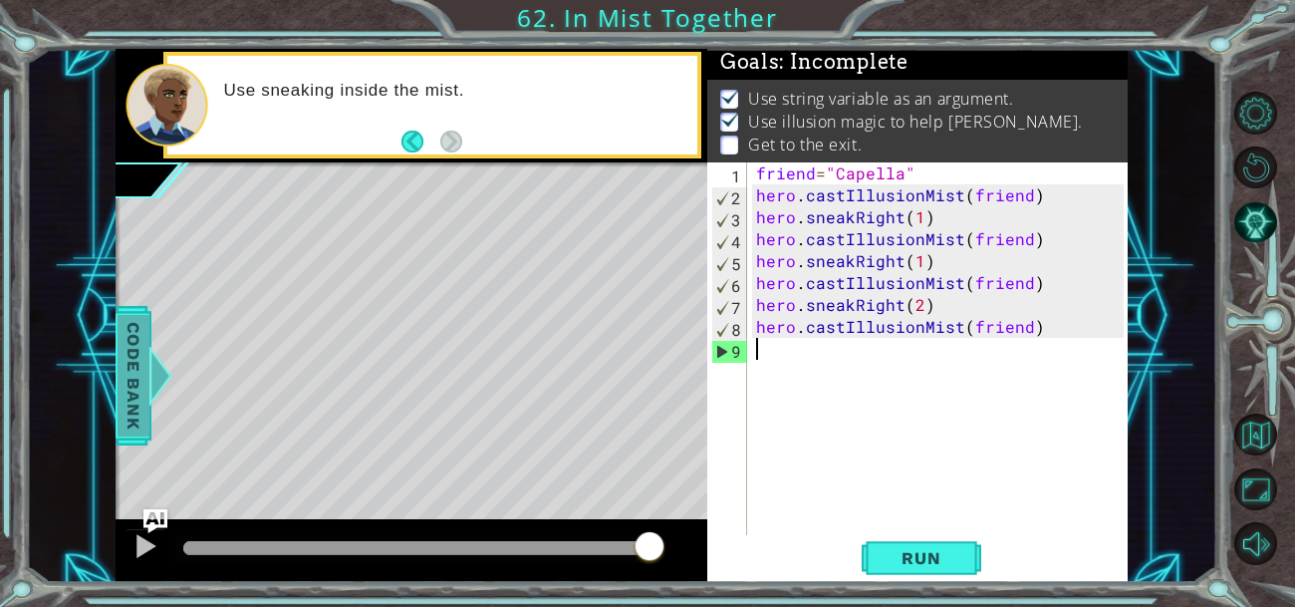
click at [129, 390] on span "Code Bank" at bounding box center [134, 376] width 32 height 122
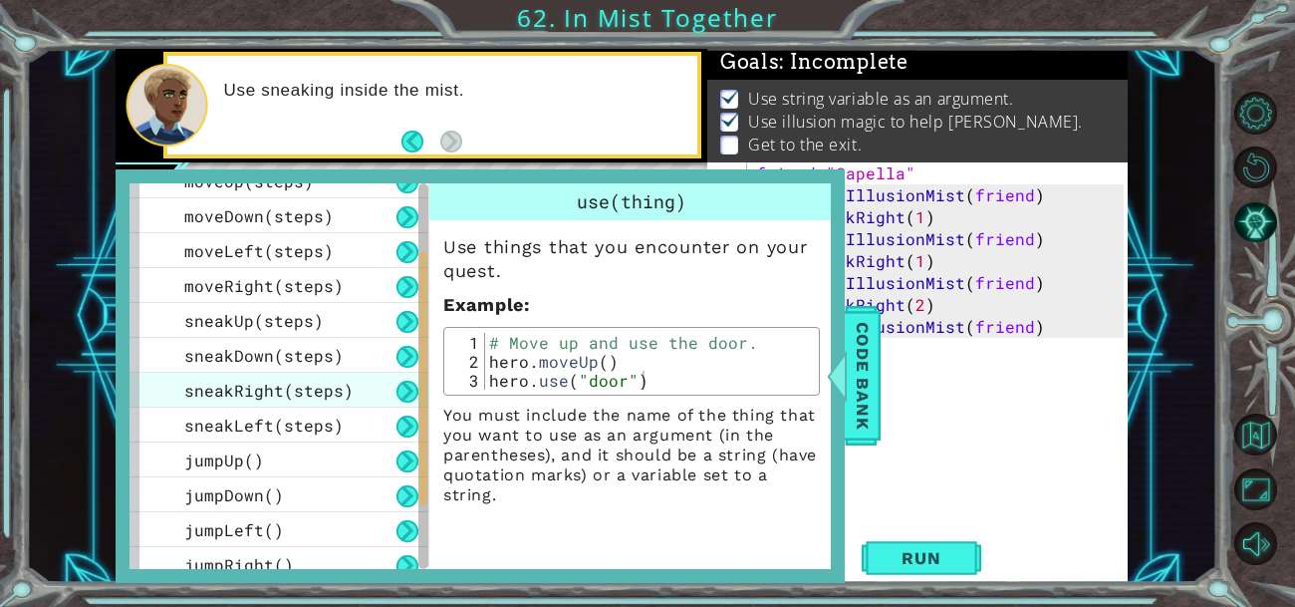
scroll to position [127, 0]
drag, startPoint x: 417, startPoint y: 300, endPoint x: 412, endPoint y: 371, distance: 70.9
click at [412, 371] on div "methods hero use(thing) moveUp(steps) moveDown(steps) moveLeft(steps) moveRight…" at bounding box center [279, 376] width 299 height 386
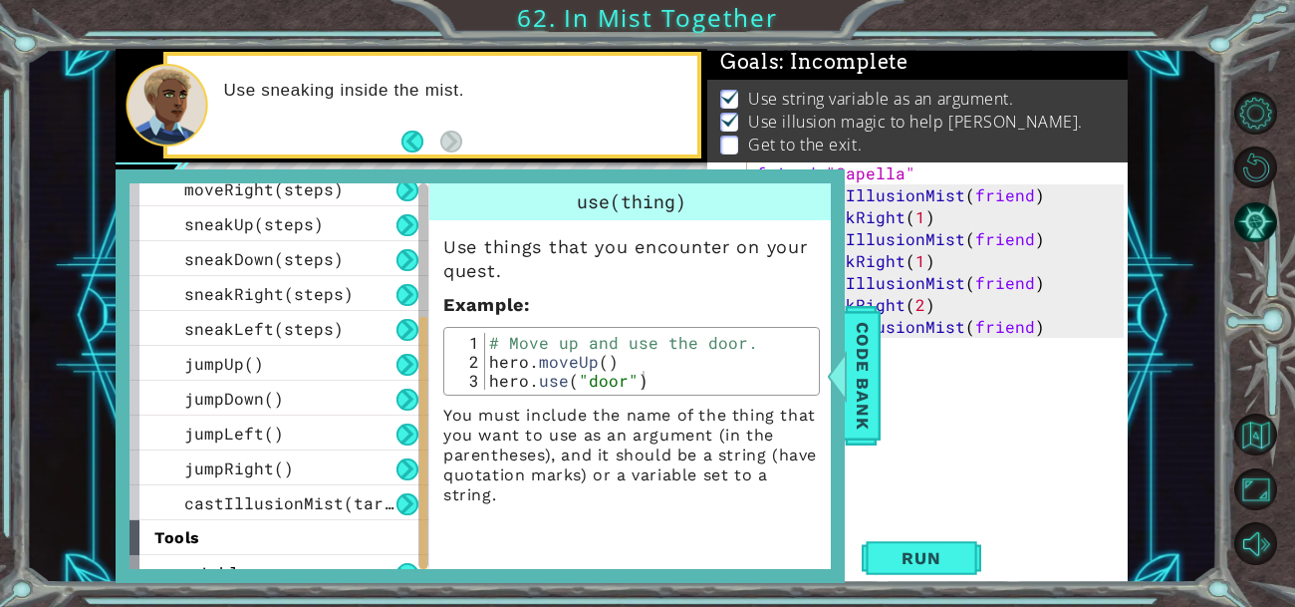
scroll to position [240, 0]
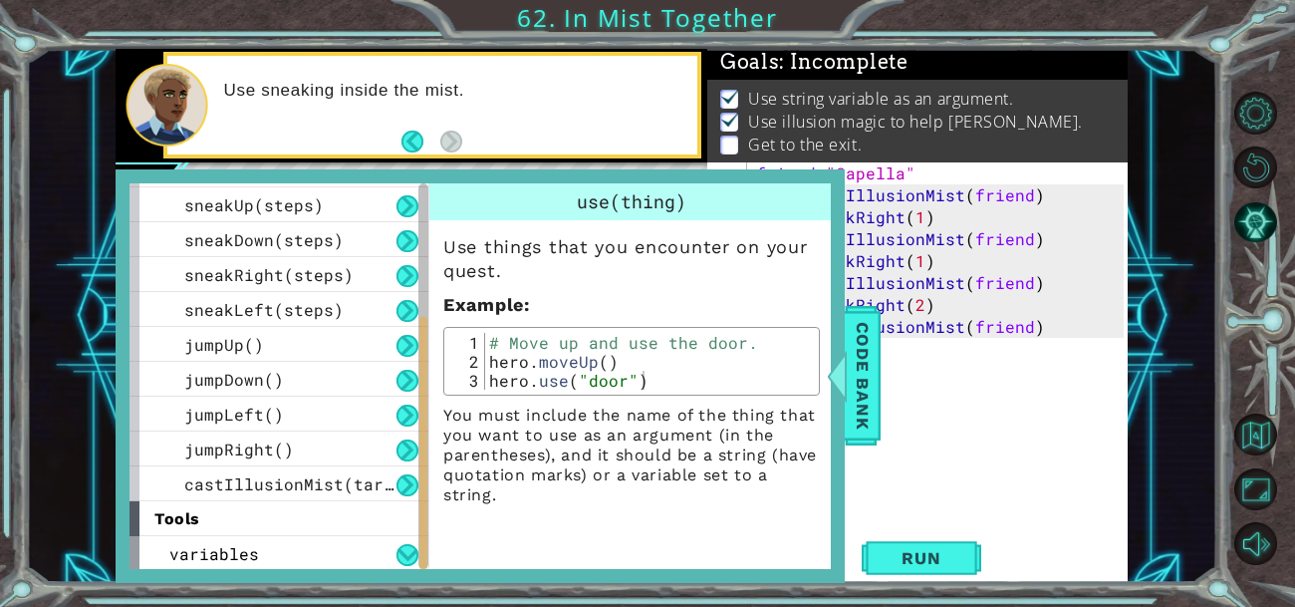
drag, startPoint x: 420, startPoint y: 369, endPoint x: 448, endPoint y: 444, distance: 80.7
click at [448, 444] on div "methods hero use(thing) moveUp(steps) moveDown(steps) moveLeft(steps) moveRight…" at bounding box center [480, 376] width 701 height 386
click at [313, 479] on span "castIllusionMist(target)" at bounding box center [303, 483] width 239 height 21
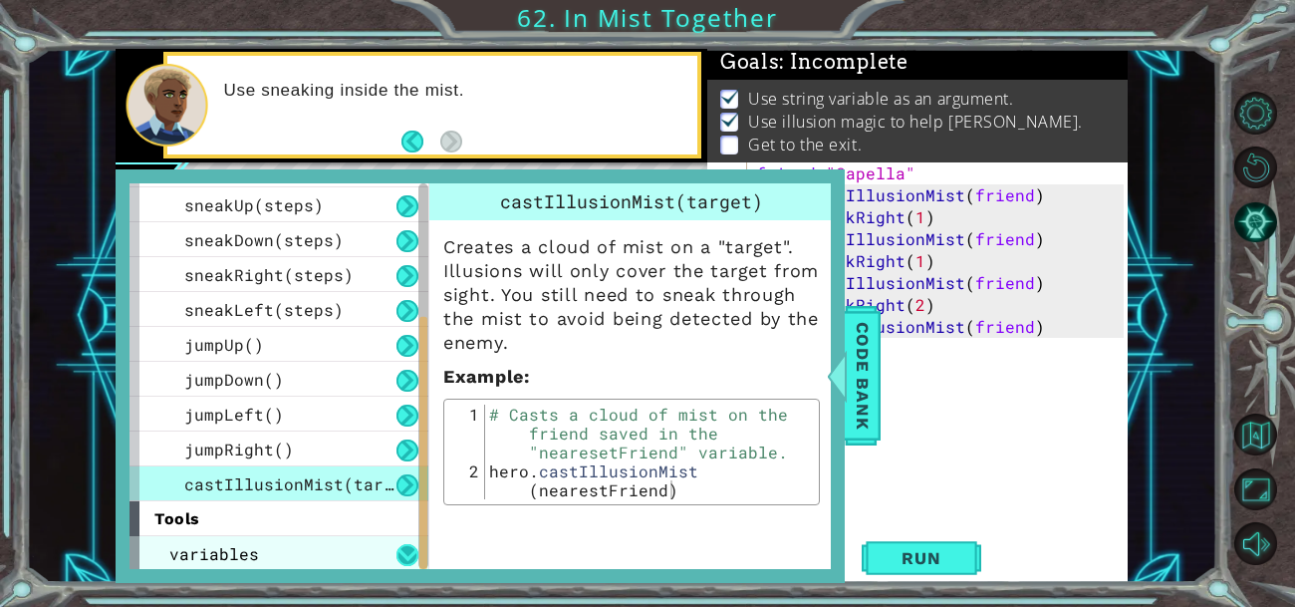
click at [409, 544] on button at bounding box center [407, 555] width 22 height 22
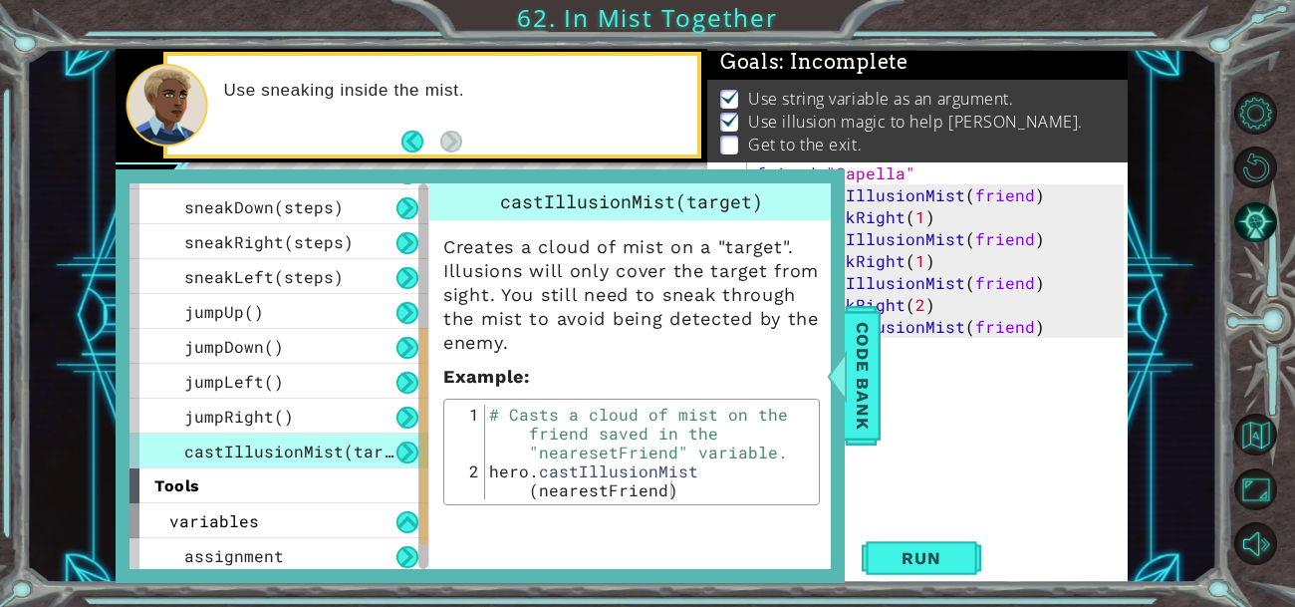
scroll to position [310, 0]
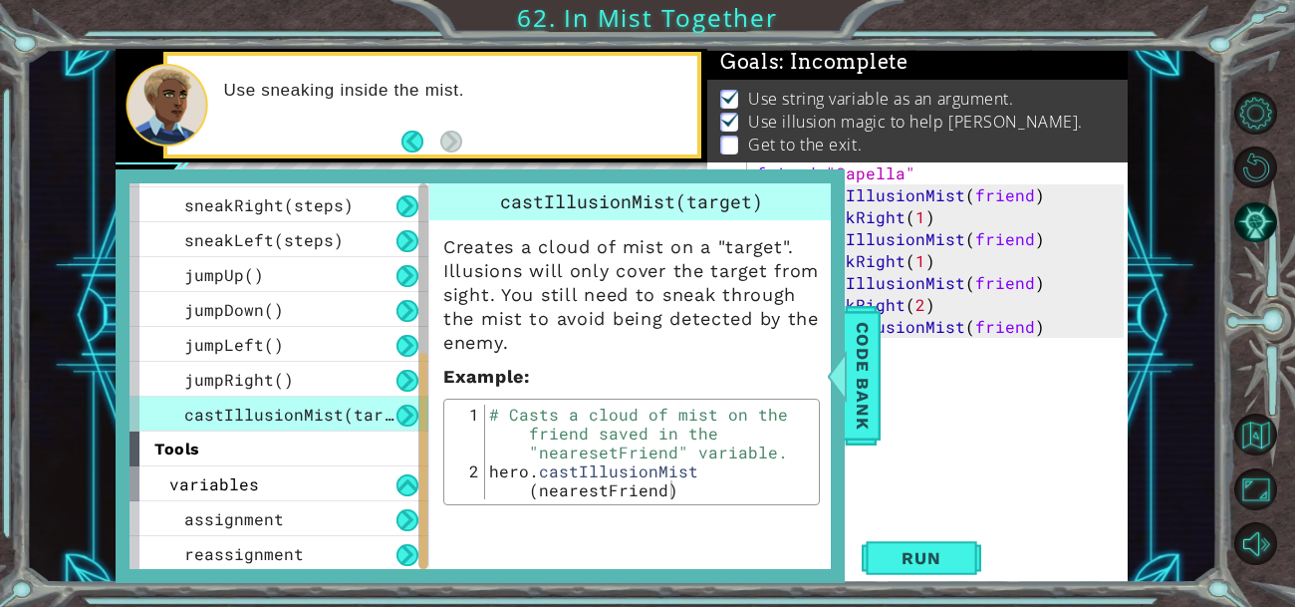
drag, startPoint x: 422, startPoint y: 517, endPoint x: 434, endPoint y: 606, distance: 89.5
click at [434, 606] on div "1 ההההההההההההההההההההההההההההההההההההההההההההההההההההההההההההההההההההההההההההה…" at bounding box center [647, 303] width 1295 height 607
click at [324, 481] on div "variables" at bounding box center [279, 483] width 299 height 35
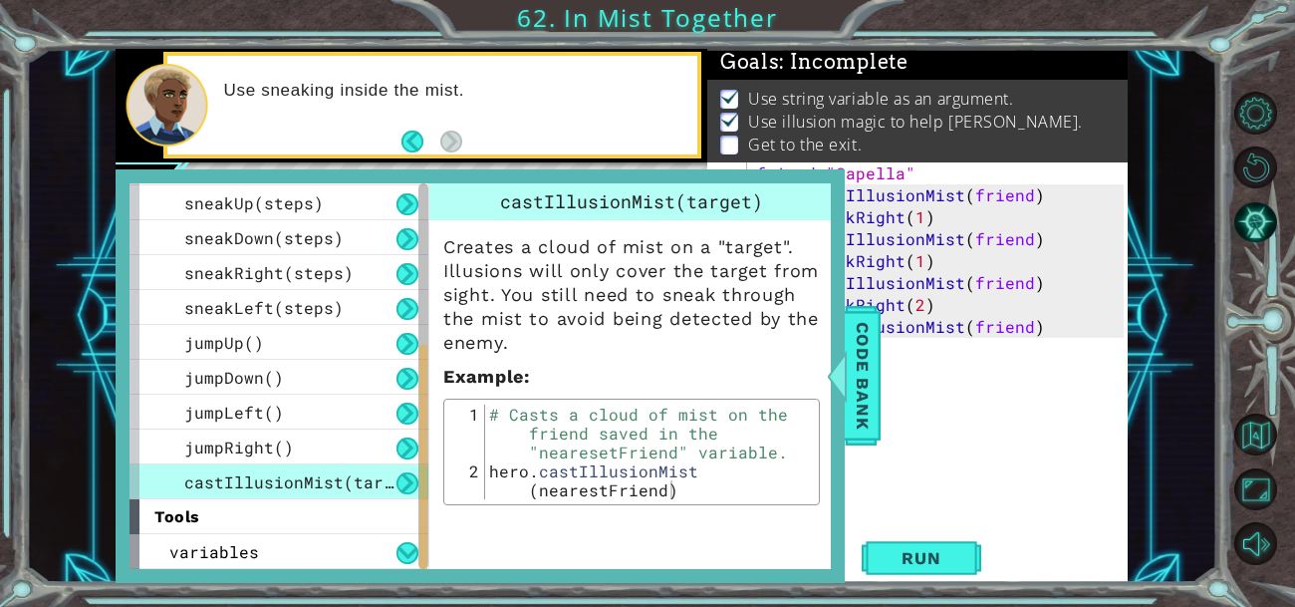
scroll to position [240, 0]
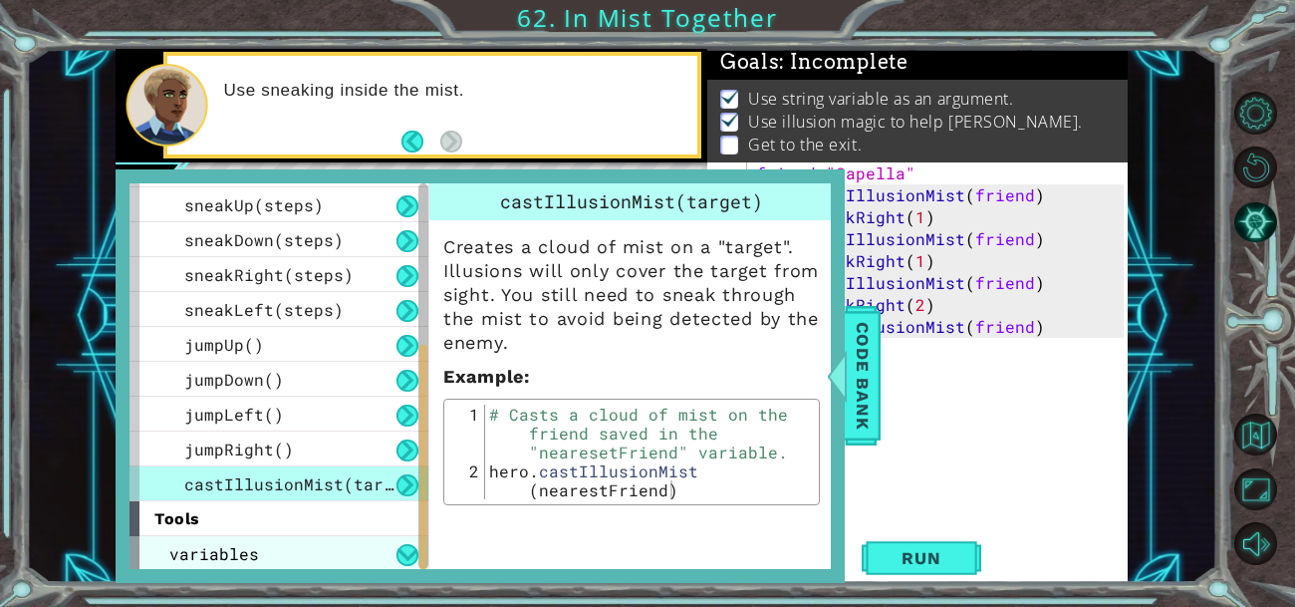
click at [336, 553] on div "variables" at bounding box center [279, 553] width 299 height 35
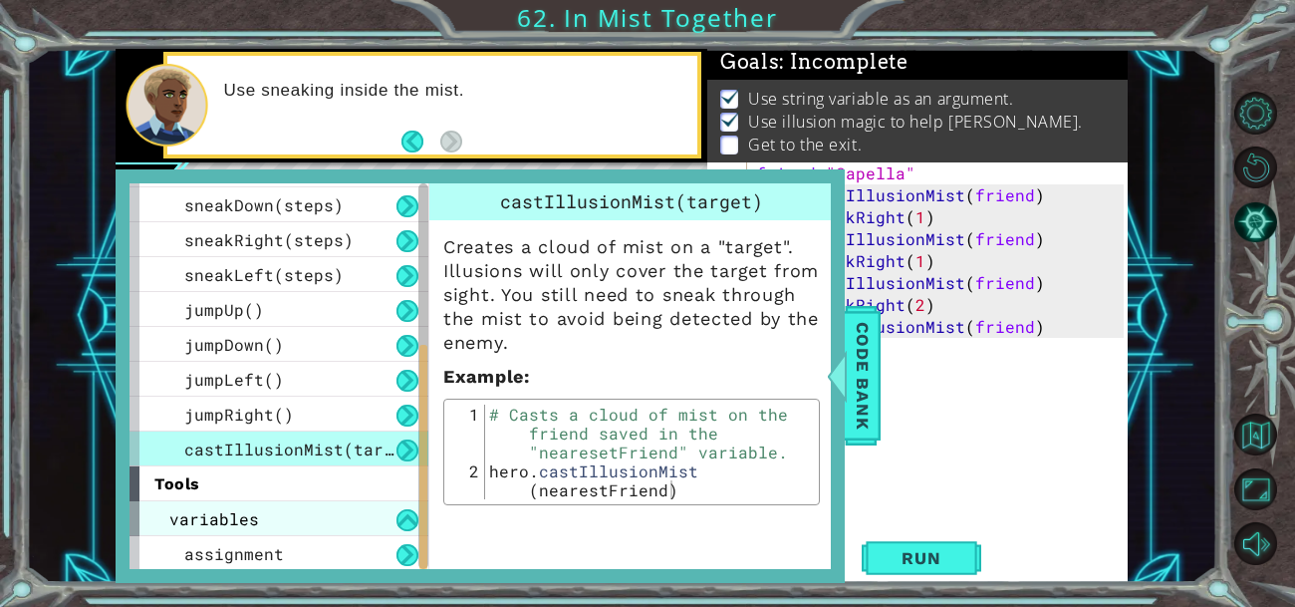
scroll to position [310, 0]
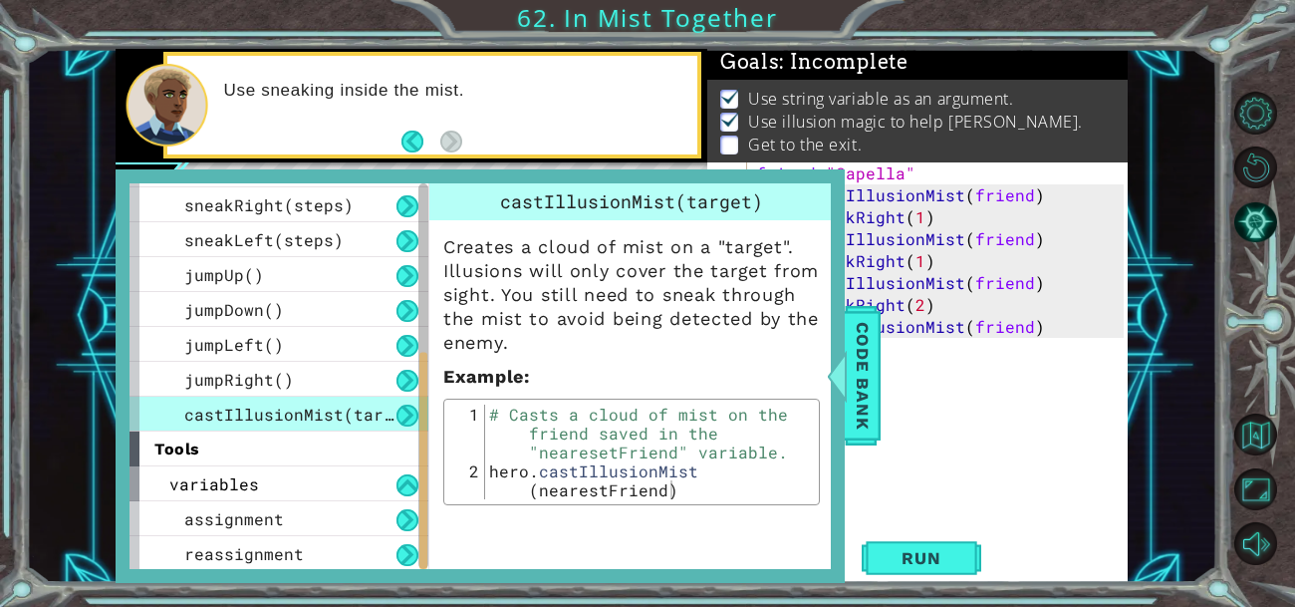
drag, startPoint x: 422, startPoint y: 503, endPoint x: 430, endPoint y: 581, distance: 78.1
click at [430, 581] on div "methods hero use(thing) moveUp(steps) moveDown(steps) moveLeft(steps) moveRight…" at bounding box center [480, 375] width 729 height 413
click at [330, 524] on div "assignment" at bounding box center [279, 518] width 299 height 35
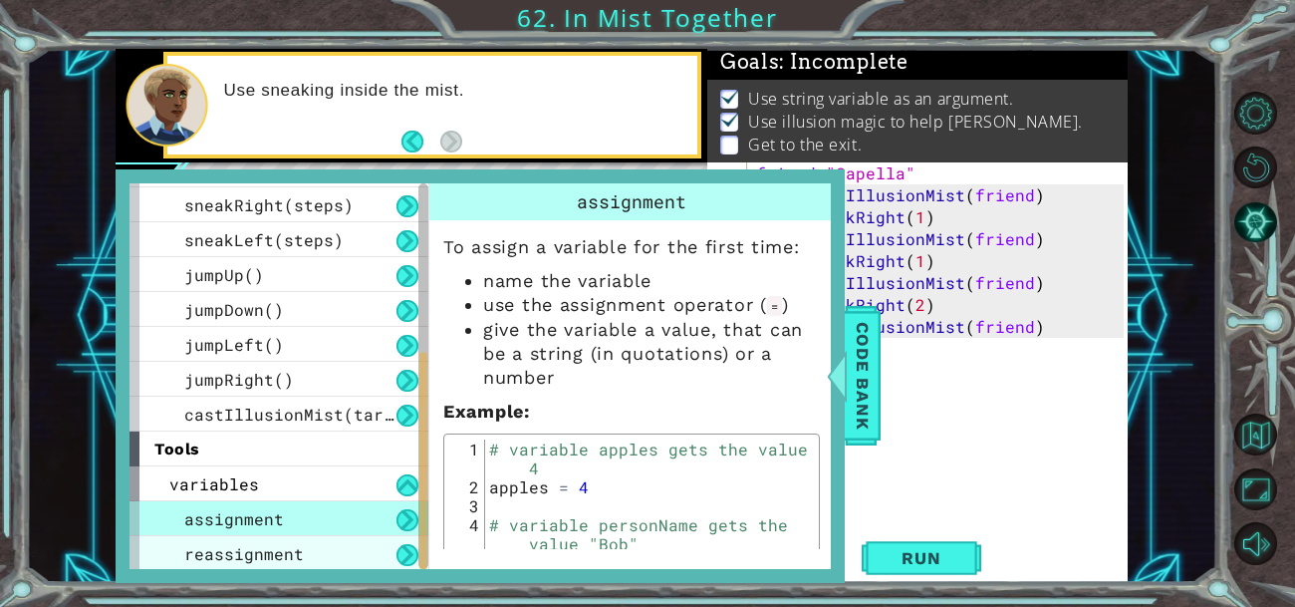
click at [331, 553] on div "reassignment" at bounding box center [279, 553] width 299 height 35
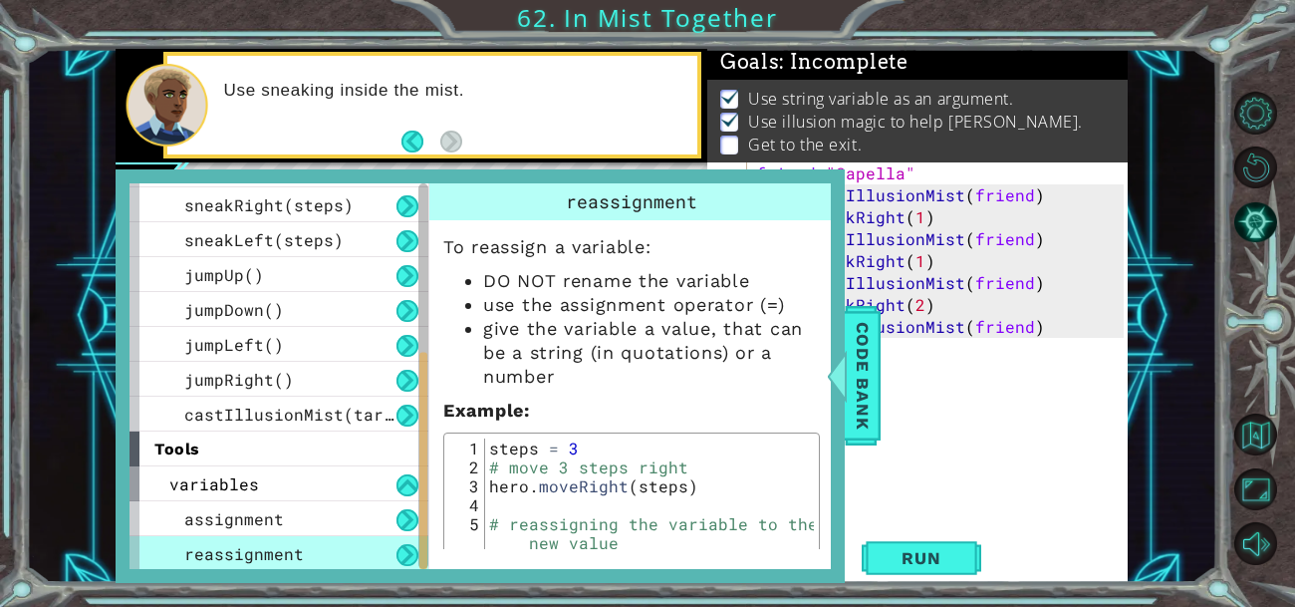
click at [331, 553] on div "reassignment" at bounding box center [279, 553] width 299 height 35
click at [281, 514] on div "assignment" at bounding box center [279, 518] width 299 height 35
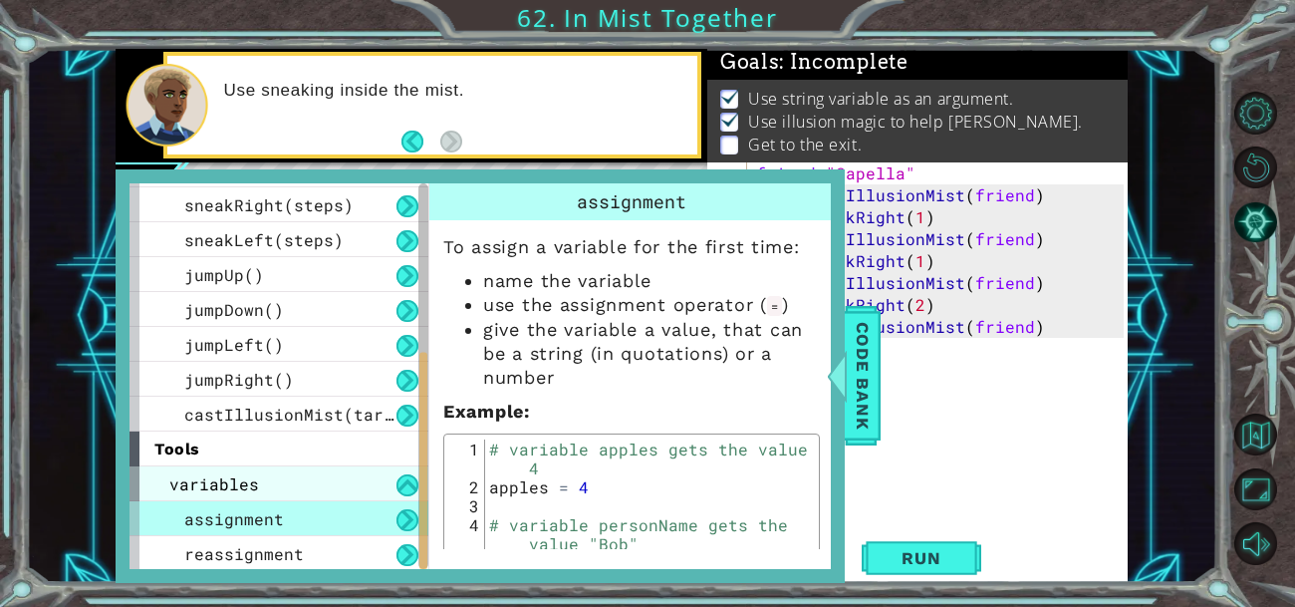
click at [299, 492] on div "variables" at bounding box center [279, 483] width 299 height 35
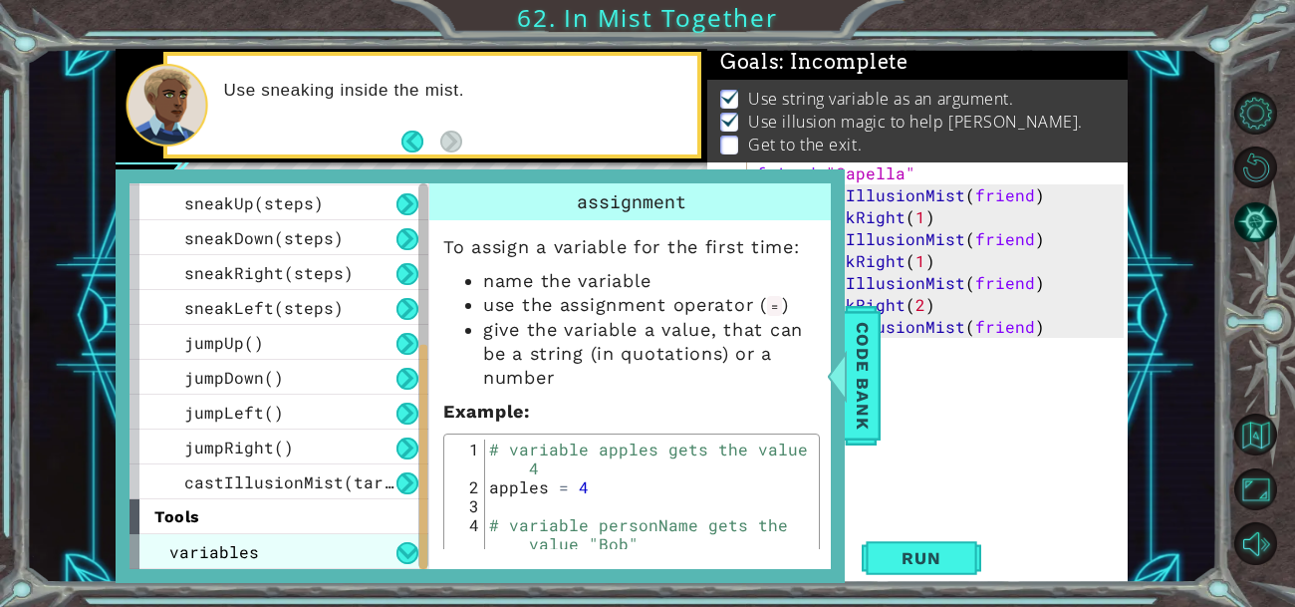
scroll to position [240, 0]
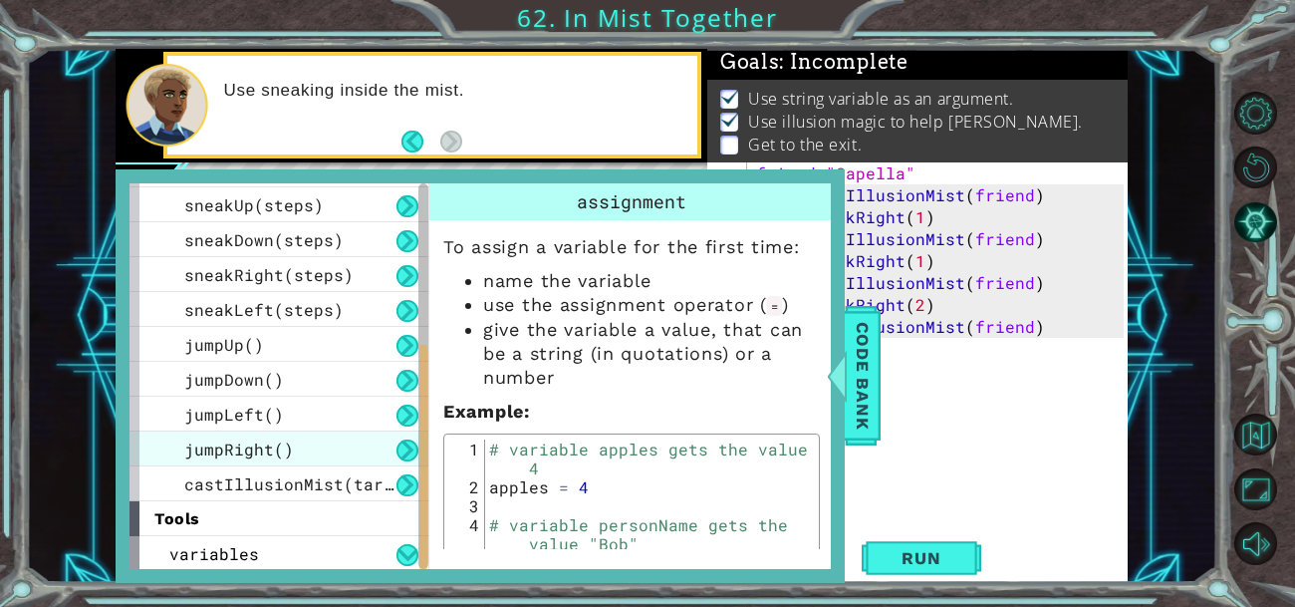
click at [309, 457] on div "jumpRight()" at bounding box center [279, 448] width 299 height 35
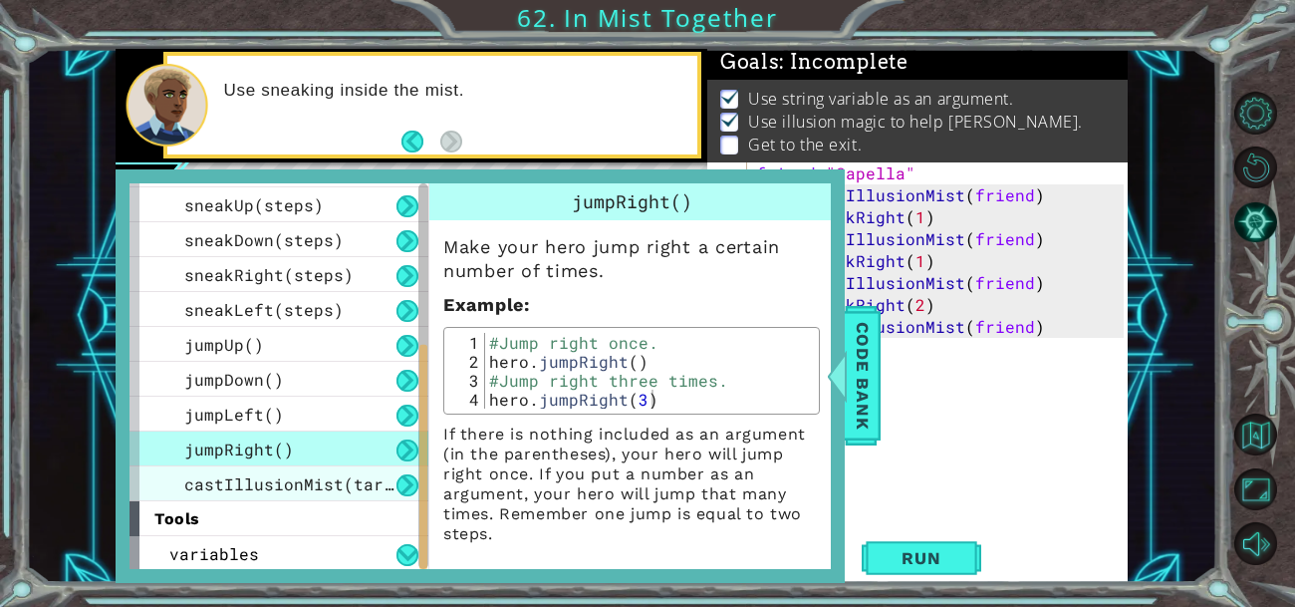
click at [305, 491] on span "castIllusionMist(target)" at bounding box center [303, 483] width 239 height 21
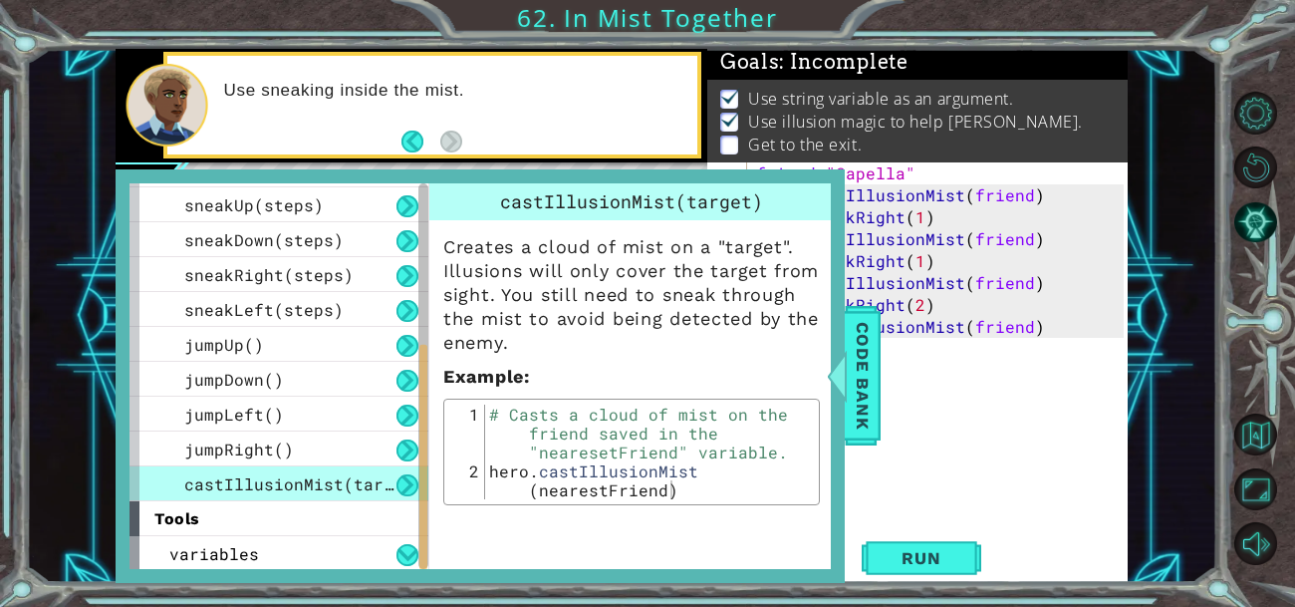
click at [412, 478] on button at bounding box center [407, 485] width 22 height 22
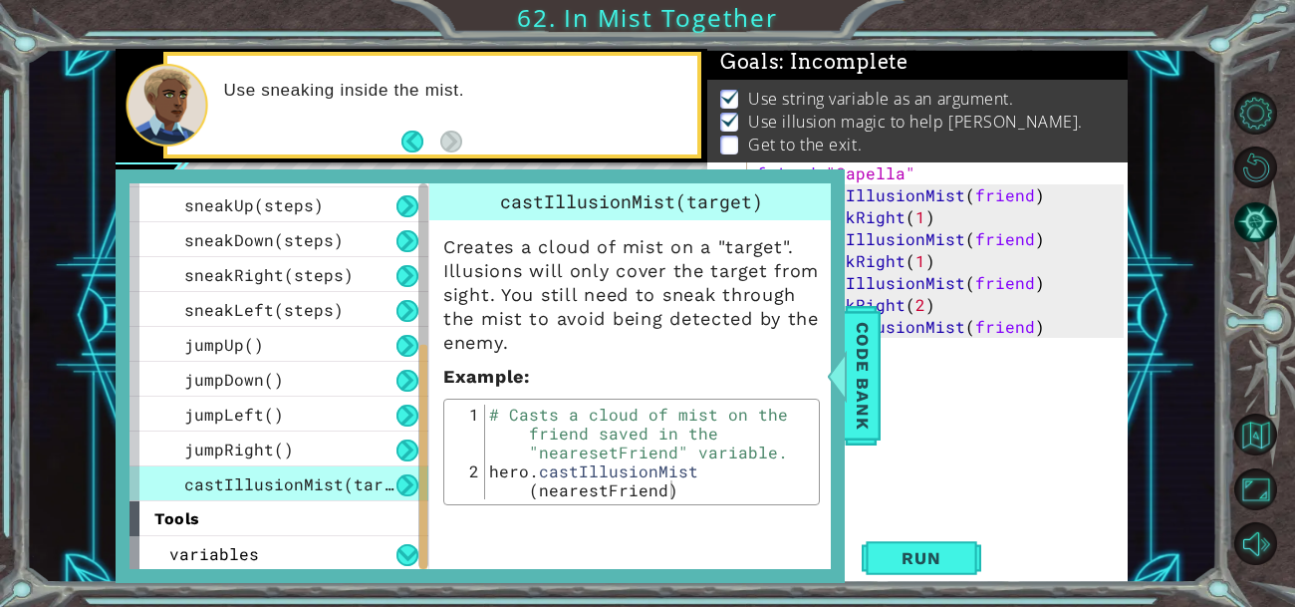
click at [412, 478] on button at bounding box center [407, 485] width 22 height 22
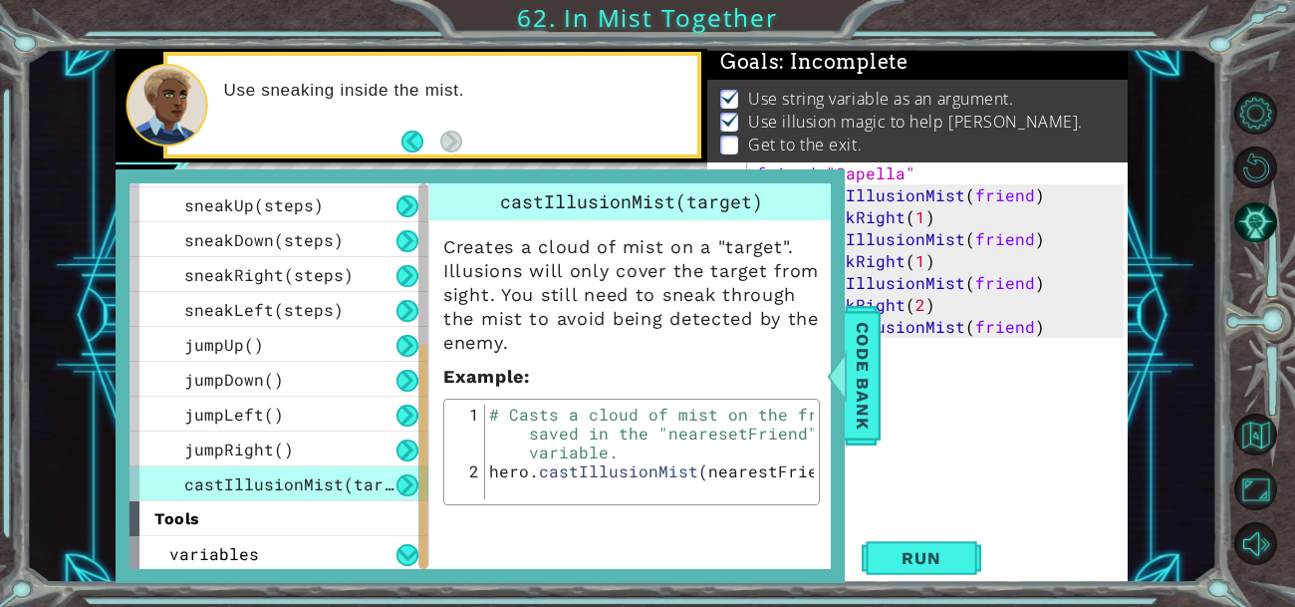
click at [412, 478] on button at bounding box center [407, 485] width 22 height 22
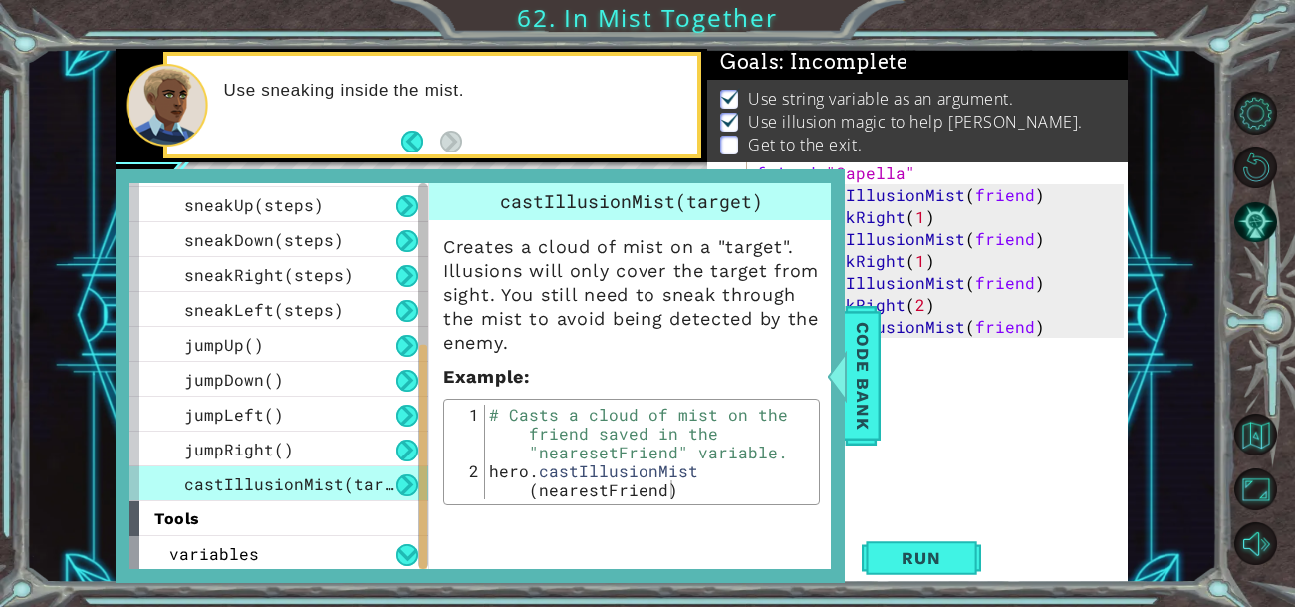
click at [412, 478] on button at bounding box center [407, 485] width 22 height 22
click at [407, 135] on button "Back" at bounding box center [420, 142] width 39 height 22
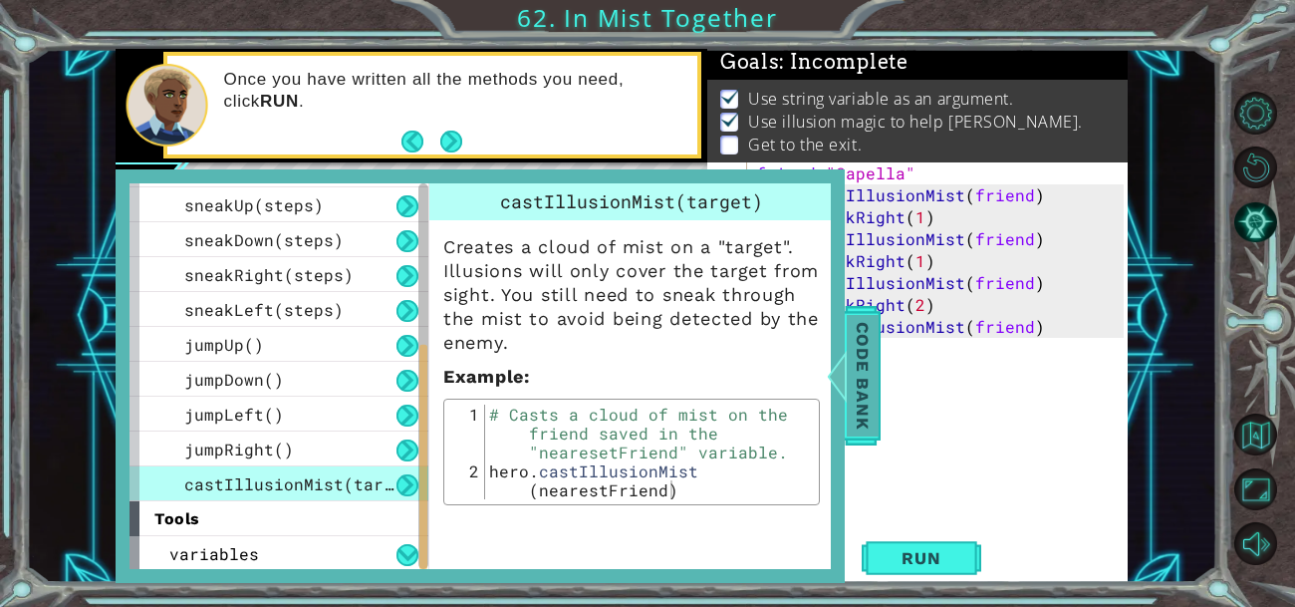
click at [864, 354] on span "Code Bank" at bounding box center [863, 376] width 32 height 122
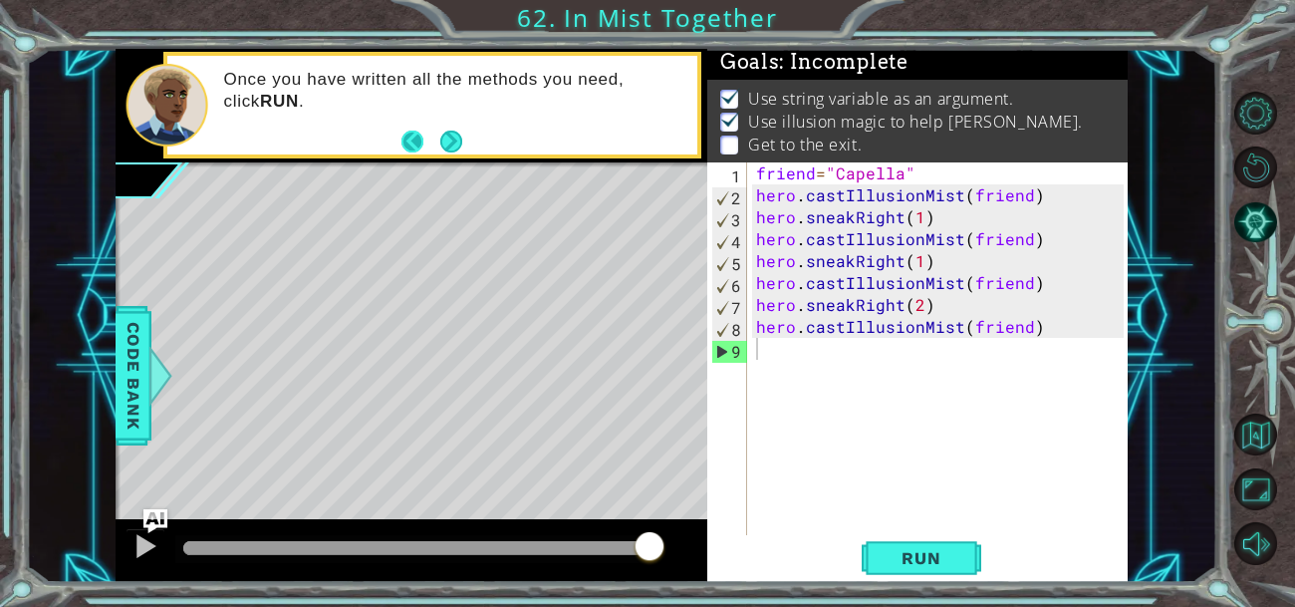
click at [410, 142] on button "Back" at bounding box center [420, 142] width 39 height 22
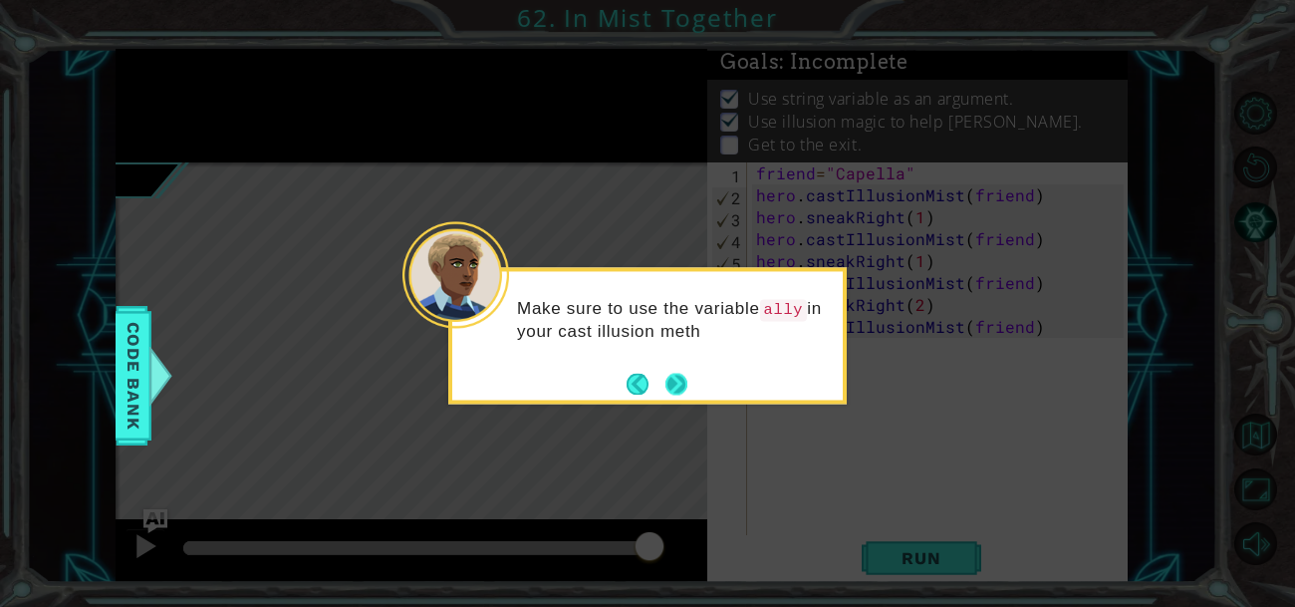
click at [669, 382] on button "Next" at bounding box center [676, 384] width 22 height 22
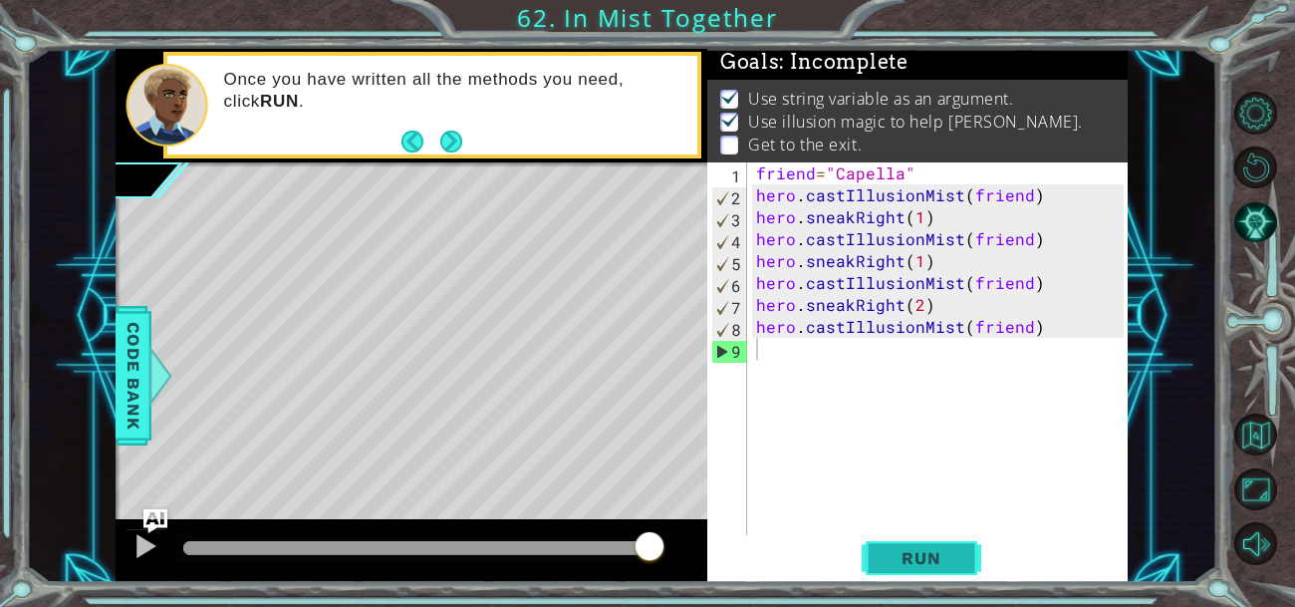
click at [914, 551] on span "Run" at bounding box center [921, 558] width 79 height 20
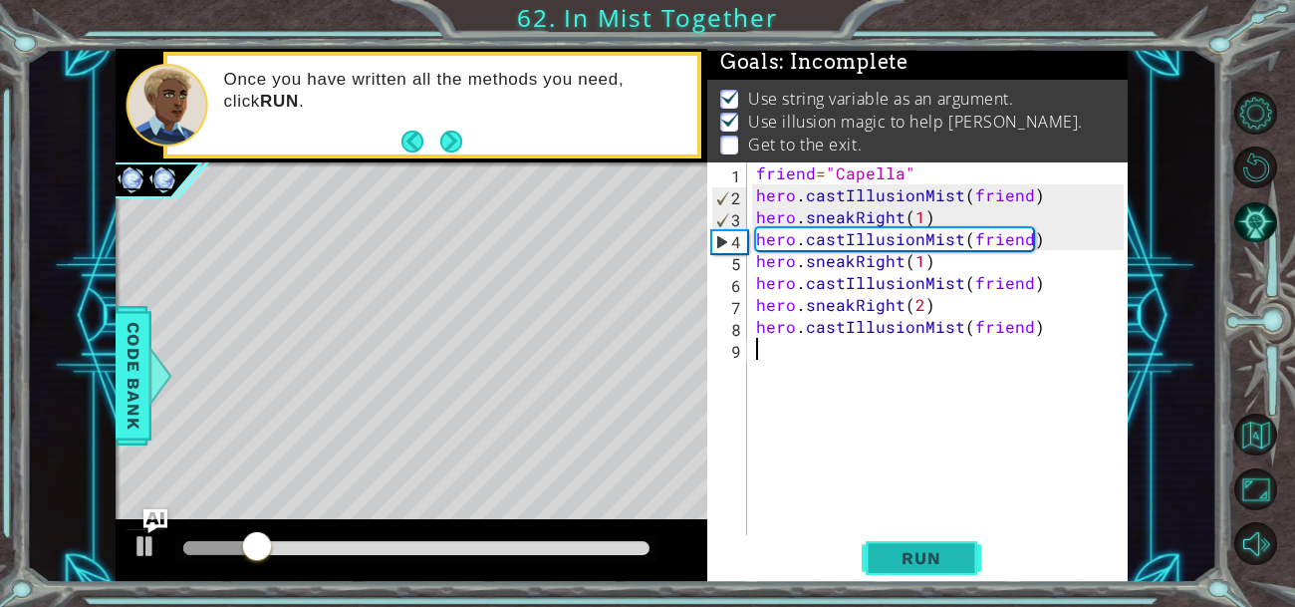
click at [913, 562] on span "Run" at bounding box center [921, 558] width 79 height 20
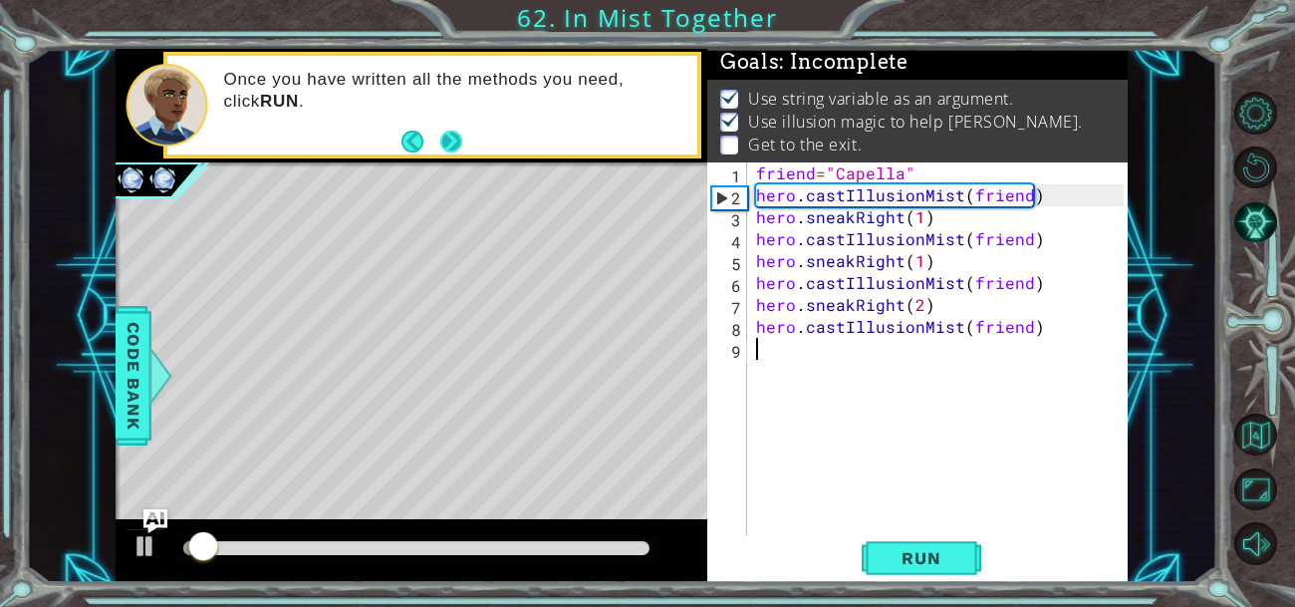
click at [455, 141] on button "Next" at bounding box center [451, 142] width 22 height 22
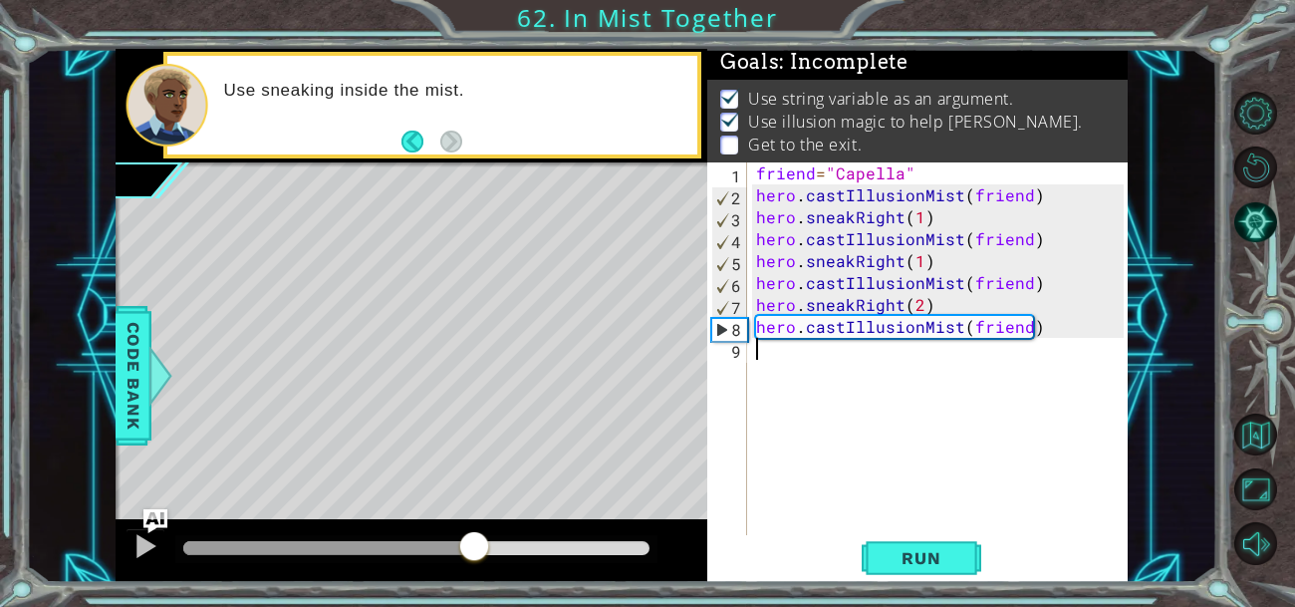
drag, startPoint x: 419, startPoint y: 547, endPoint x: 470, endPoint y: 552, distance: 51.1
click at [470, 552] on div at bounding box center [474, 548] width 36 height 36
click at [148, 543] on div at bounding box center [145, 546] width 26 height 26
drag, startPoint x: 483, startPoint y: 541, endPoint x: 388, endPoint y: 606, distance: 115.5
click at [388, 606] on div "1 ההההההההההההההההההההההההההההההההההההההההההההההההההההההההההההההההההההההההההההה…" at bounding box center [647, 303] width 1295 height 607
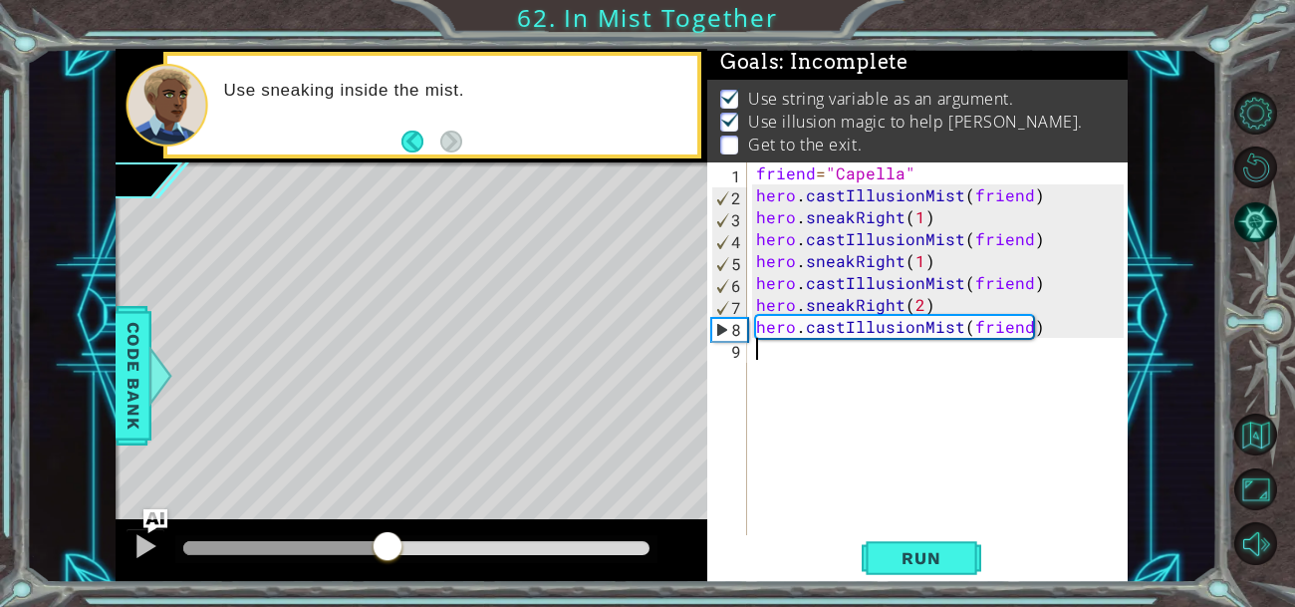
click at [925, 300] on div "friend = "Capella" hero . castIllusionMist ( friend ) hero . sneakRight ( 1 ) h…" at bounding box center [942, 370] width 381 height 416
click at [915, 303] on div "friend = "Capella" hero . castIllusionMist ( friend ) hero . sneakRight ( 1 ) h…" at bounding box center [942, 370] width 381 height 416
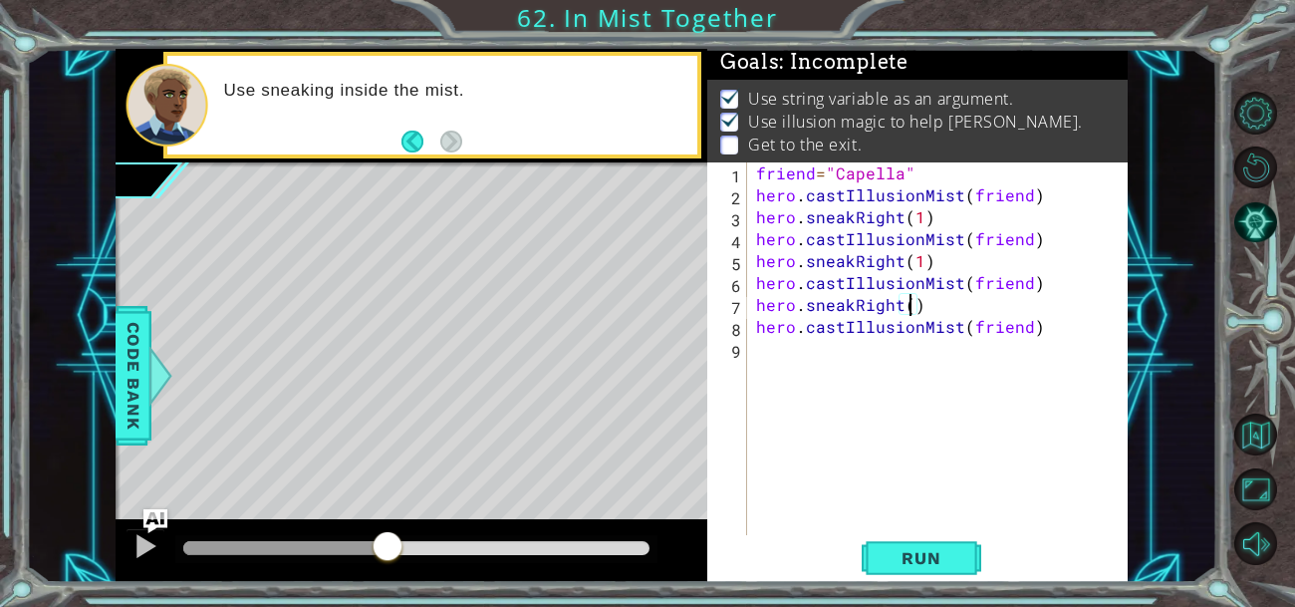
type textarea "hero.sneakRight(4)"
click at [908, 552] on span "Run" at bounding box center [921, 558] width 79 height 20
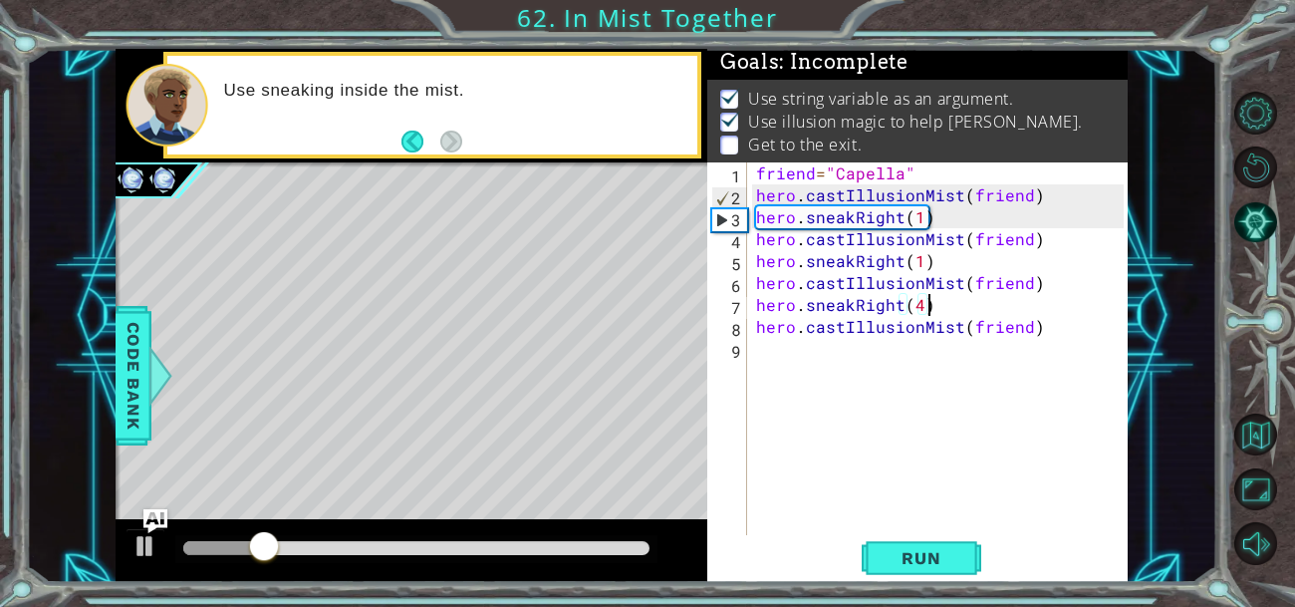
click at [919, 305] on div "friend = "Capella" hero . castIllusionMist ( friend ) hero . sneakRight ( 1 ) h…" at bounding box center [942, 370] width 381 height 416
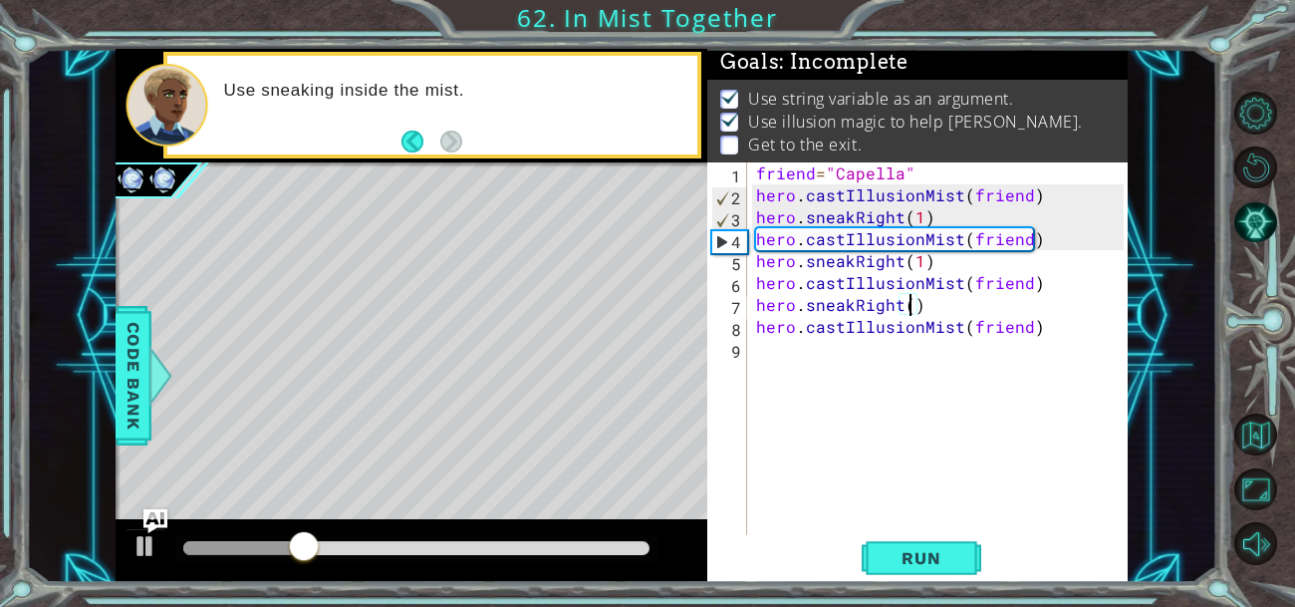
scroll to position [0, 9]
click at [930, 543] on button "Run" at bounding box center [922, 557] width 120 height 42
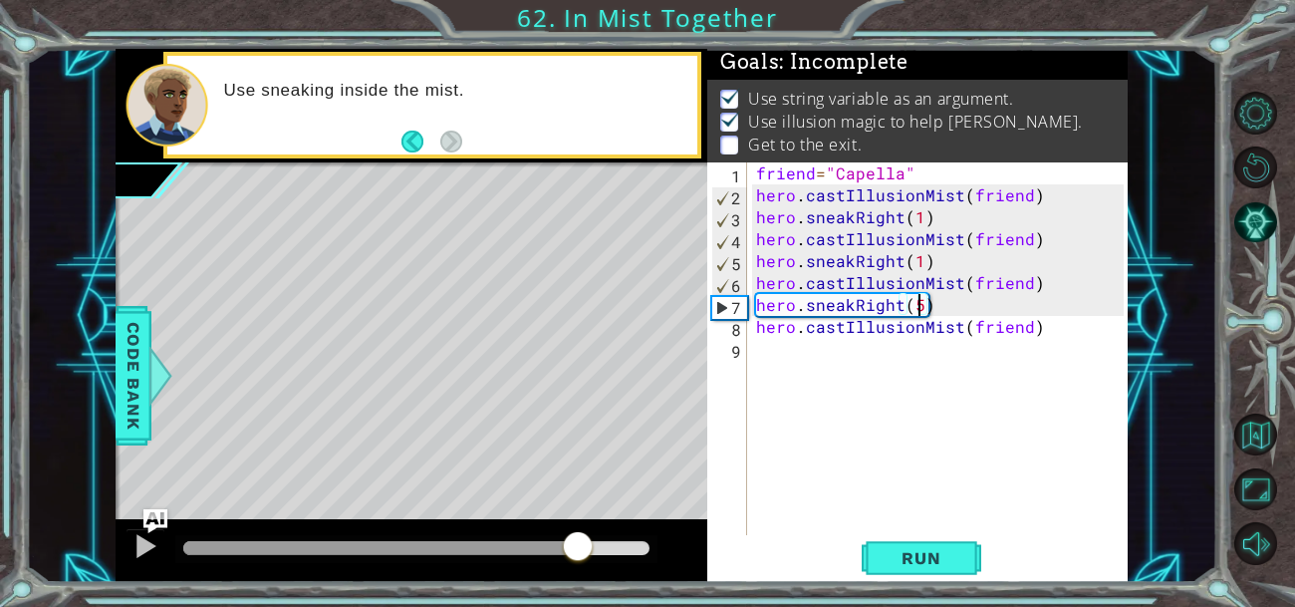
click at [578, 510] on div "methods hero use(thing) moveUp(steps) moveDown(steps) moveLeft(steps) moveRight…" at bounding box center [622, 316] width 1012 height 534
drag, startPoint x: 629, startPoint y: 573, endPoint x: 604, endPoint y: 557, distance: 29.6
click at [604, 557] on div at bounding box center [412, 551] width 592 height 64
drag, startPoint x: 651, startPoint y: 549, endPoint x: 562, endPoint y: 548, distance: 88.7
click at [562, 548] on div at bounding box center [564, 548] width 36 height 36
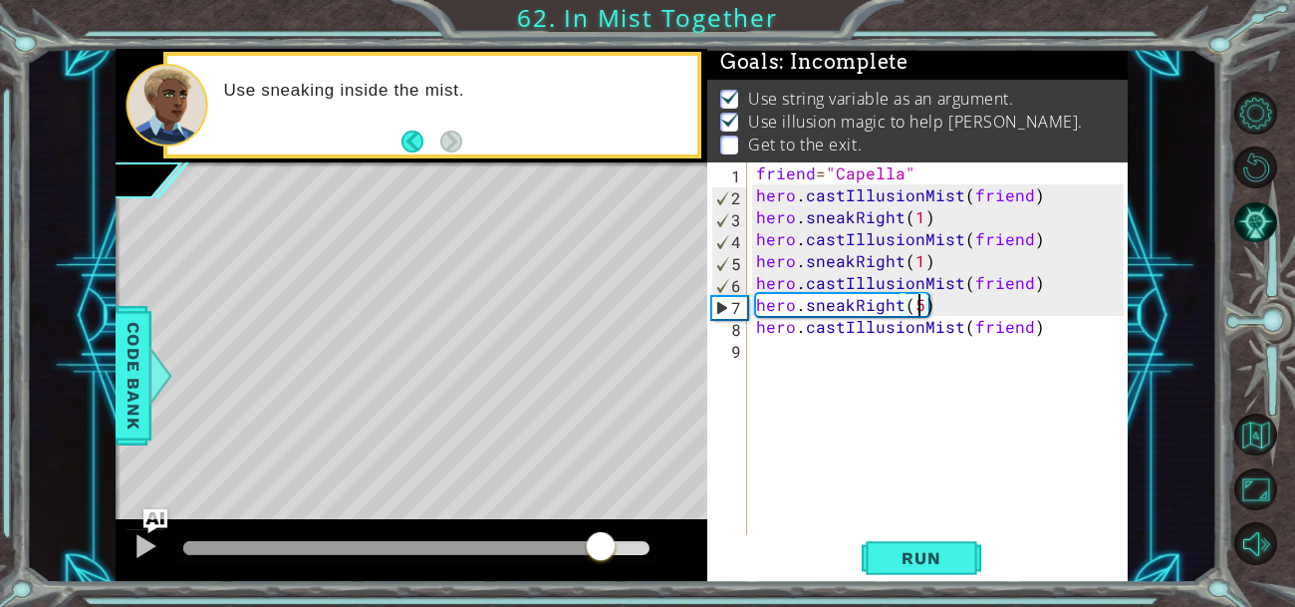
drag, startPoint x: 559, startPoint y: 540, endPoint x: 601, endPoint y: 559, distance: 45.9
click at [601, 559] on div at bounding box center [601, 548] width 36 height 36
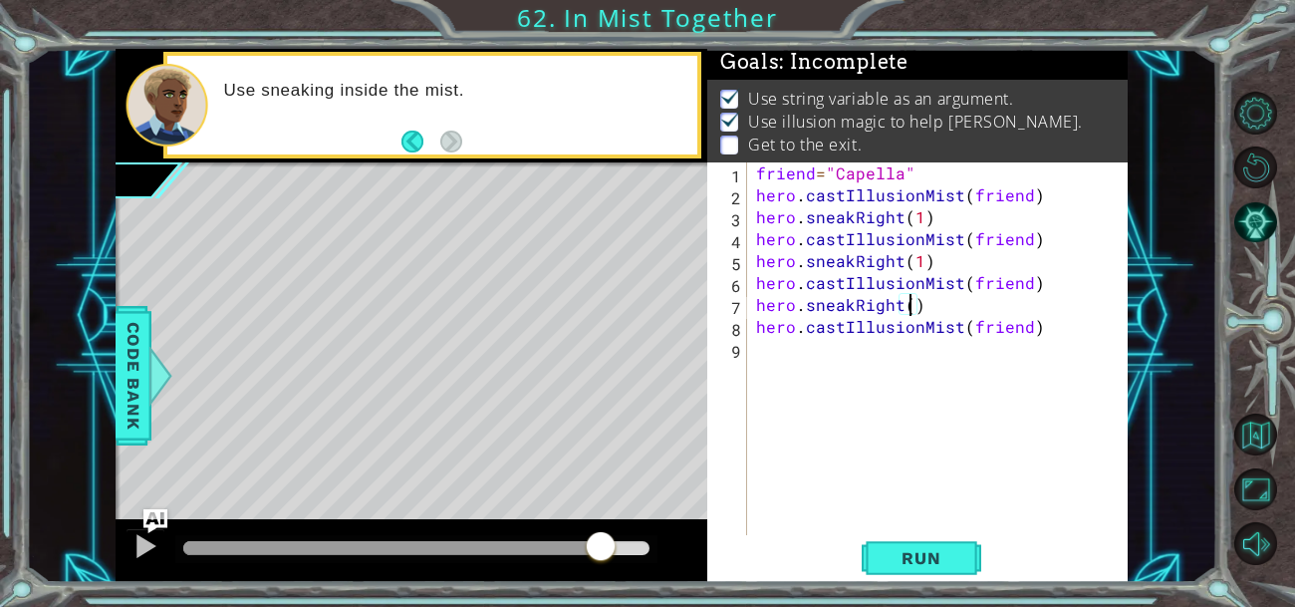
type textarea "hero.sneakRight(3)"
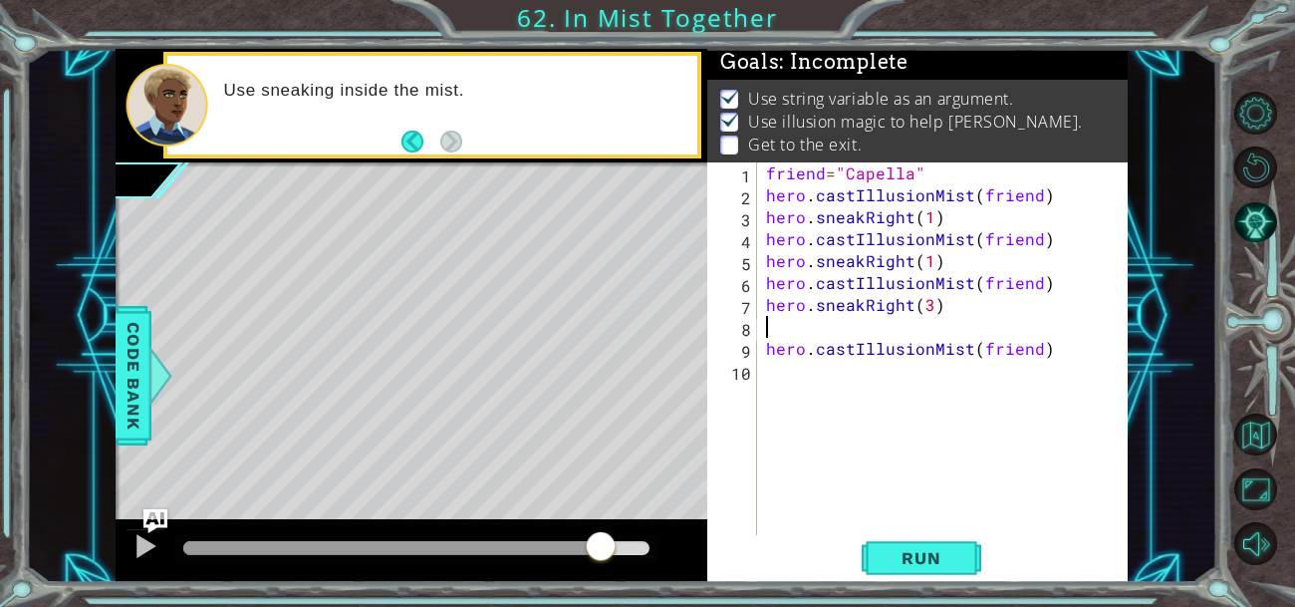
scroll to position [0, 0]
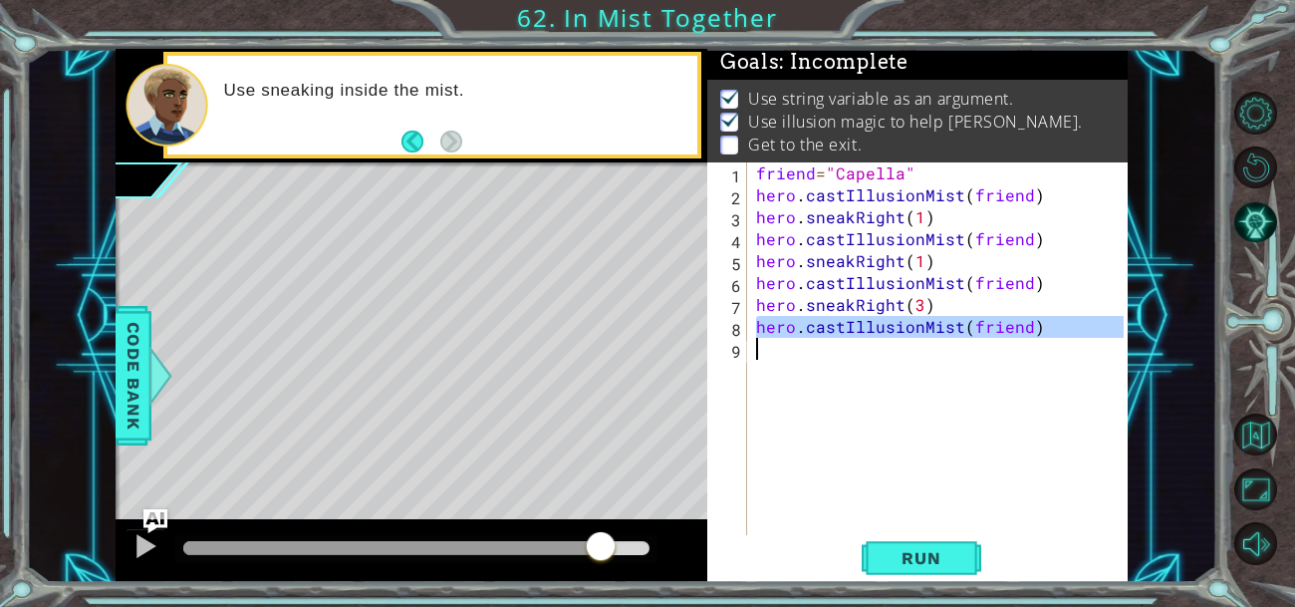
drag, startPoint x: 756, startPoint y: 329, endPoint x: 1162, endPoint y: 366, distance: 407.1
click at [1162, 366] on div "1 ההההההההההההההההההההההההההההההההההההההההההההההההההההההההההההההההההההההההההההה…" at bounding box center [621, 316] width 1191 height 534
type textarea "hero.castIllusionMist(friend)"
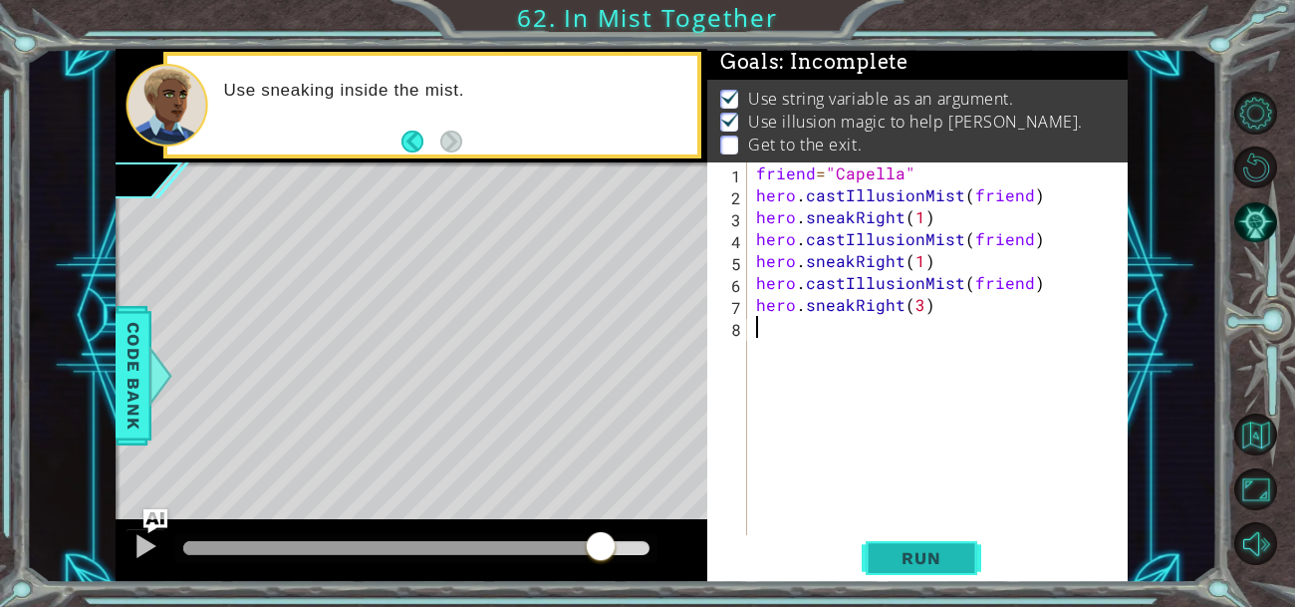
click at [937, 565] on span "Run" at bounding box center [921, 558] width 79 height 20
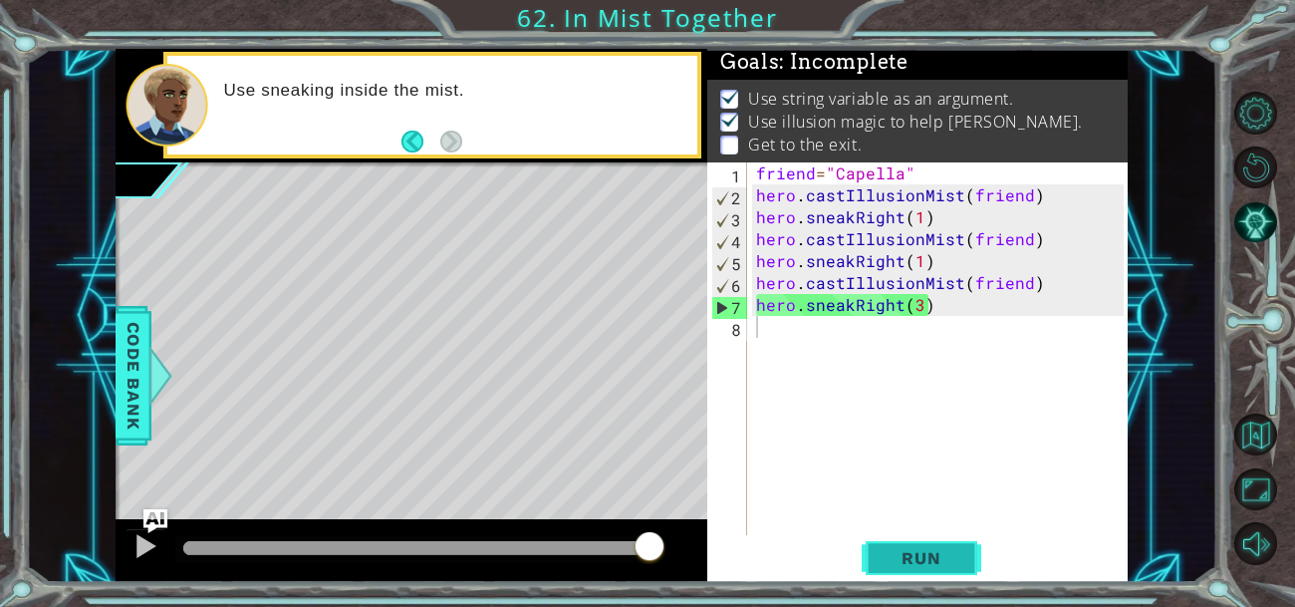
click at [925, 567] on span "Run" at bounding box center [921, 558] width 79 height 20
click at [916, 297] on div "friend = "Capella" hero . castIllusionMist ( friend ) hero . sneakRight ( 1 ) h…" at bounding box center [942, 370] width 381 height 416
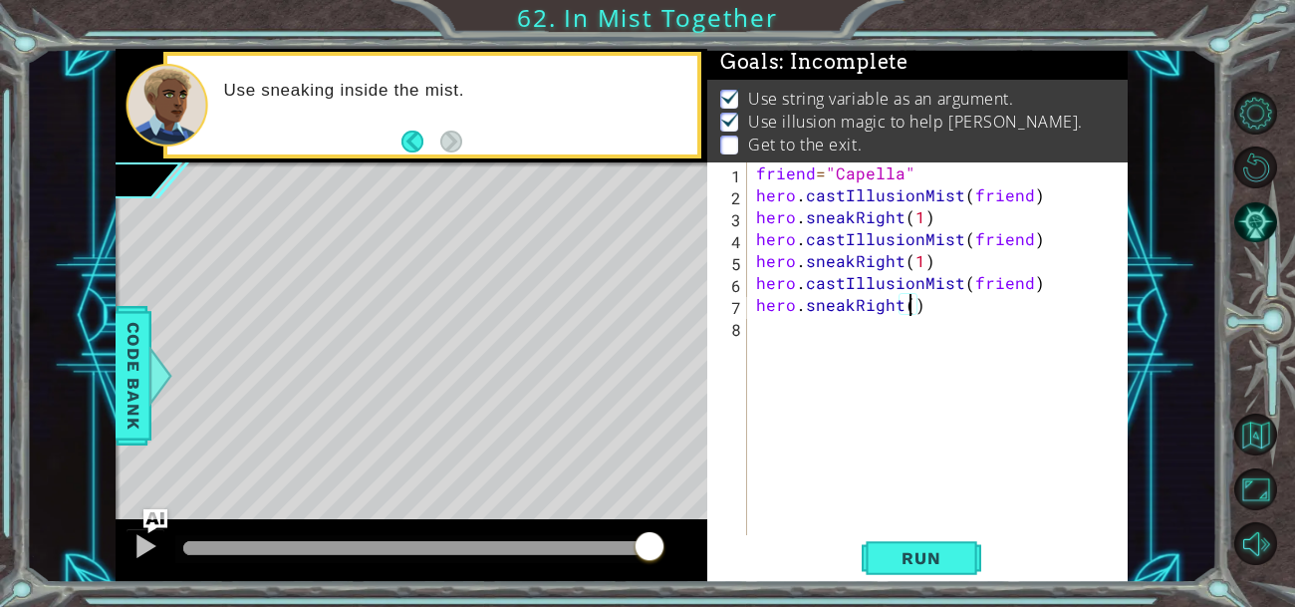
type textarea "hero.sneakRight(2)"
click at [922, 548] on span "Run" at bounding box center [921, 558] width 79 height 20
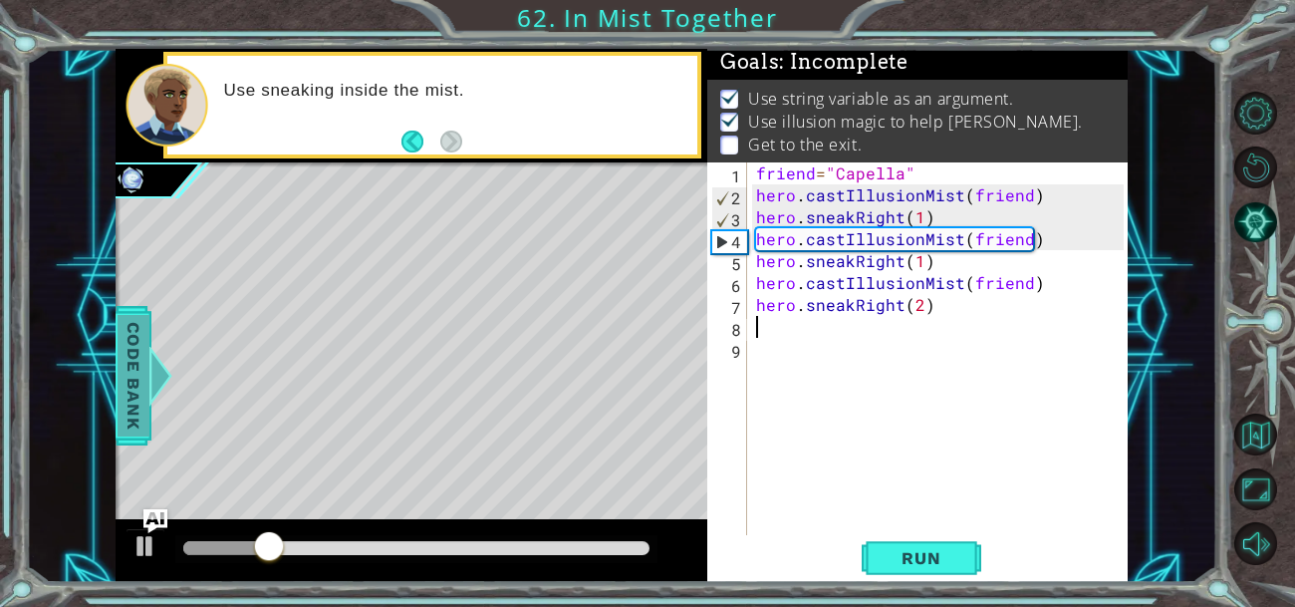
click at [127, 350] on span "Code Bank" at bounding box center [134, 376] width 32 height 122
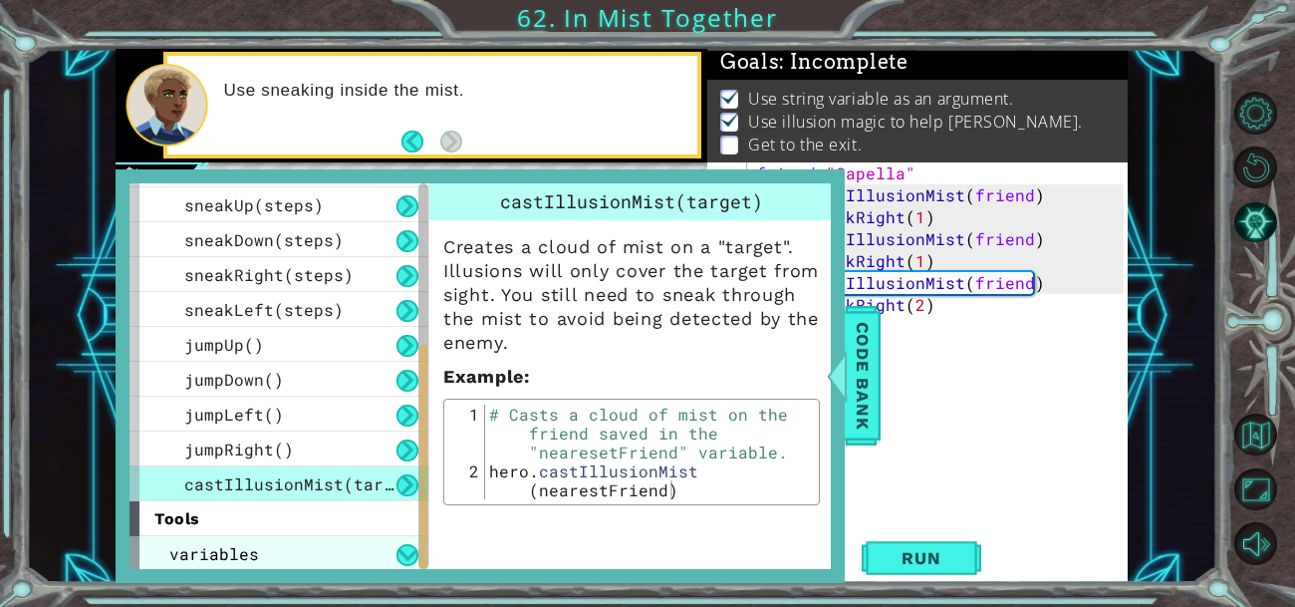
click at [349, 557] on div "variables" at bounding box center [279, 553] width 299 height 35
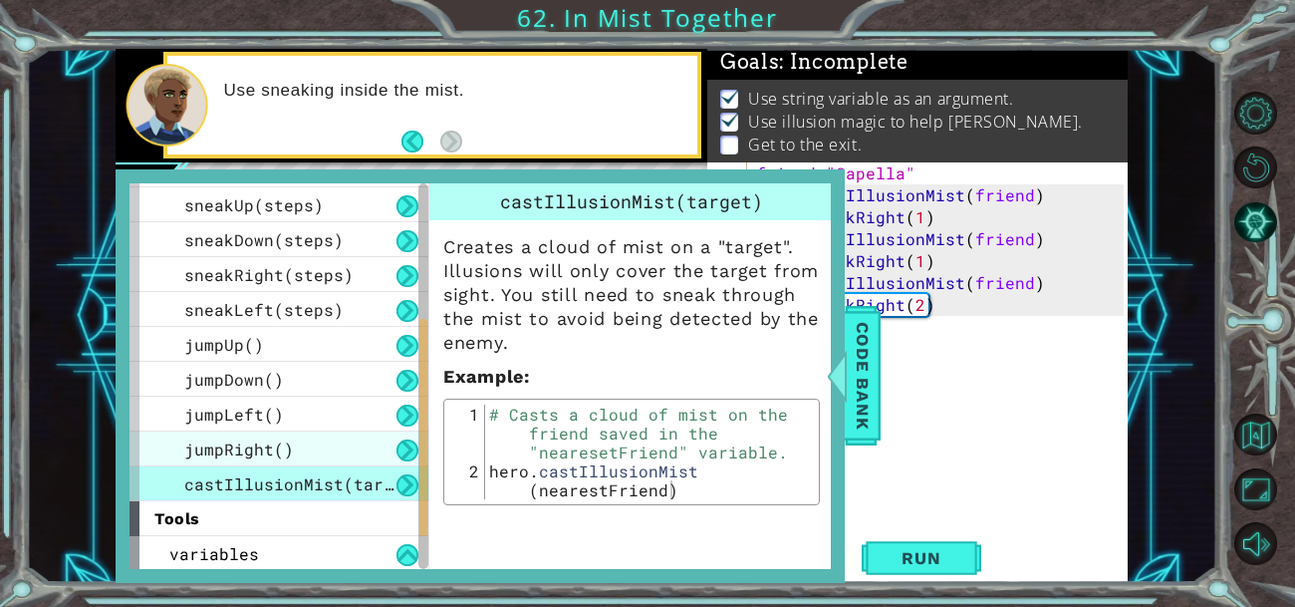
click at [305, 438] on div "jumpRight()" at bounding box center [279, 448] width 299 height 35
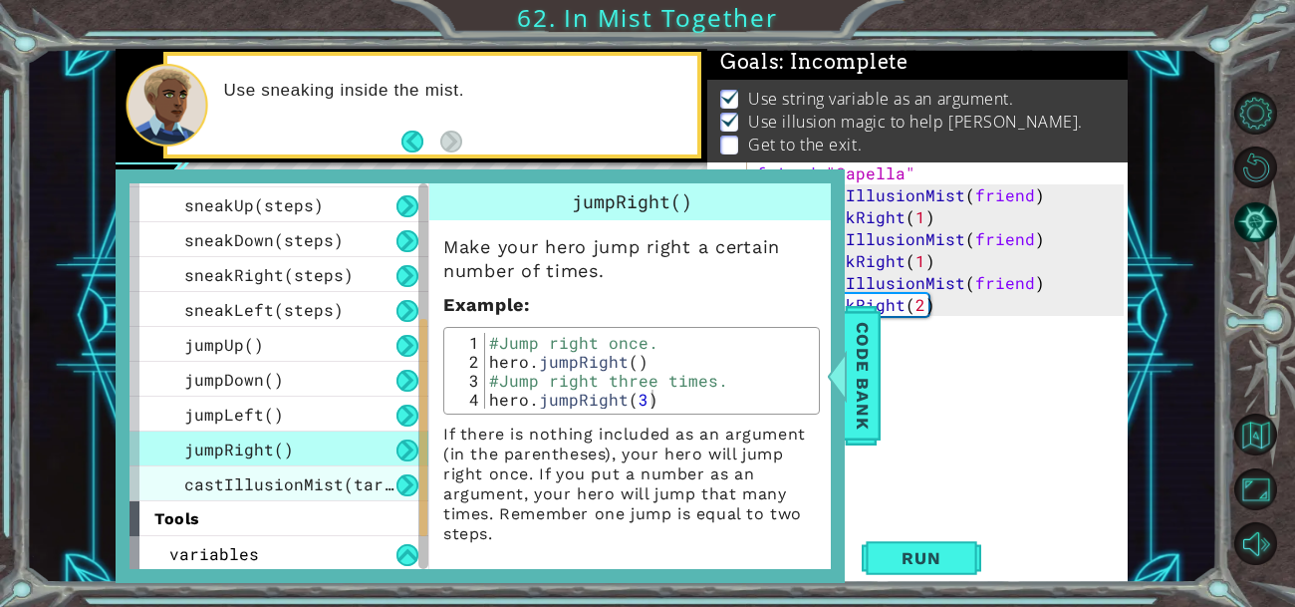
click at [310, 473] on span "castIllusionMist(target)" at bounding box center [303, 483] width 239 height 21
